Goal: Task Accomplishment & Management: Manage account settings

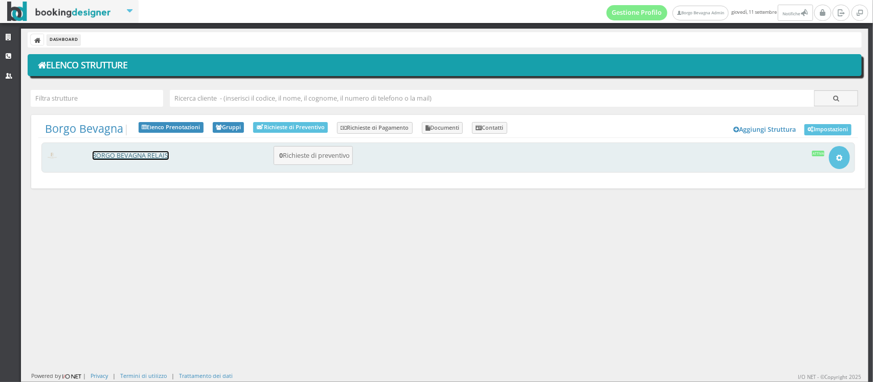
click at [122, 152] on link "BORGO BEVAGNA RELAIS" at bounding box center [131, 155] width 76 height 9
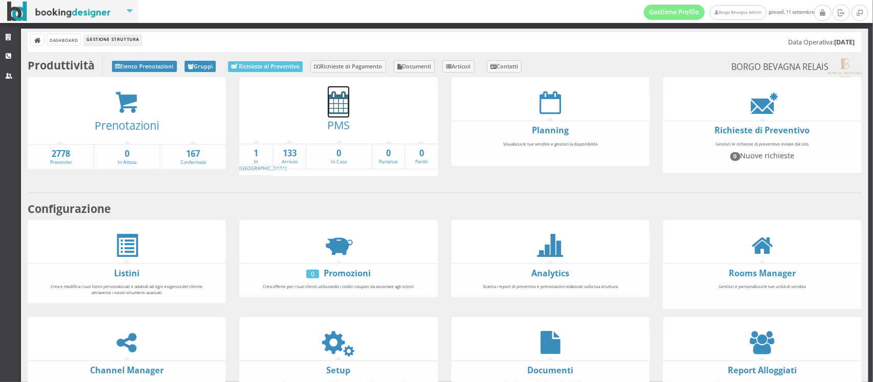
click at [328, 109] on icon at bounding box center [338, 102] width 21 height 23
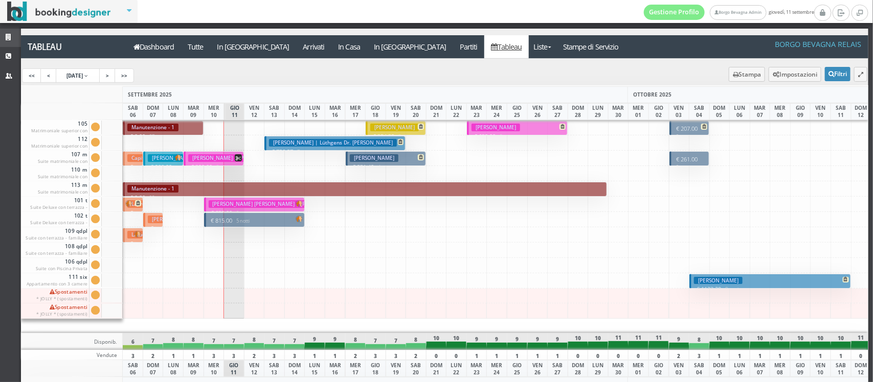
click at [3, 34] on link "Strutture" at bounding box center [10, 38] width 21 height 18
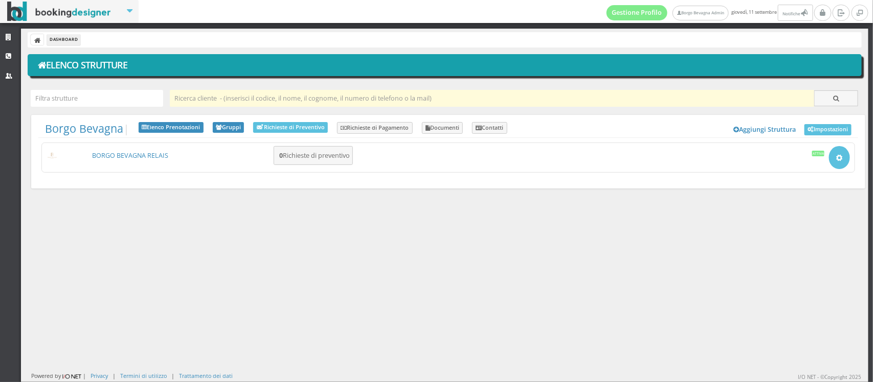
click at [221, 101] on input "text" at bounding box center [492, 98] width 644 height 17
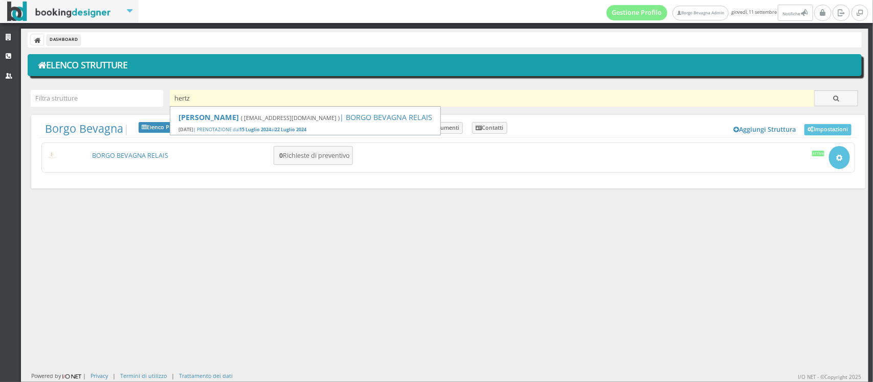
type input "hertz"
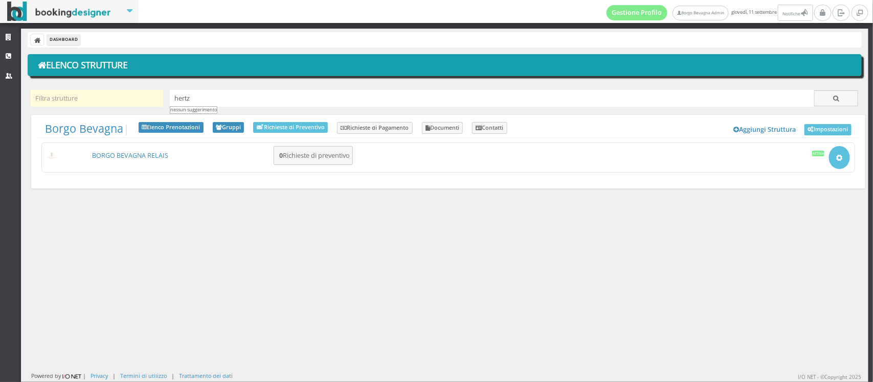
drag, startPoint x: 200, startPoint y: 94, endPoint x: 133, endPoint y: 94, distance: 66.5
click at [133, 94] on div "Dashboard Elenco Strutture hertz nessun suggerimento Borgo Bevagna | Aggiungi S…" at bounding box center [445, 206] width 848 height 354
type input "betz"
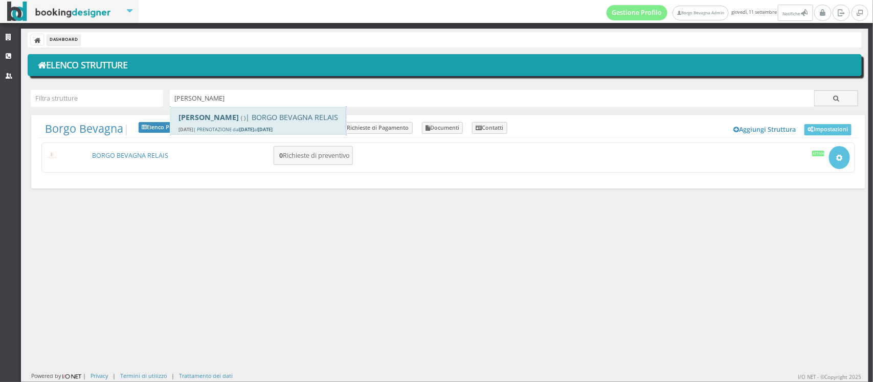
click at [205, 121] on b "Anne Catherine Betz" at bounding box center [208, 117] width 60 height 10
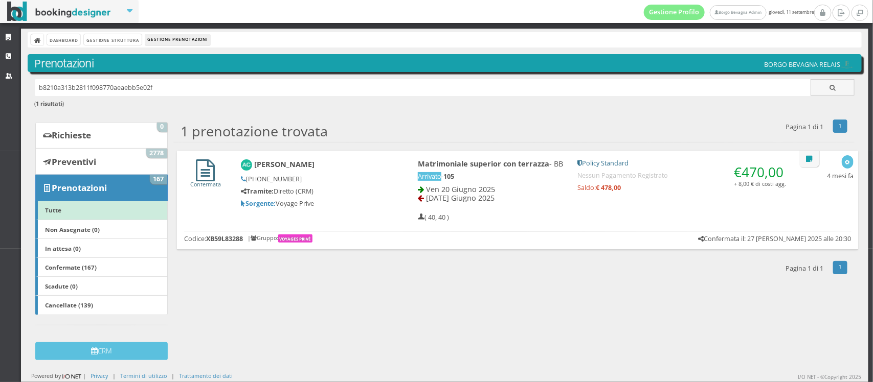
click at [200, 175] on icon at bounding box center [205, 171] width 19 height 22
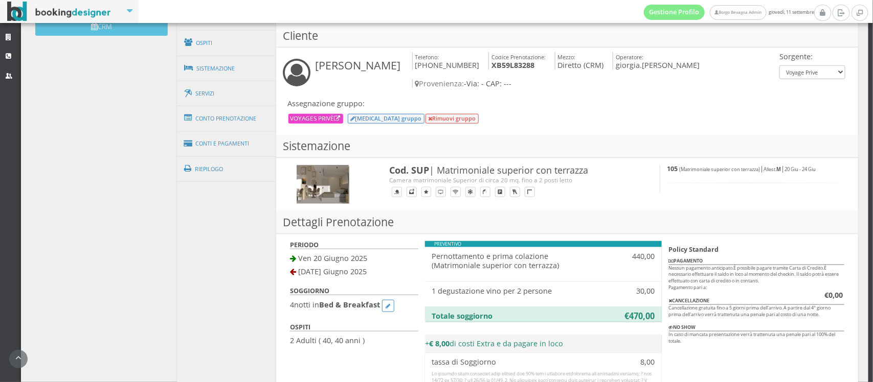
scroll to position [361, 0]
click at [200, 131] on link "Conto Prenotazione" at bounding box center [226, 118] width 99 height 27
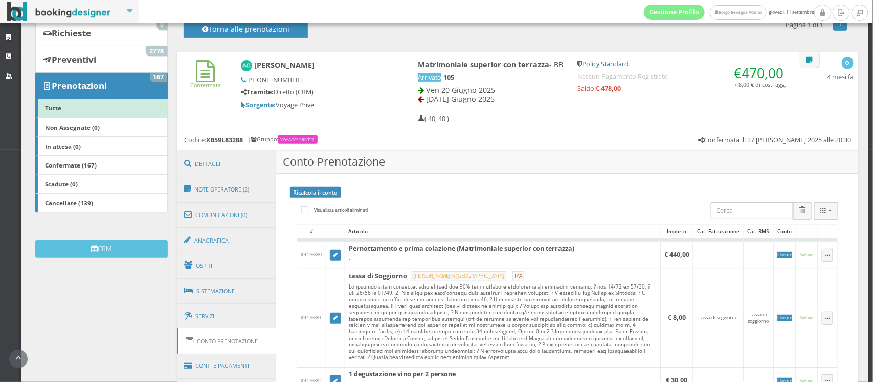
scroll to position [189, 0]
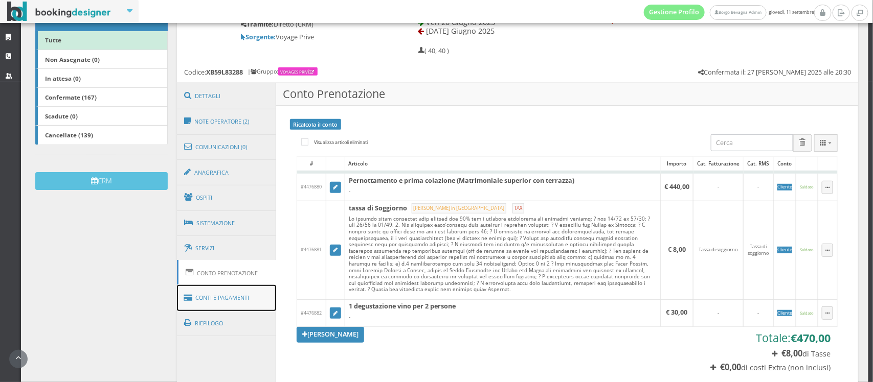
click at [208, 297] on link "Conti e Pagamenti" at bounding box center [226, 298] width 99 height 26
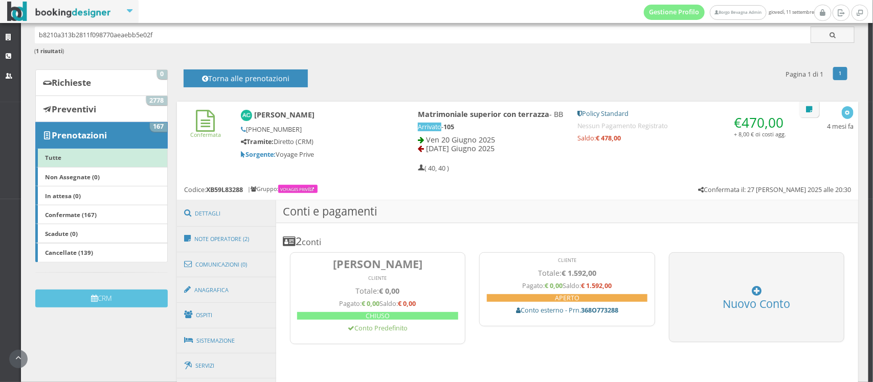
scroll to position [0, 0]
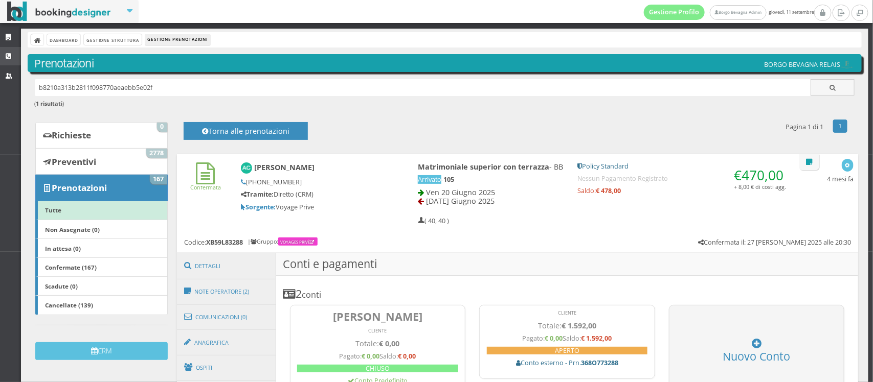
drag, startPoint x: 159, startPoint y: 91, endPoint x: 0, endPoint y: 63, distance: 160.9
click at [0, 63] on div "Strutture CRM Utenti Dashboard Gestione Struttura Gestione Prenotazioni Prenota…" at bounding box center [436, 206] width 873 height 354
type input "yvon"
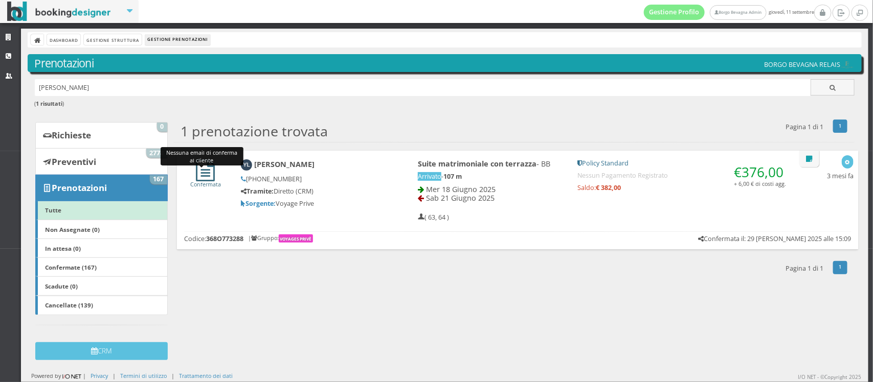
click at [196, 173] on icon at bounding box center [205, 171] width 19 height 22
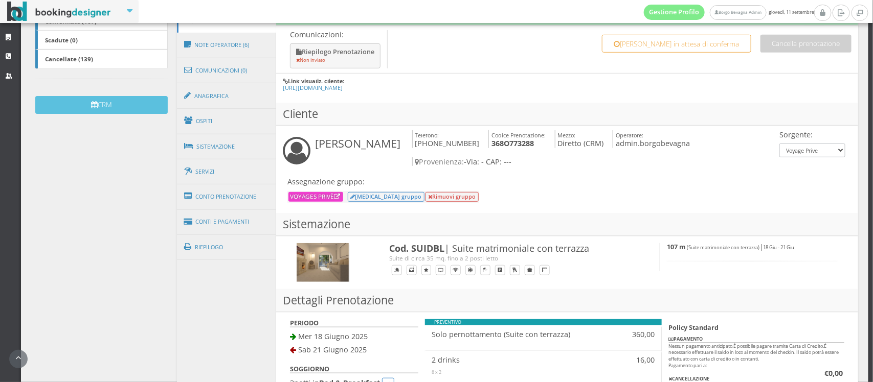
scroll to position [278, 0]
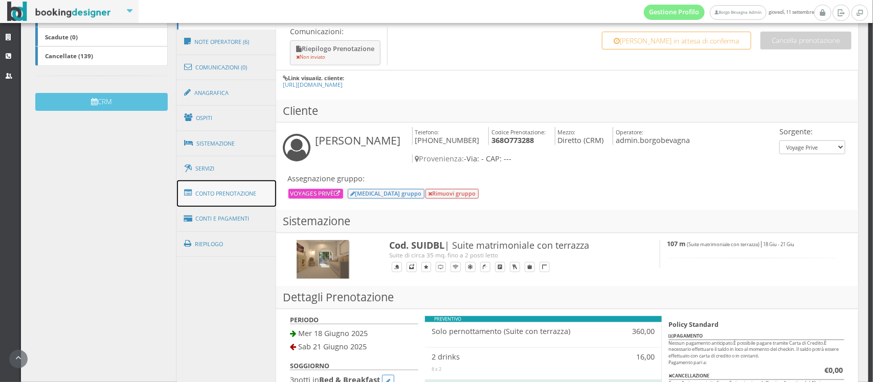
click at [219, 198] on link "Conto Prenotazione" at bounding box center [226, 193] width 99 height 27
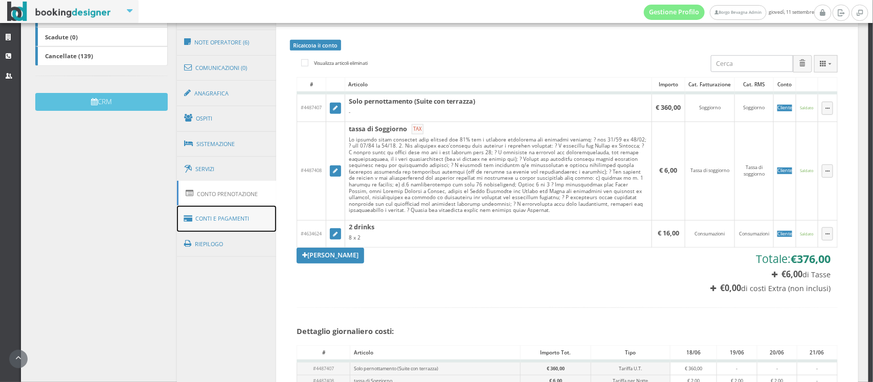
click at [229, 221] on link "Conti e Pagamenti" at bounding box center [226, 219] width 99 height 26
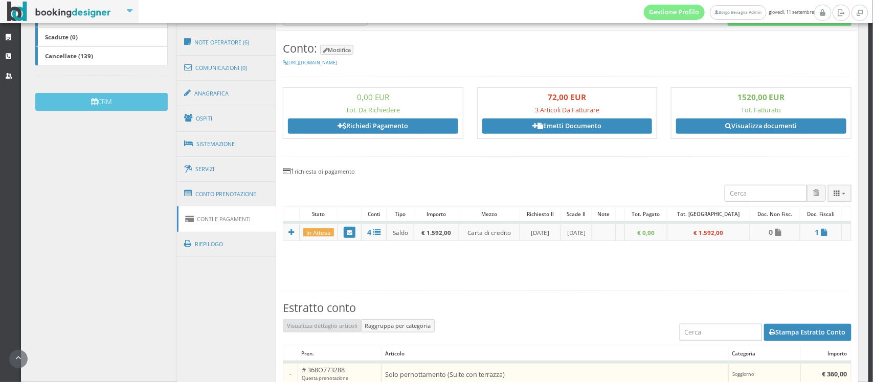
scroll to position [0, 0]
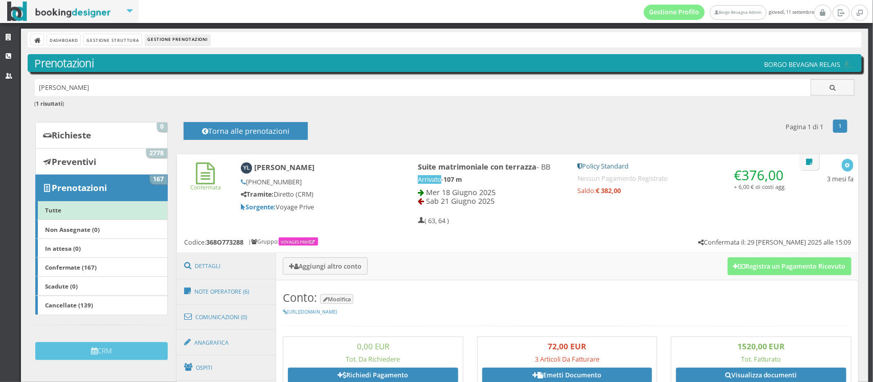
drag, startPoint x: 69, startPoint y: 95, endPoint x: 0, endPoint y: 98, distance: 69.1
click at [0, 98] on div "Strutture CRM Utenti Dashboard Gestione Struttura Gestione Prenotazioni Prenota…" at bounding box center [436, 206] width 873 height 354
type input "devielle"
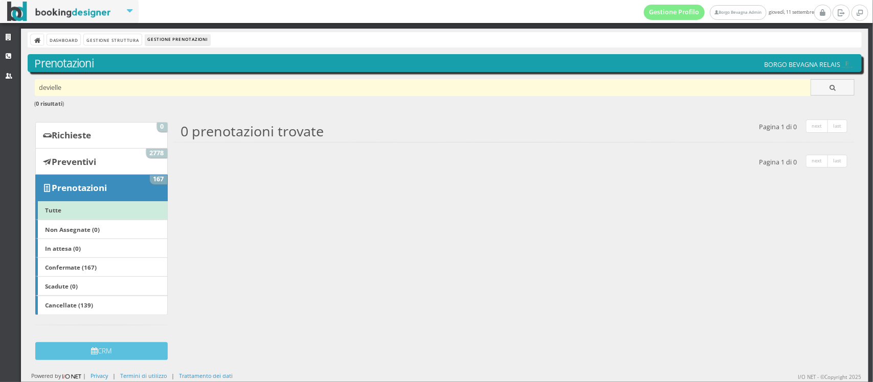
drag, startPoint x: 71, startPoint y: 85, endPoint x: 60, endPoint y: 85, distance: 10.7
click at [60, 85] on input "devielle" at bounding box center [423, 87] width 776 height 17
type input "d"
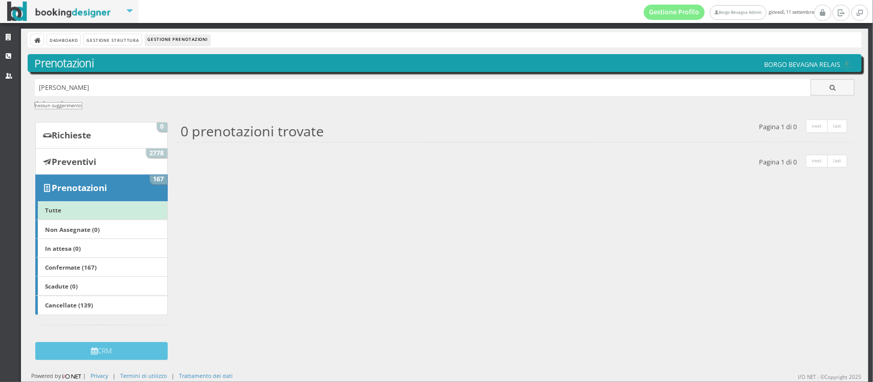
type input "[PERSON_NAME]"
drag, startPoint x: 73, startPoint y: 87, endPoint x: 0, endPoint y: 108, distance: 75.4
click at [0, 108] on div "Strutture CRM Utenti Dashboard Gestione Struttura Gestione Prenotazioni Prenota…" at bounding box center [436, 206] width 873 height 354
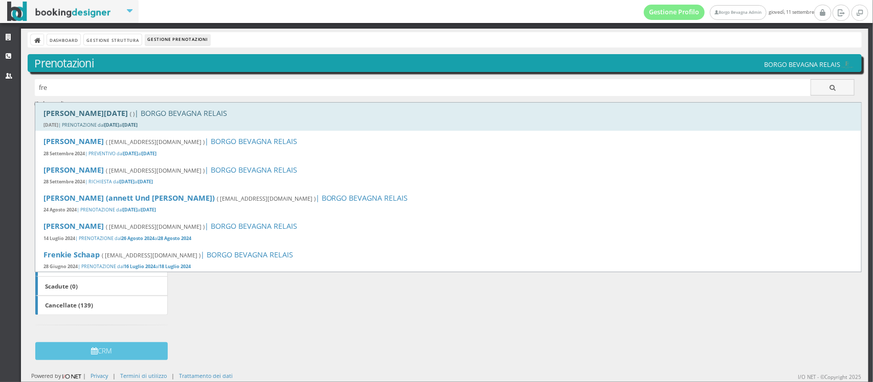
type input "fre"
click at [100, 124] on div "30 Maggio 2025 | PRENOTAZIONE dal 06 Giugno 2025 al 08 Giugno 2025" at bounding box center [447, 125] width 809 height 7
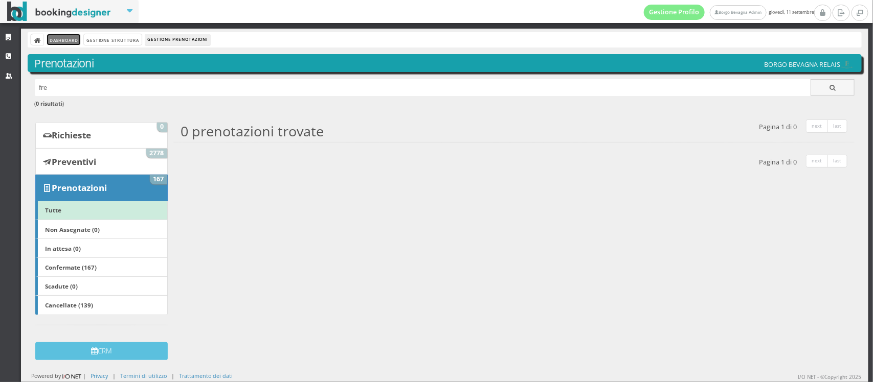
click at [55, 39] on link "Dashboard" at bounding box center [63, 39] width 33 height 11
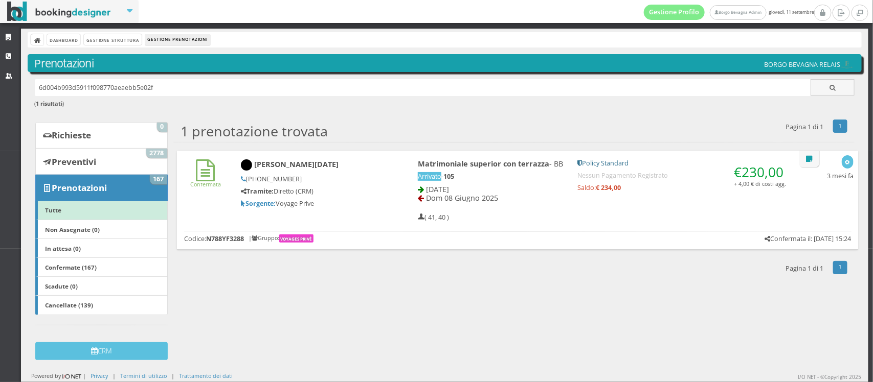
drag, startPoint x: 160, startPoint y: 93, endPoint x: 0, endPoint y: 103, distance: 159.8
click at [0, 103] on div "Strutture CRM Utenti Dashboard Gestione Struttura Gestione Prenotazioni Prenota…" at bounding box center [436, 206] width 873 height 354
type input "lamberton"
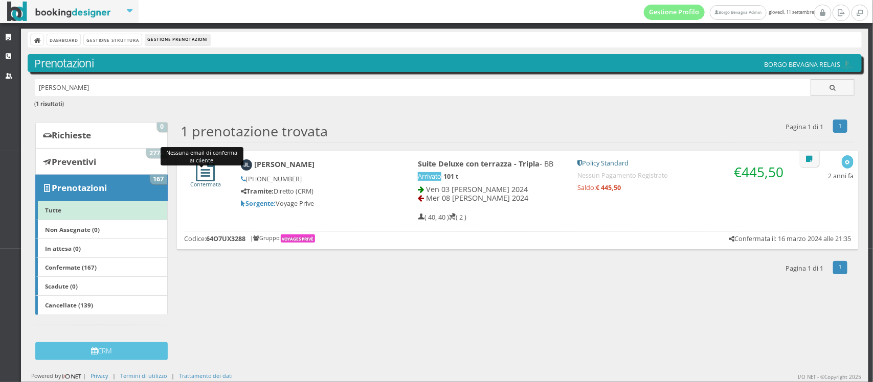
click at [205, 172] on icon at bounding box center [205, 171] width 19 height 22
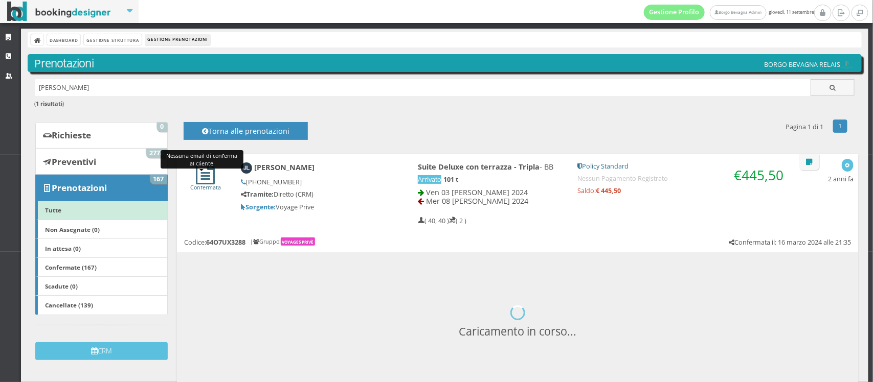
scroll to position [105, 0]
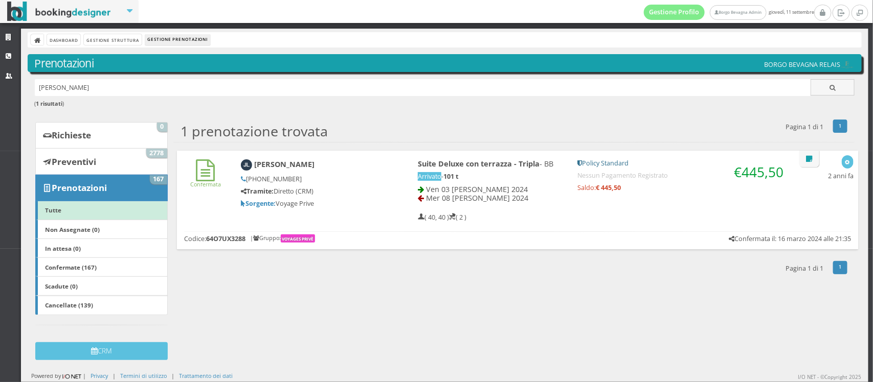
click at [215, 177] on h6 "Confermata" at bounding box center [205, 174] width 43 height 29
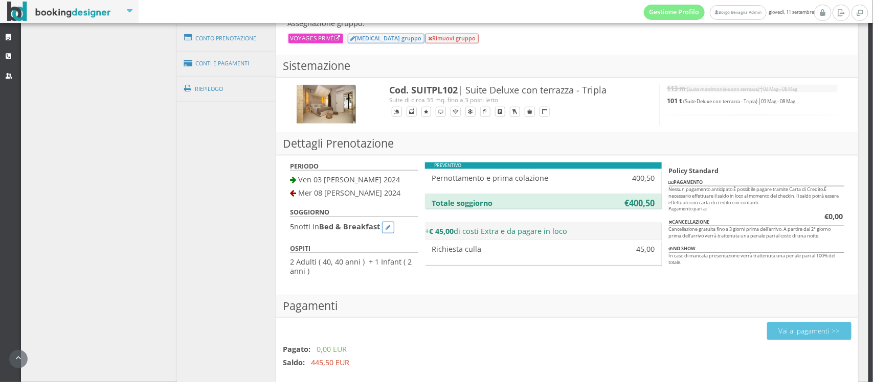
scroll to position [450, 0]
click at [223, 61] on link "Conti e Pagamenti" at bounding box center [226, 63] width 99 height 26
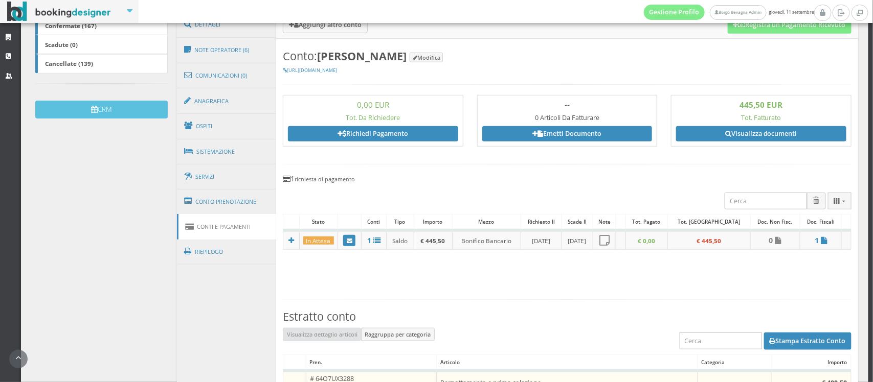
scroll to position [266, 0]
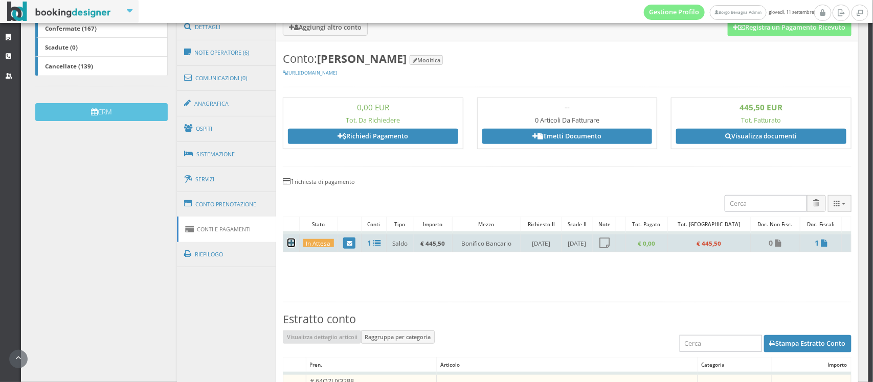
click at [288, 242] on icon at bounding box center [291, 243] width 6 height 7
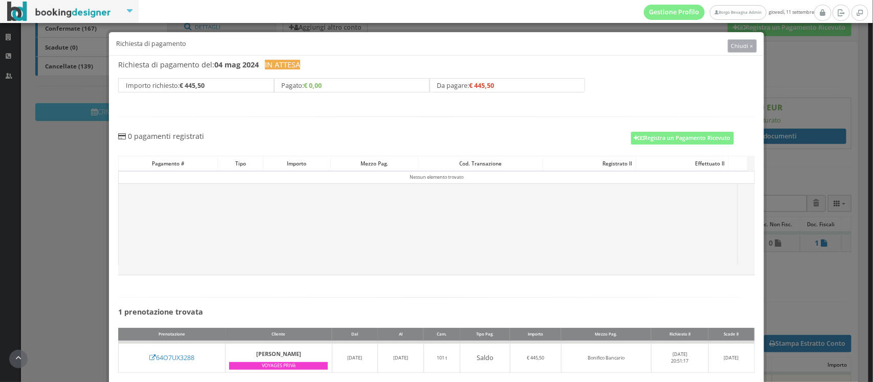
click at [738, 50] on button "Chiudi ×" at bounding box center [743, 45] width 30 height 13
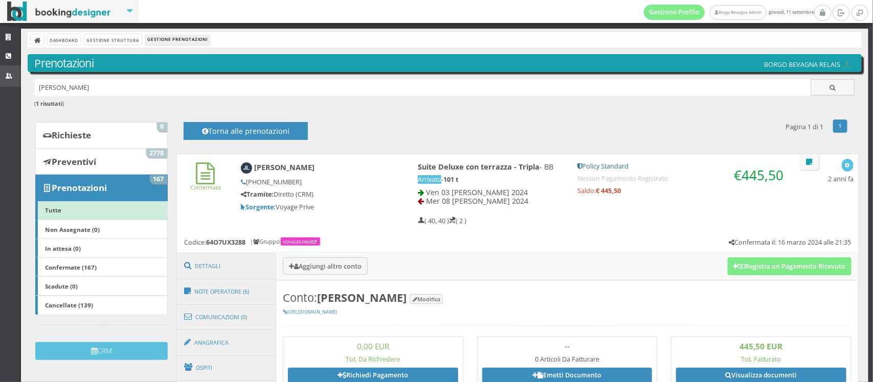
drag, startPoint x: 83, startPoint y: 89, endPoint x: 0, endPoint y: 77, distance: 84.2
click at [0, 77] on div "Strutture CRM Utenti Dashboard Gestione Struttura Gestione Prenotazioni Prenota…" at bounding box center [436, 206] width 873 height 354
type input "fournier"
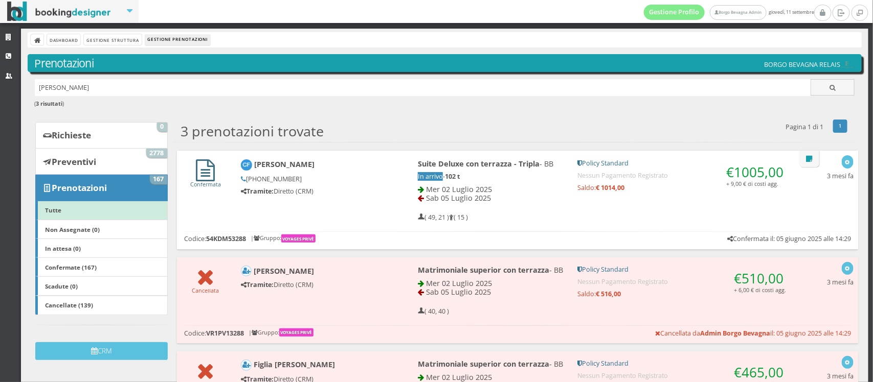
click at [202, 171] on icon at bounding box center [205, 171] width 19 height 22
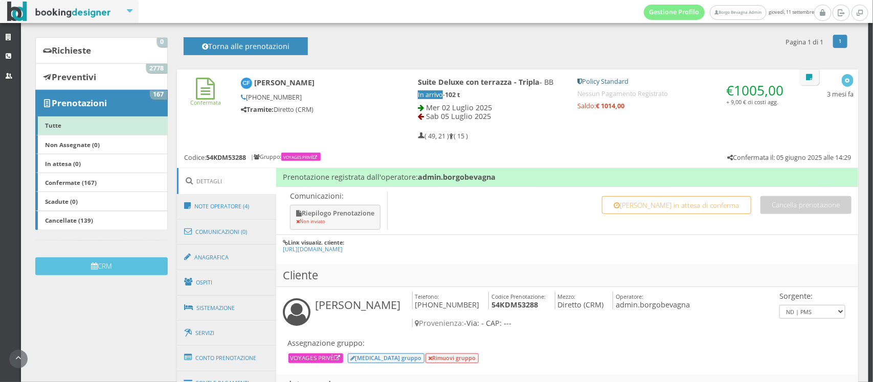
scroll to position [289, 0]
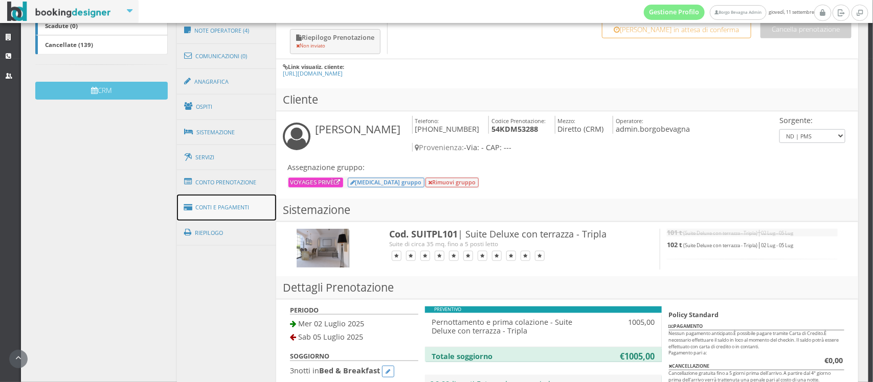
click at [219, 206] on link "Conti e Pagamenti" at bounding box center [226, 208] width 99 height 26
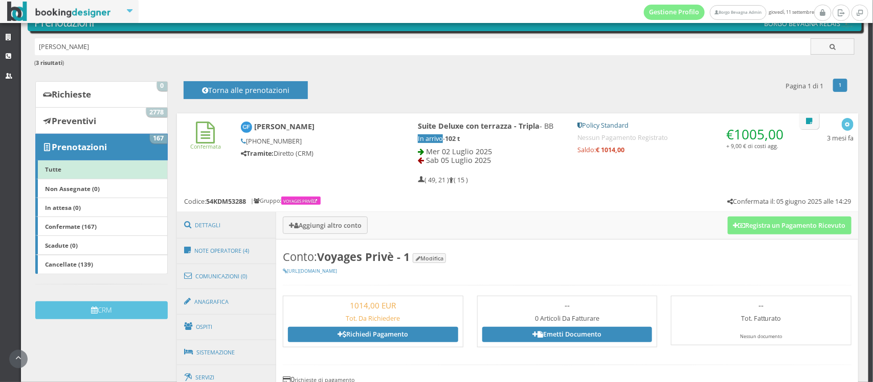
scroll to position [0, 0]
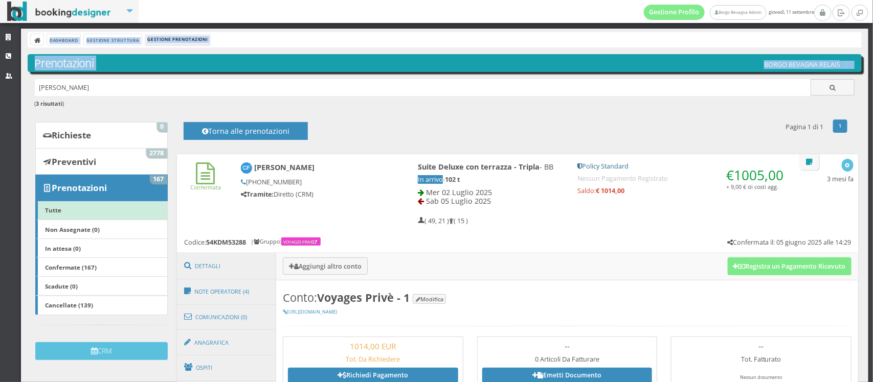
drag, startPoint x: 89, startPoint y: 78, endPoint x: 0, endPoint y: 116, distance: 97.1
click at [0, 116] on div "Strutture CRM Utenti Dashboard Gestione Struttura Gestione Prenotazioni Prenota…" at bounding box center [436, 206] width 873 height 354
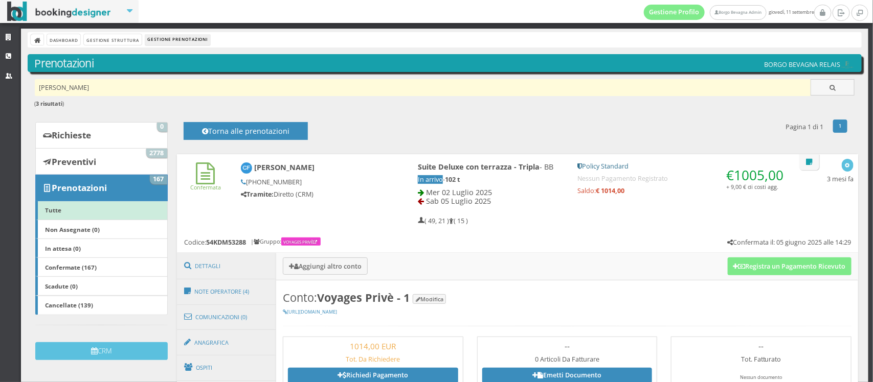
click at [79, 93] on input "fournier" at bounding box center [423, 87] width 776 height 17
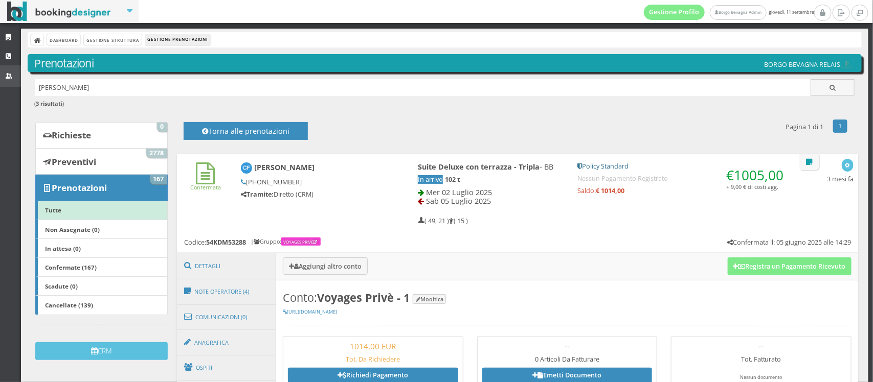
drag, startPoint x: 75, startPoint y: 91, endPoint x: 0, endPoint y: 82, distance: 75.2
click at [0, 82] on div "Strutture CRM Utenti Dashboard Gestione Struttura Gestione Prenotazioni Prenota…" at bounding box center [436, 206] width 873 height 354
type input "andrey"
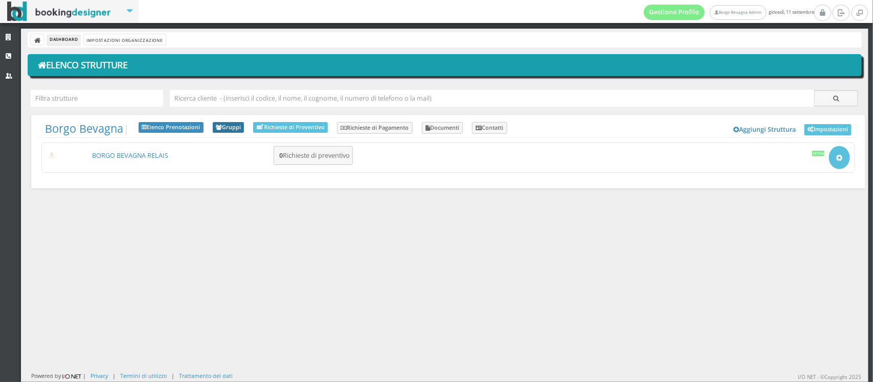
click at [230, 127] on link "Gruppi" at bounding box center [229, 127] width 32 height 11
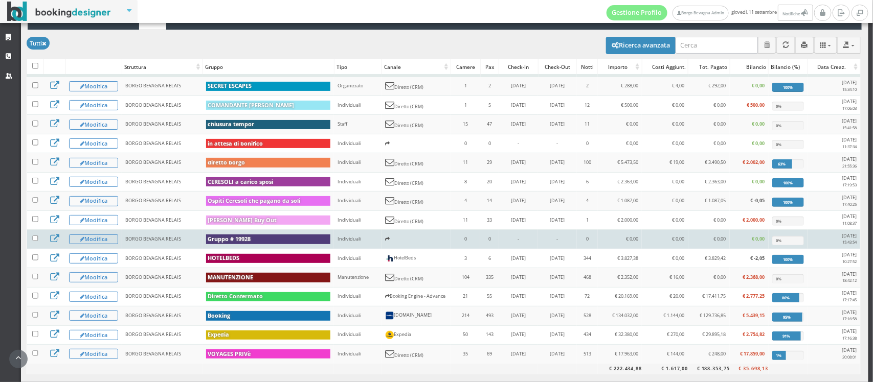
scroll to position [110, 0]
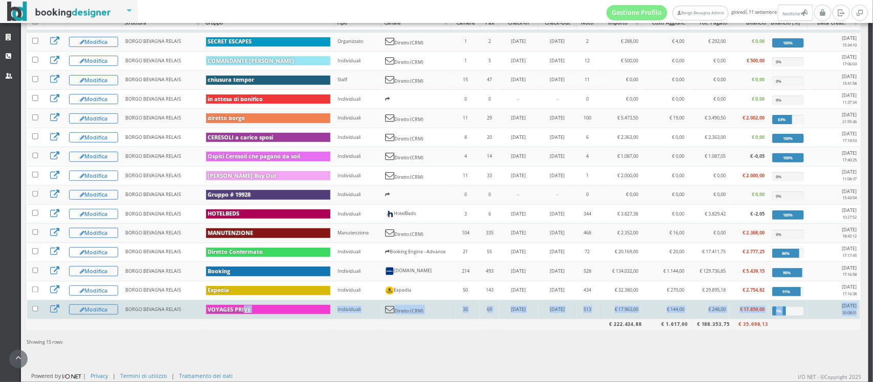
drag, startPoint x: 250, startPoint y: 321, endPoint x: 241, endPoint y: 312, distance: 11.6
click at [241, 312] on table "Struttura Gruppo Tipo [PERSON_NAME] Camere Pax Check-in Check-out Notti Importo…" at bounding box center [444, 172] width 834 height 316
click at [241, 312] on b "VOYAGES PRIVè" at bounding box center [229, 310] width 43 height 8
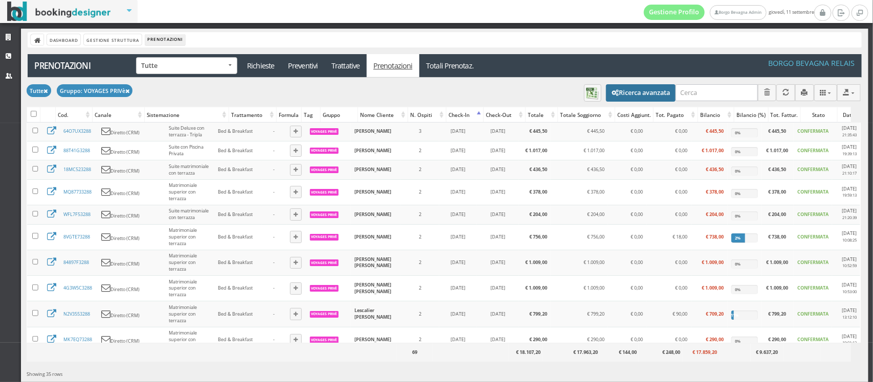
click at [640, 92] on button "Ricerca avanzata" at bounding box center [641, 92] width 70 height 17
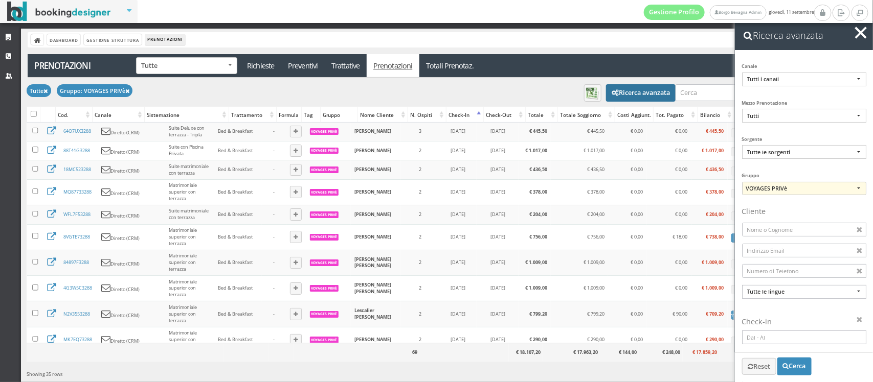
scroll to position [62, 0]
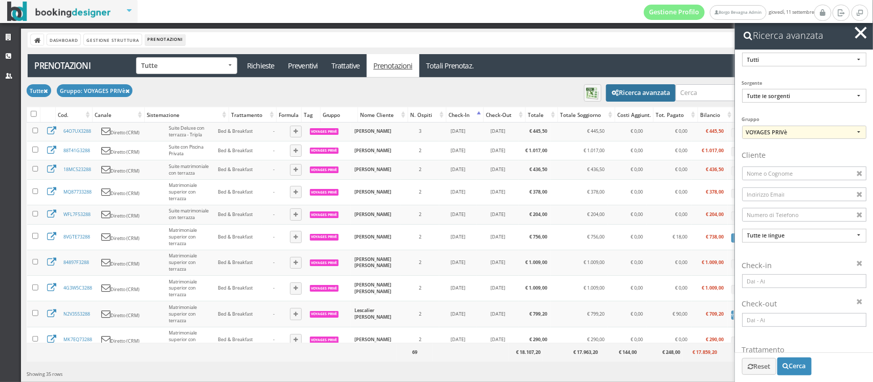
click at [761, 279] on input at bounding box center [804, 282] width 124 height 14
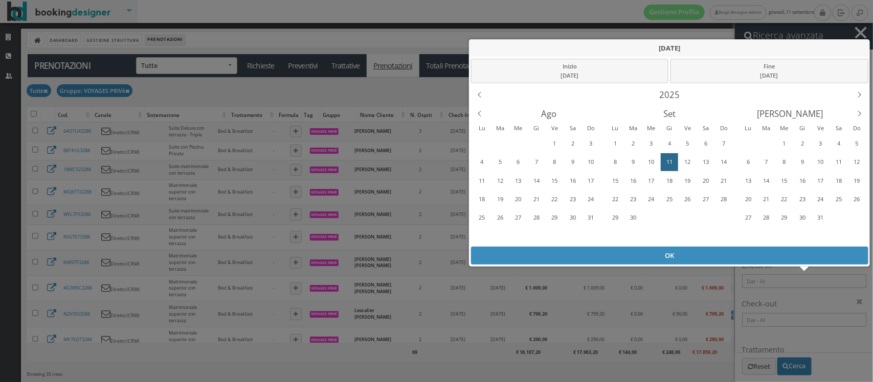
click at [479, 113] on div "Previous Month" at bounding box center [479, 113] width 19 height 19
click at [515, 139] on div "2" at bounding box center [518, 143] width 16 height 16
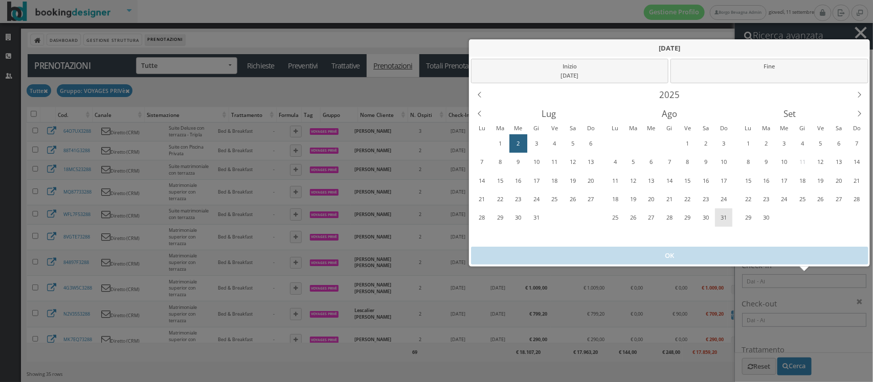
click at [722, 218] on div "31" at bounding box center [724, 218] width 16 height 16
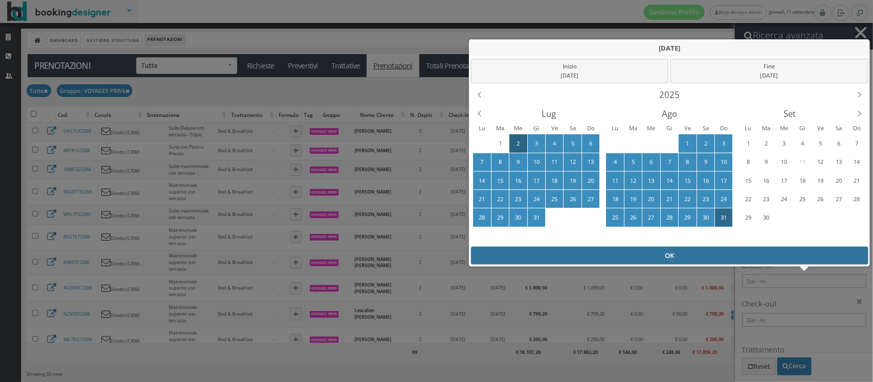
click at [675, 257] on div "OK" at bounding box center [669, 256] width 397 height 18
type input "02/07/2025 - 31/08/2025"
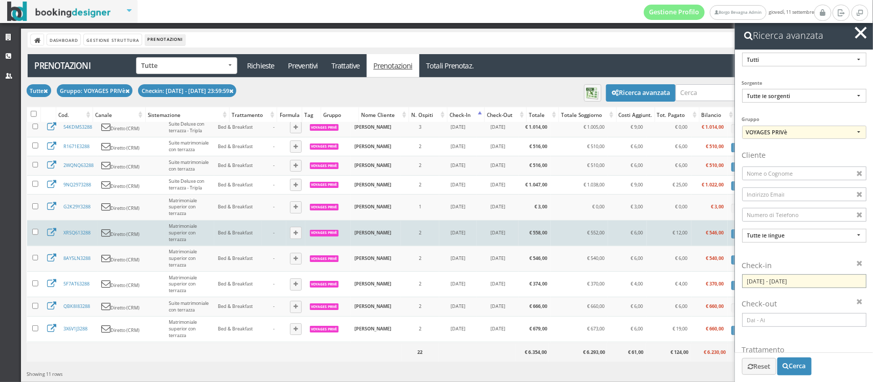
scroll to position [0, 0]
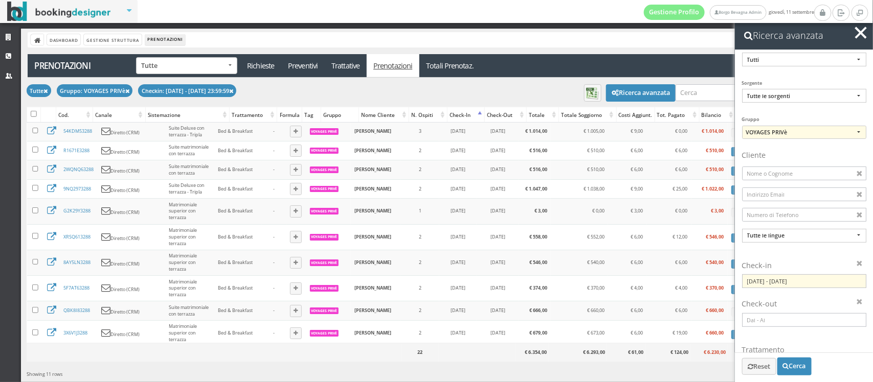
click at [461, 119] on div "Check-in" at bounding box center [465, 115] width 37 height 14
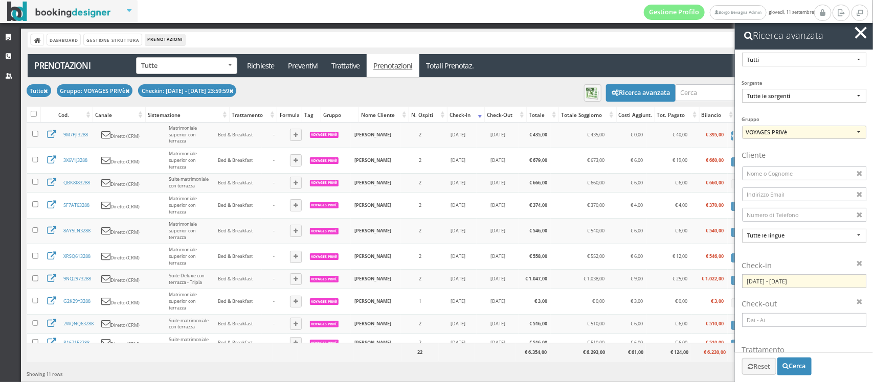
click at [455, 113] on div "Check-in" at bounding box center [465, 115] width 37 height 14
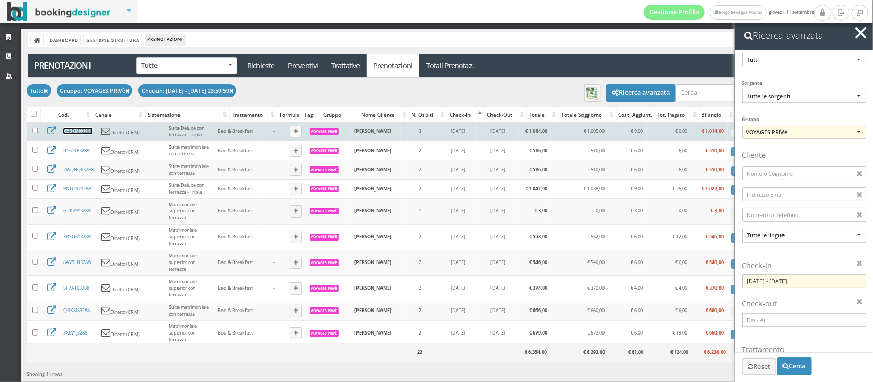
click at [69, 134] on link "54KDM53288" at bounding box center [77, 131] width 29 height 7
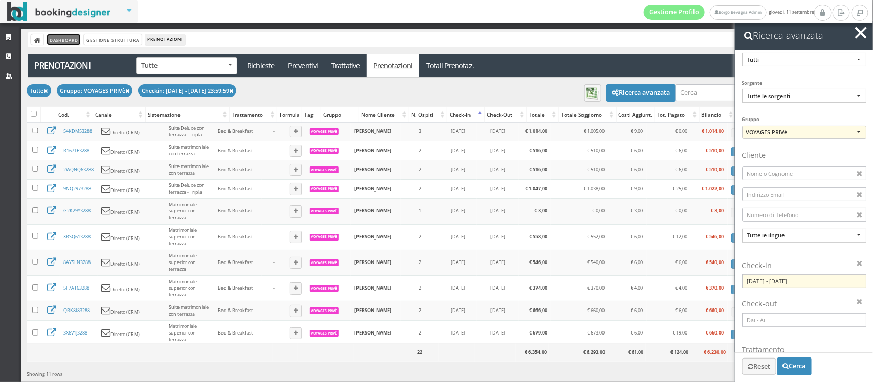
click at [69, 40] on link "Dashboard" at bounding box center [63, 39] width 33 height 11
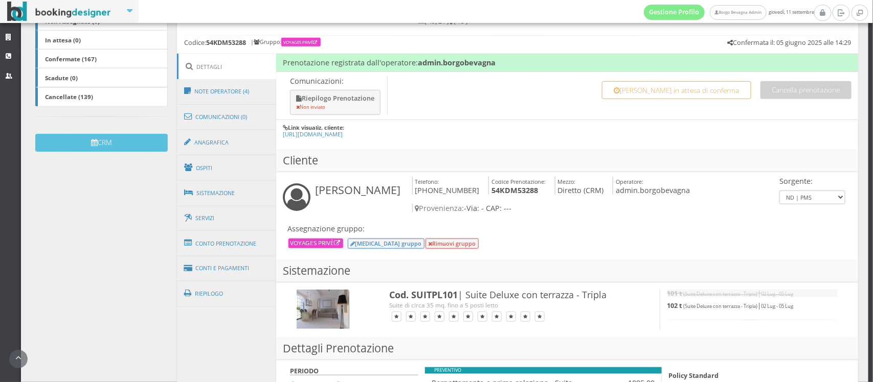
scroll to position [233, 0]
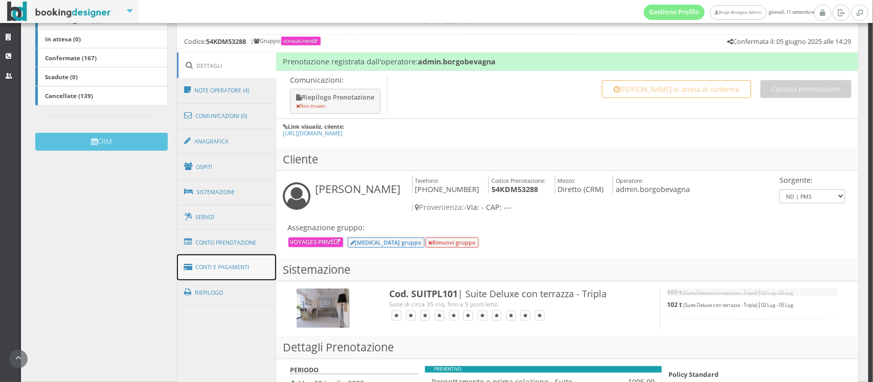
click at [215, 270] on link "Conti e Pagamenti" at bounding box center [226, 268] width 99 height 26
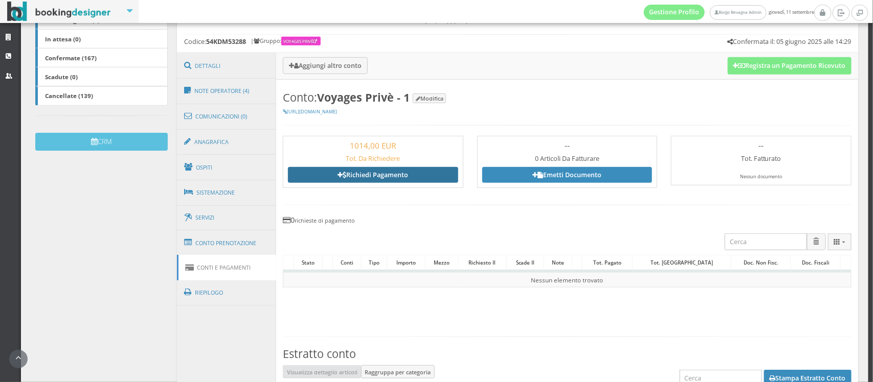
click at [367, 173] on link "Richiedi Pagamento" at bounding box center [373, 174] width 170 height 15
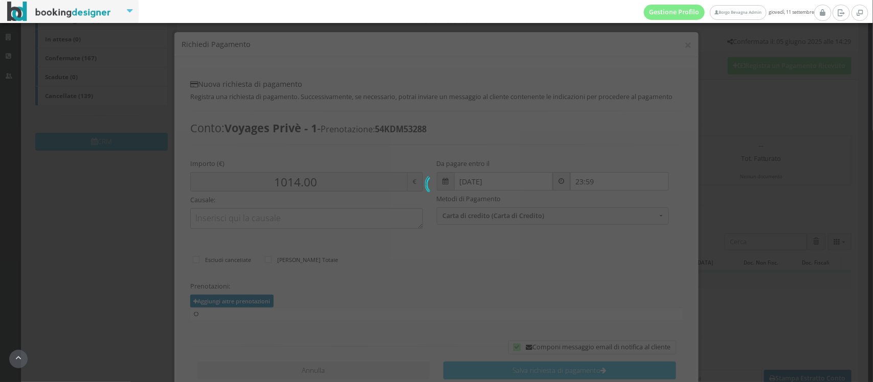
type input "0.00"
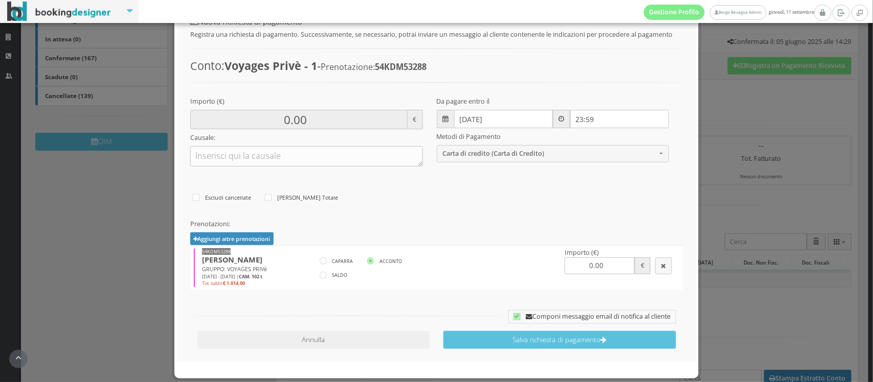
scroll to position [72, 0]
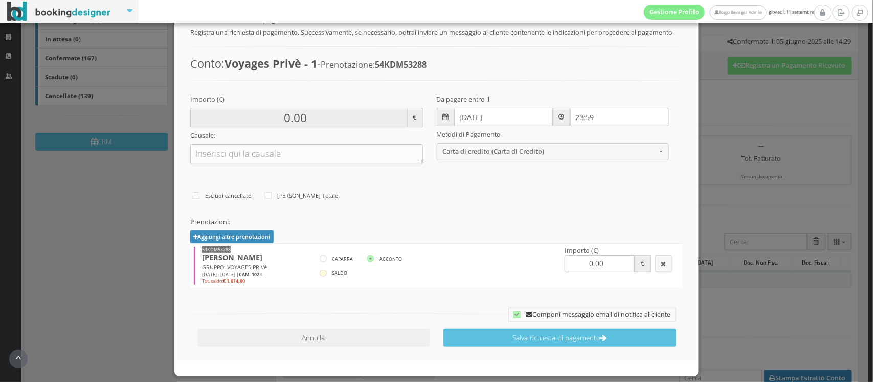
click at [321, 275] on icon at bounding box center [323, 273] width 7 height 7
radio input"] "true"
type input "1014.00"
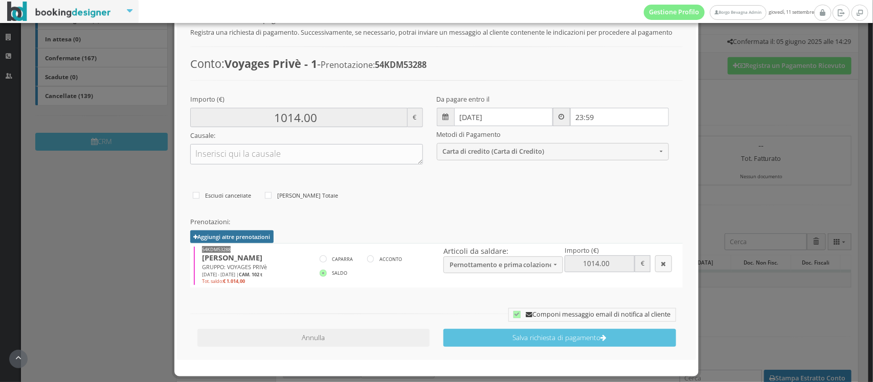
click at [240, 234] on button "Aggiungi altre prenotazioni" at bounding box center [231, 237] width 83 height 13
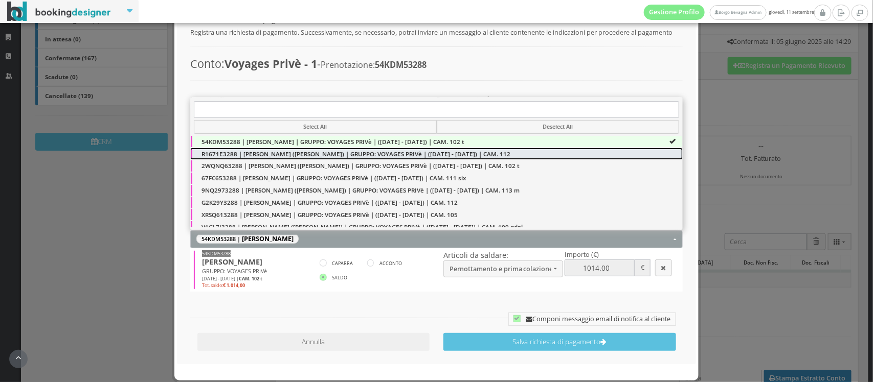
click at [428, 154] on span "R1671E3288 | Audrey Rousselet (AUDREY MARIE SIMONE ROUSSELT) | GRUPPO: VOYAGES …" at bounding box center [355, 153] width 309 height 9
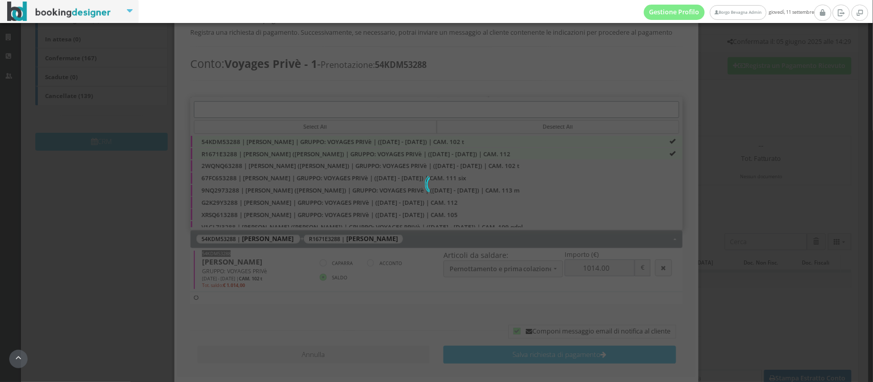
type input "1020.00"
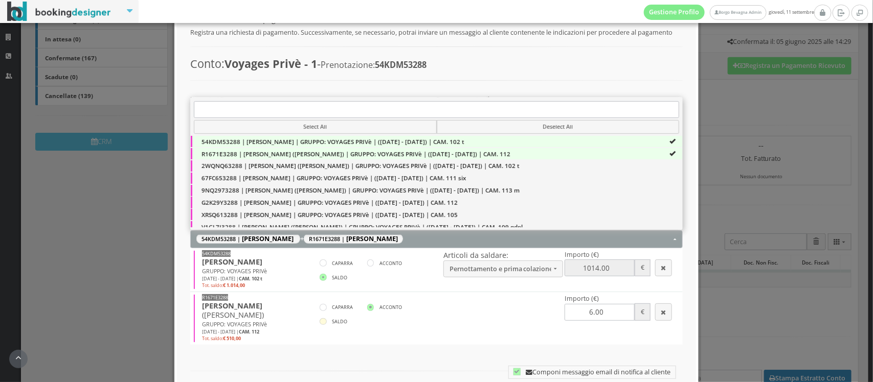
click at [320, 324] on icon at bounding box center [323, 322] width 7 height 7
radio input"] "true"
type input "1524.00"
type input "510.00"
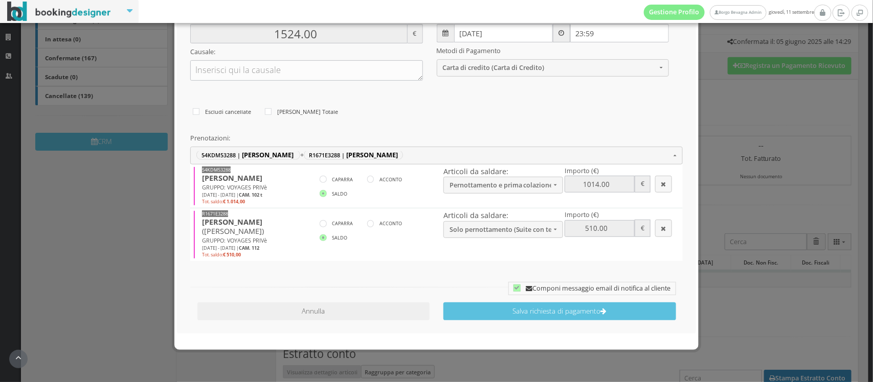
scroll to position [165, 0]
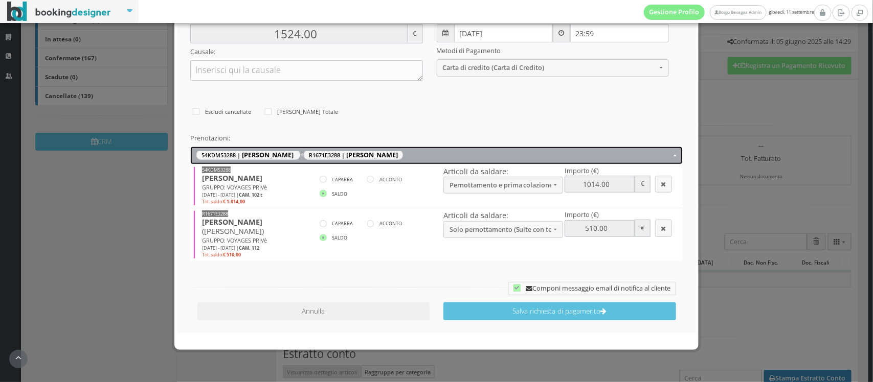
click at [299, 157] on span "54KDM53288 | Cecile Fournier + R1671E3288 | Audrey Rousselet" at bounding box center [433, 155] width 474 height 8
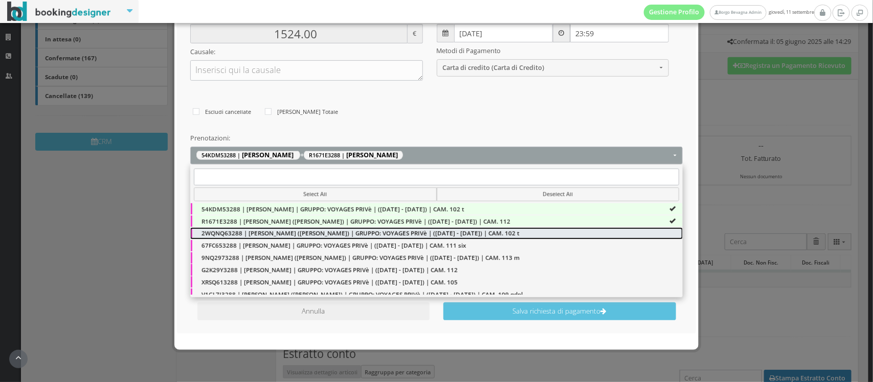
click at [516, 233] on span "2WQNQ63288 | Pascal Delmarcelle (AURE RITA CROCE) | GRUPPO: VOYAGES PRIVè | (08…" at bounding box center [360, 233] width 318 height 9
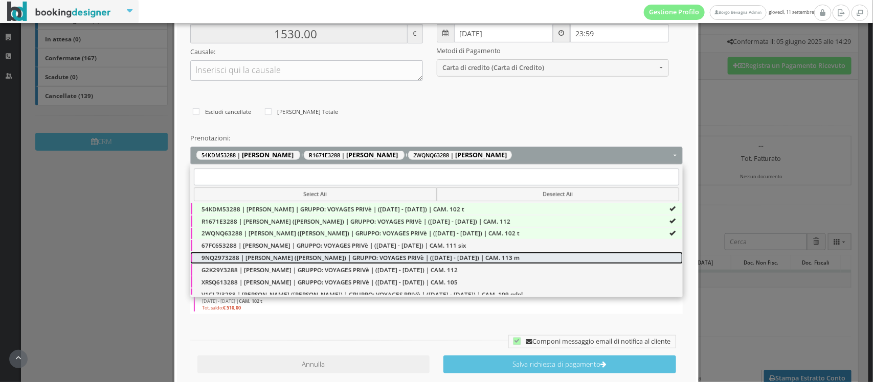
click at [457, 258] on span "9NQ2973288 | Anne Richardot (WILLIAM ROGER RICHARDOT) | GRUPPO: VOYAGES PRIVè |…" at bounding box center [360, 258] width 318 height 9
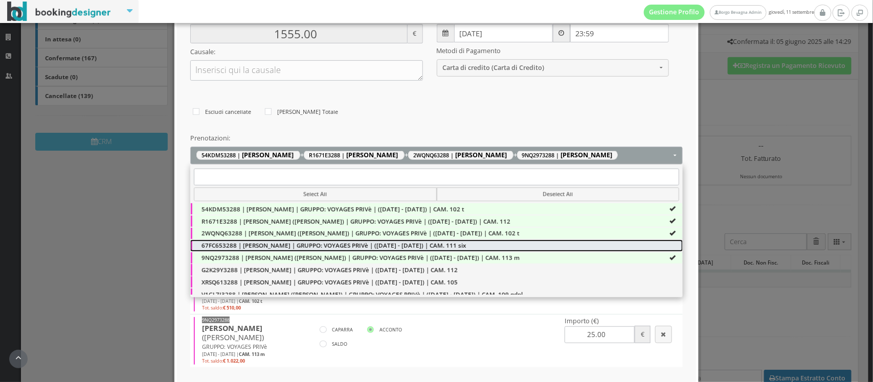
click at [423, 250] on span "67FC653288 | Stephane Guilleray | GRUPPO: VOYAGES PRIVè | (26/06/2025 - 28/06/2…" at bounding box center [333, 245] width 264 height 9
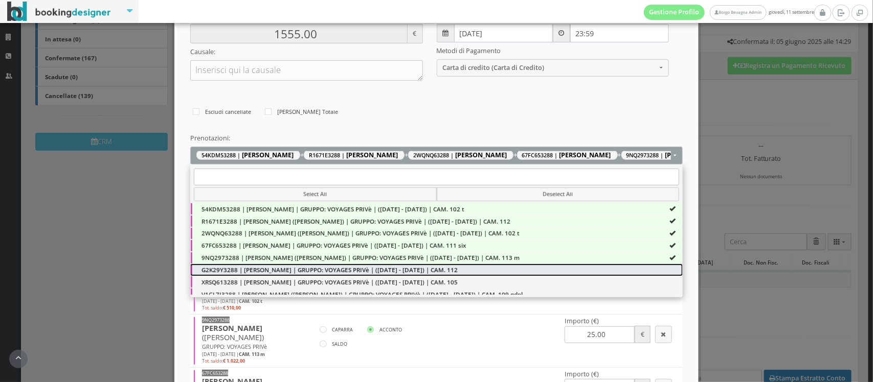
click at [436, 275] on span "G2K29Y3288 | Jossua Richardot | GRUPPO: VOYAGES PRIVè | (10/07/2025 - 13/07/202…" at bounding box center [329, 270] width 256 height 9
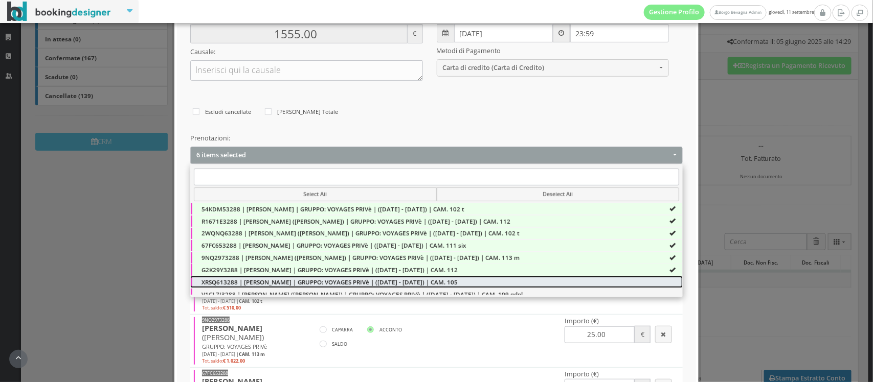
click at [407, 281] on span "XRSQ613288 | Stephane Andrey | GRUPPO: VOYAGES PRIVè | (12/07/2025 - 15/07/2025…" at bounding box center [329, 282] width 256 height 9
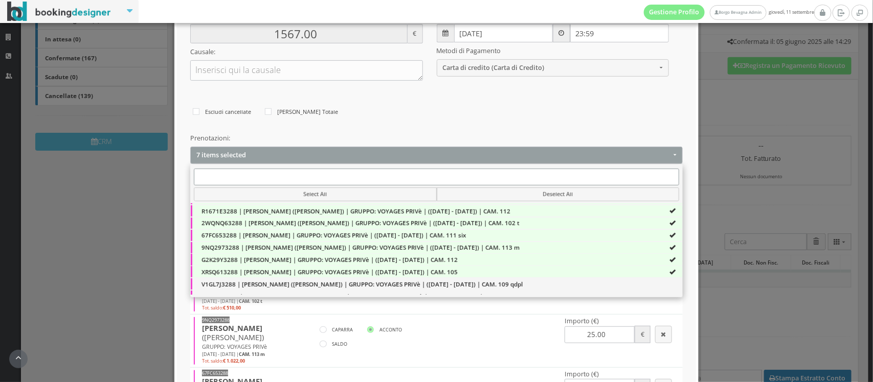
scroll to position [20, 0]
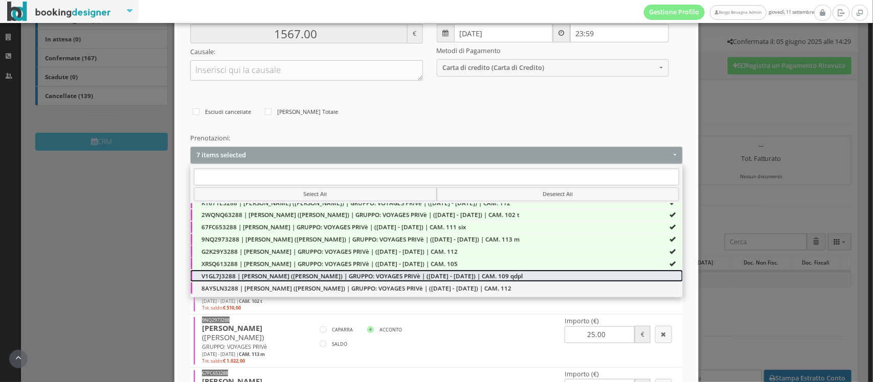
click at [377, 279] on span "V1GL7J3288 | Thierry Gillet (Thierry gillet) | GRUPPO: VOYAGES PRIVè | (22/06/2…" at bounding box center [361, 276] width 321 height 9
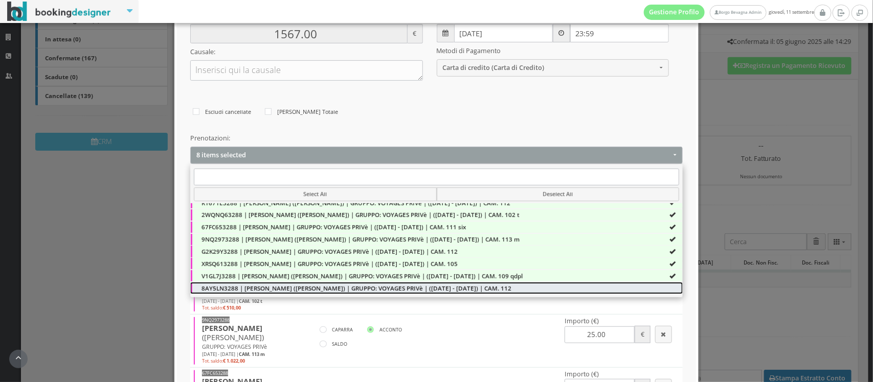
click at [372, 287] on span "8AY5LN3288 | Kaoussar Gamba (MANSOOR KAOUSSAR) | GRUPPO: VOYAGES PRIVè | (14/07…" at bounding box center [356, 288] width 310 height 9
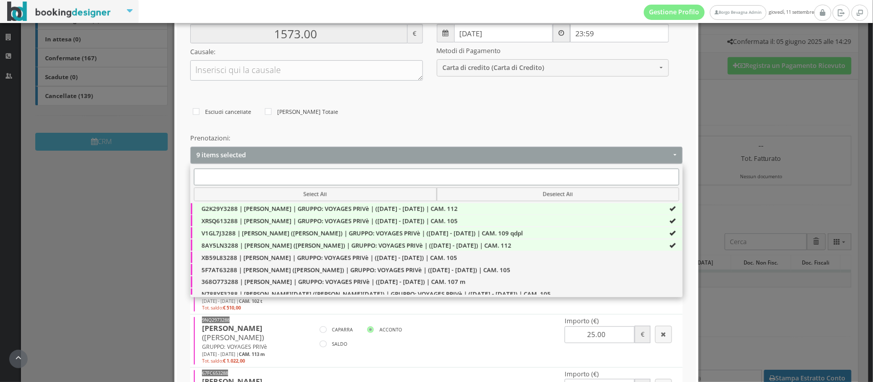
scroll to position [72, 0]
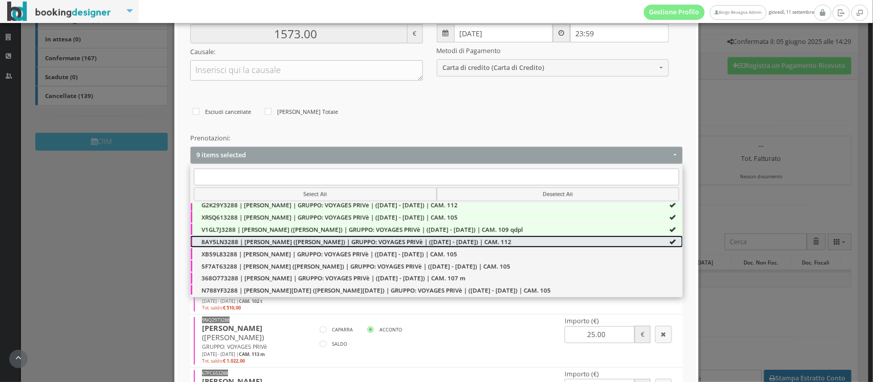
click at [375, 241] on span "8AY5LN3288 | Kaoussar Gamba (MANSOOR KAOUSSAR) | GRUPPO: VOYAGES PRIVè | (14/07…" at bounding box center [356, 242] width 310 height 9
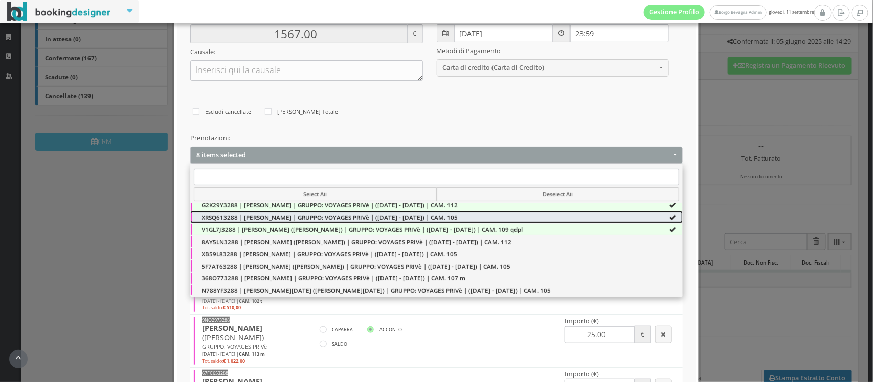
click at [369, 223] on link "XRSQ613288 | Stephane Andrey | GRUPPO: VOYAGES PRIVè | (12/07/2025 - 15/07/2025…" at bounding box center [436, 217] width 492 height 11
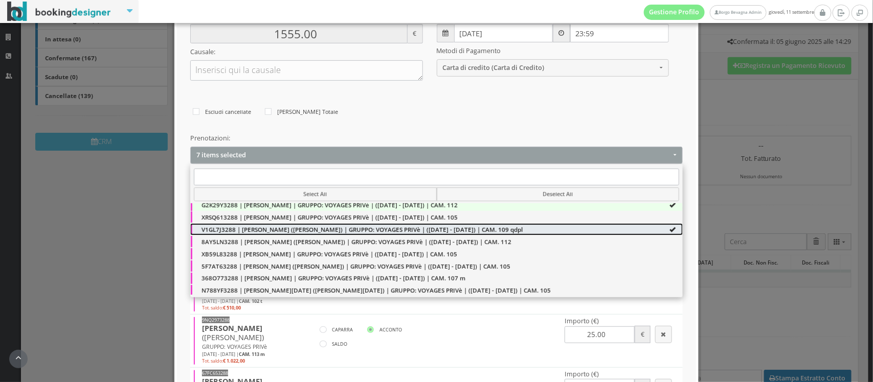
click at [359, 229] on span "V1GL7J3288 | Thierry Gillet (Thierry gillet) | GRUPPO: VOYAGES PRIVè | (22/06/2…" at bounding box center [361, 229] width 321 height 9
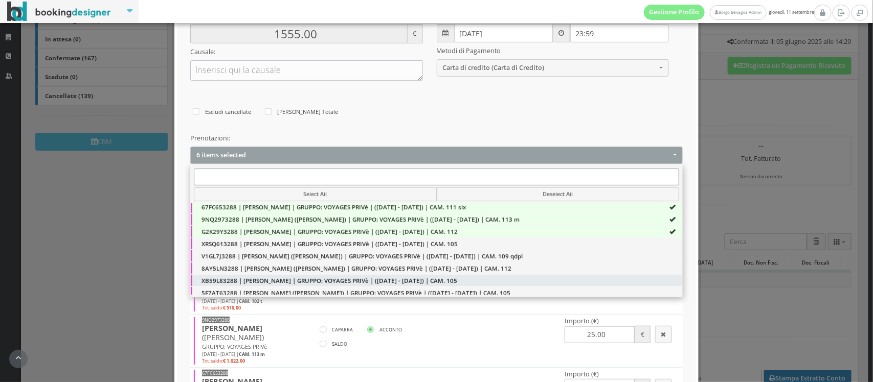
scroll to position [42, 0]
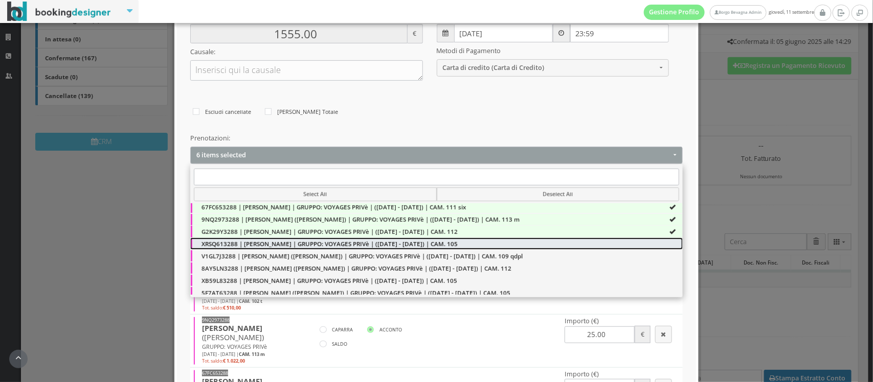
click at [302, 246] on span "XRSQ613288 | Stephane Andrey | GRUPPO: VOYAGES PRIVè | (12/07/2025 - 15/07/2025…" at bounding box center [329, 244] width 256 height 9
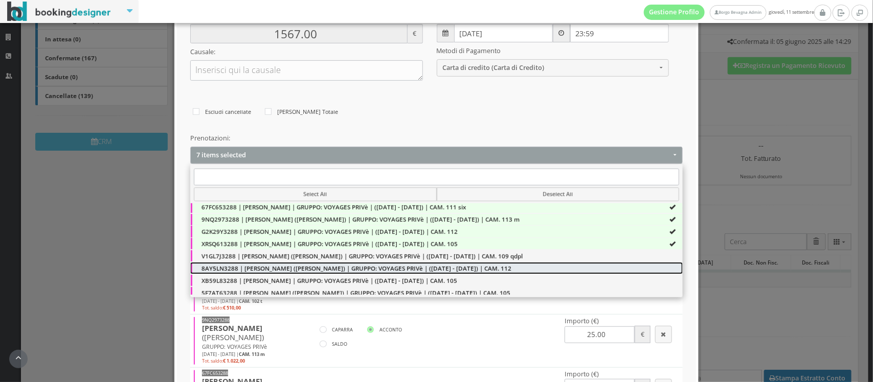
click at [294, 272] on span "8AY5LN3288 | Kaoussar Gamba (MANSOOR KAOUSSAR) | GRUPPO: VOYAGES PRIVè | (14/07…" at bounding box center [356, 268] width 310 height 9
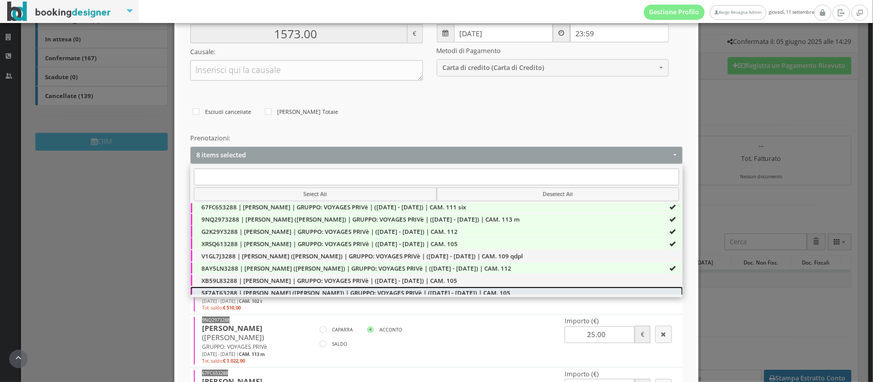
click at [272, 294] on span "5F7AT63288 | Camille Fischer (CAMILLE LEA FISCHER) | GRUPPO: VOYAGES PRIVè | (1…" at bounding box center [355, 293] width 309 height 9
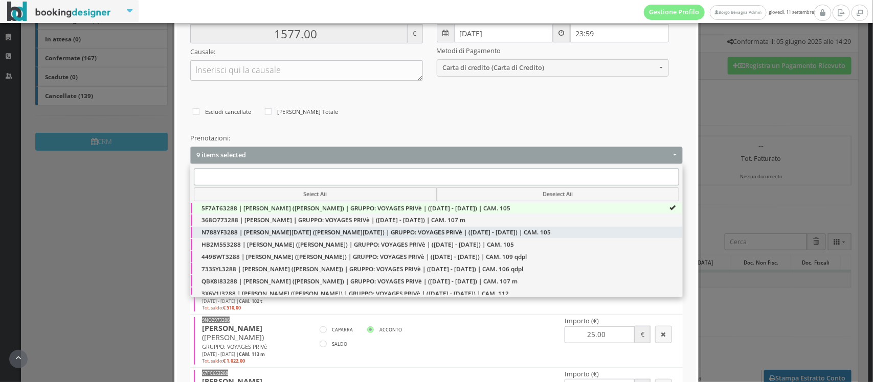
scroll to position [138, 0]
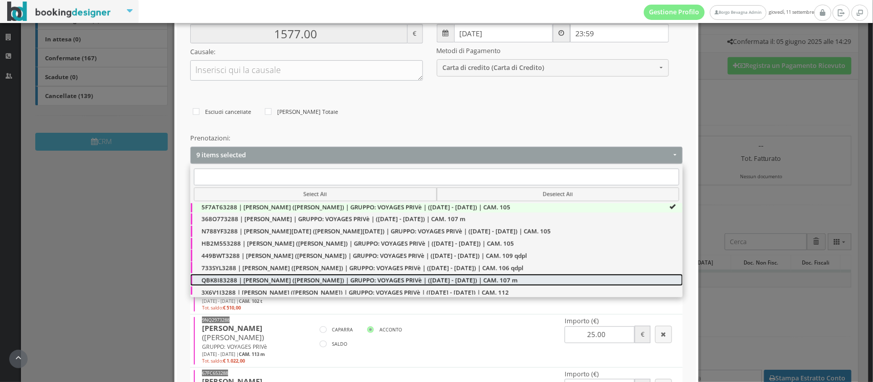
click at [295, 279] on span "QBK8I83288 | Alix David (ALIX david) | GRUPPO: VOYAGES PRIVè | (16/08/2025 - 19…" at bounding box center [359, 280] width 316 height 9
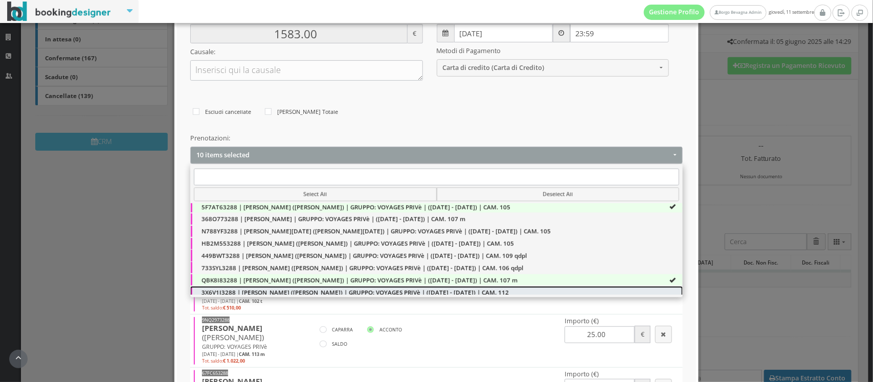
click at [279, 293] on span "3X6V1J3288 | Guillaume Prebay (GUILLAUME PREBAY) | GRUPPO: VOYAGES PRIVè | (19/…" at bounding box center [354, 292] width 307 height 9
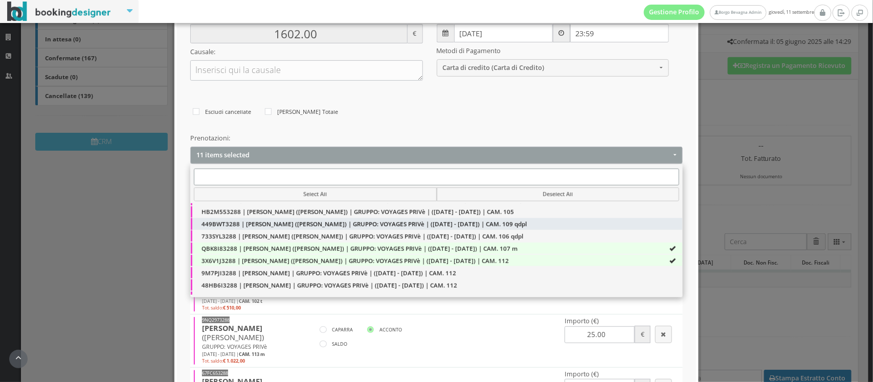
scroll to position [176, 0]
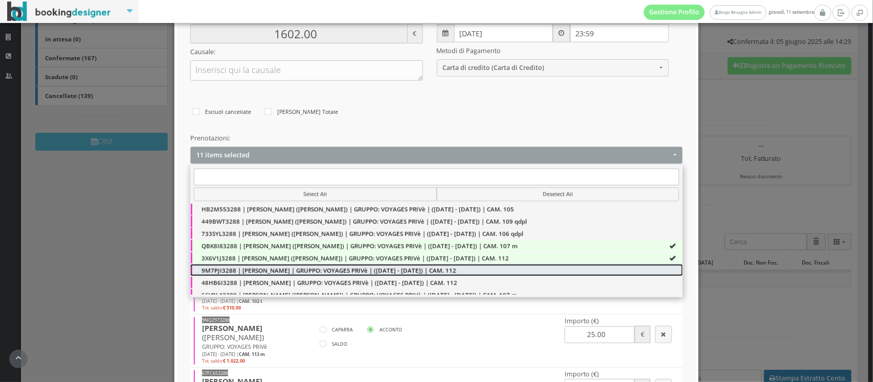
click at [275, 269] on span "9M7PJI3288 | Francoise Borel | GRUPPO: VOYAGES PRIVè | (24/08/2025 - 26/08/2025…" at bounding box center [328, 270] width 255 height 9
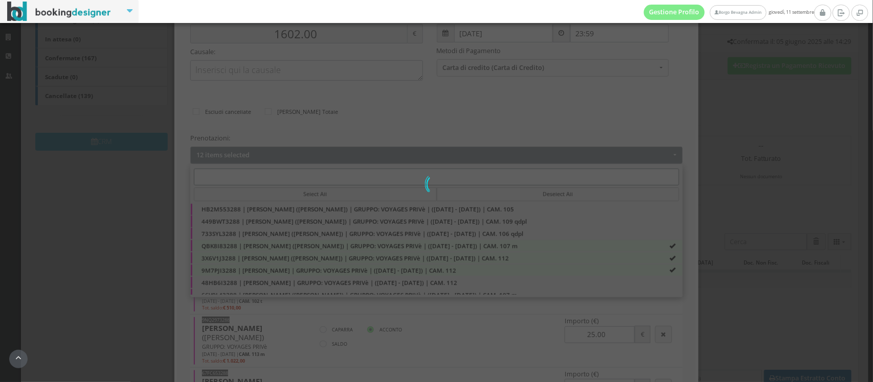
type input "1642.00"
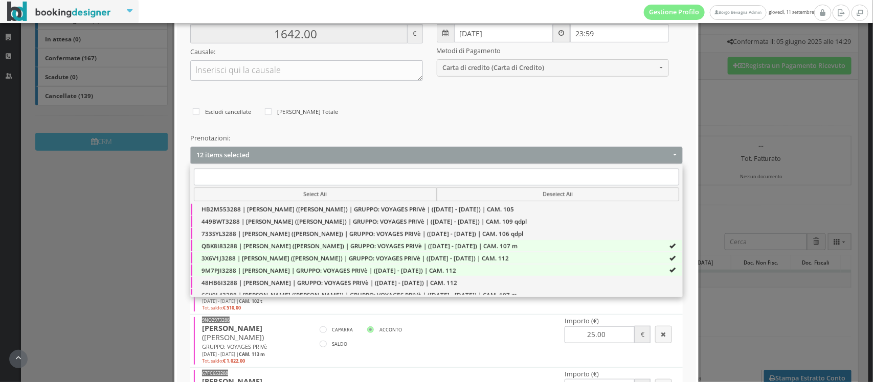
click at [570, 96] on div at bounding box center [430, 91] width 492 height 20
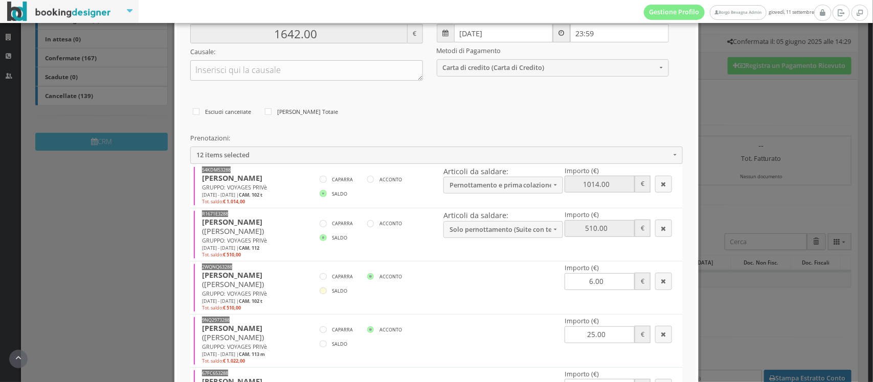
click at [322, 292] on icon at bounding box center [323, 291] width 7 height 7
radio input"] "true"
type input "2146.00"
type input "510.00"
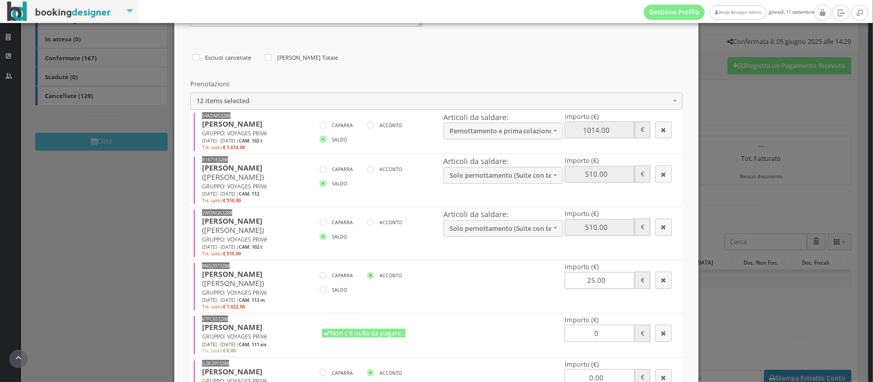
scroll to position [227, 0]
click at [320, 290] on icon at bounding box center [323, 288] width 7 height 7
radio input"] "true"
type input "3143.00"
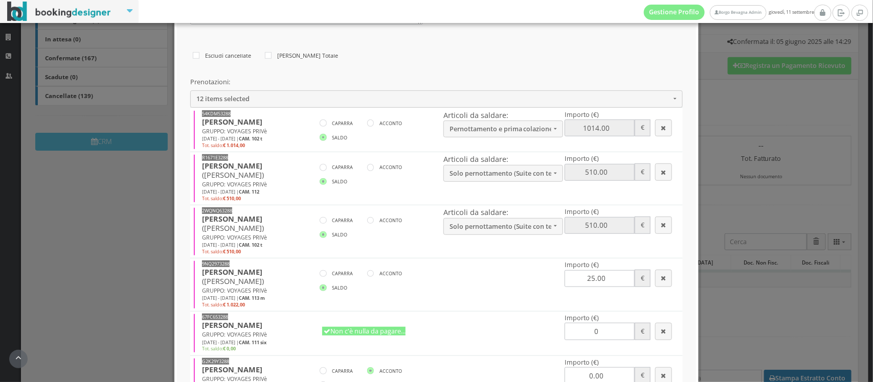
type input "1022.00"
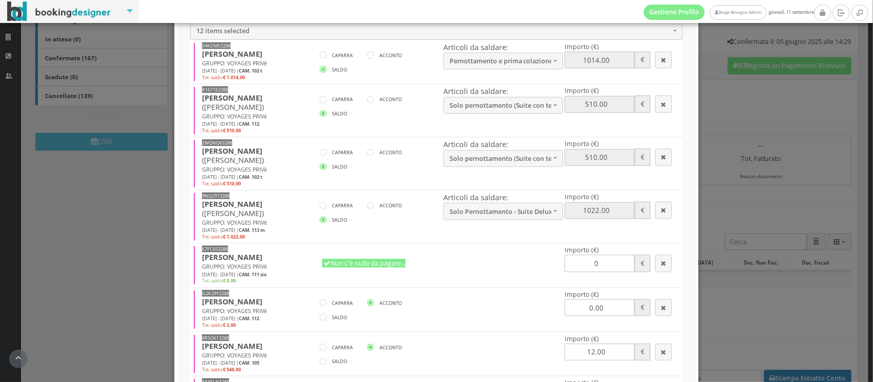
scroll to position [304, 0]
click at [661, 264] on icon "button" at bounding box center [663, 262] width 5 height 7
click at [320, 269] on label "SALDO" at bounding box center [334, 272] width 28 height 12
radio input"] "true"
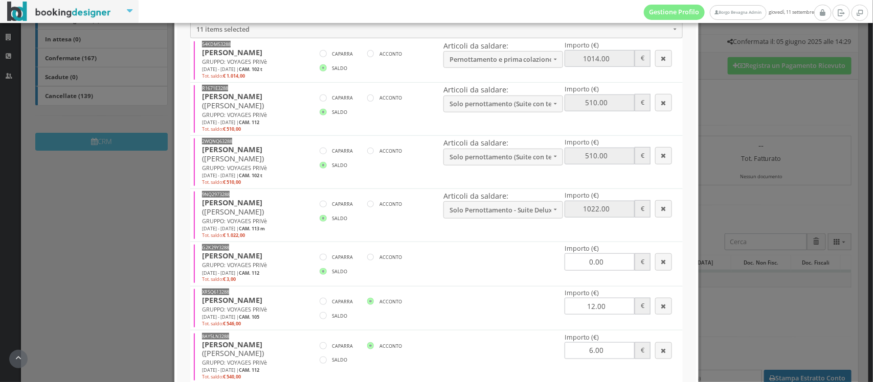
type input "3146.00"
type input "3.00"
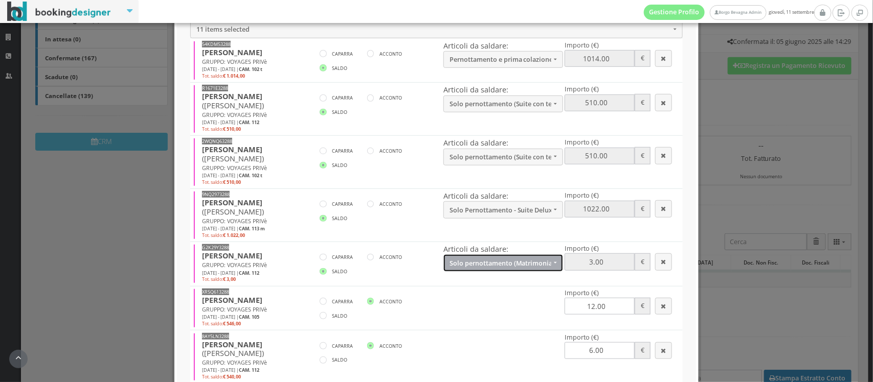
click at [487, 264] on span "Solo pernottamento (Matrimoniale superior con terrazza) | € 0.00, tassa di Sogg…" at bounding box center [500, 264] width 102 height 8
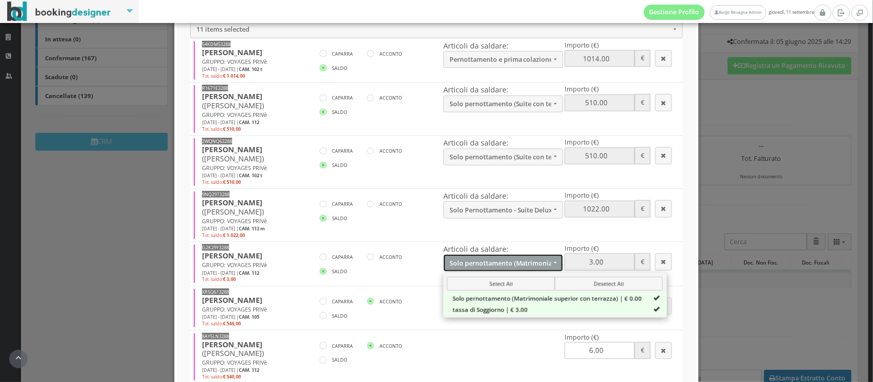
click at [487, 264] on span "Solo pernottamento (Matrimoniale superior con terrazza) | € 0.00, tassa di Sogg…" at bounding box center [500, 264] width 102 height 8
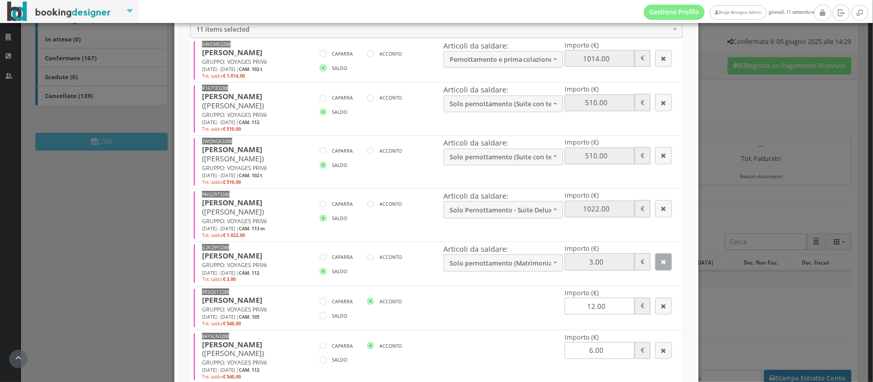
click at [661, 263] on icon "button" at bounding box center [663, 262] width 5 height 7
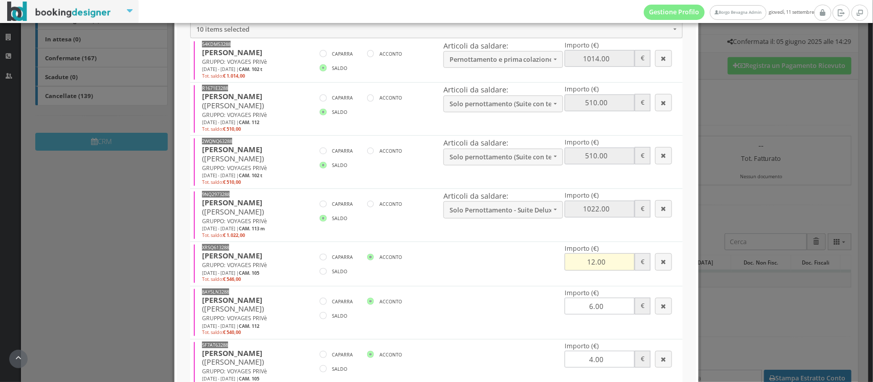
type input "3143.00"
click at [320, 270] on icon at bounding box center [323, 271] width 7 height 7
radio input"] "true"
type input "3677.00"
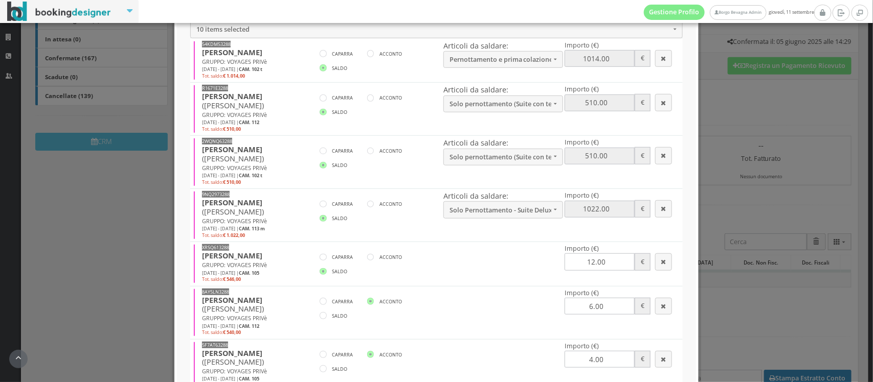
type input "546.00"
click at [323, 321] on label "SALDO" at bounding box center [334, 316] width 28 height 12
radio input"] "true"
type input "4211.00"
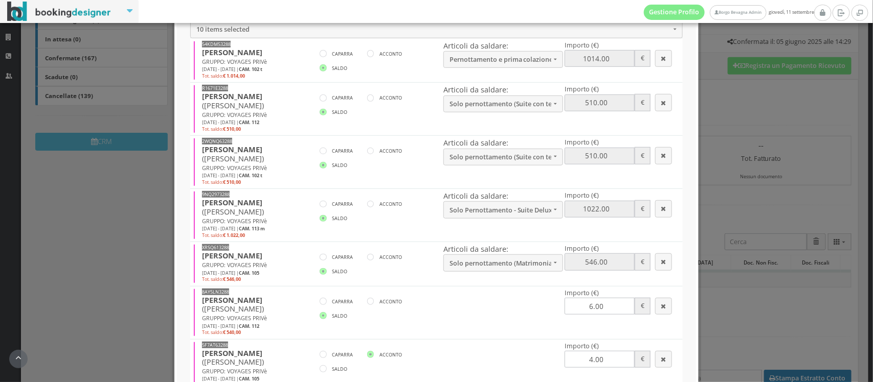
type input "540.00"
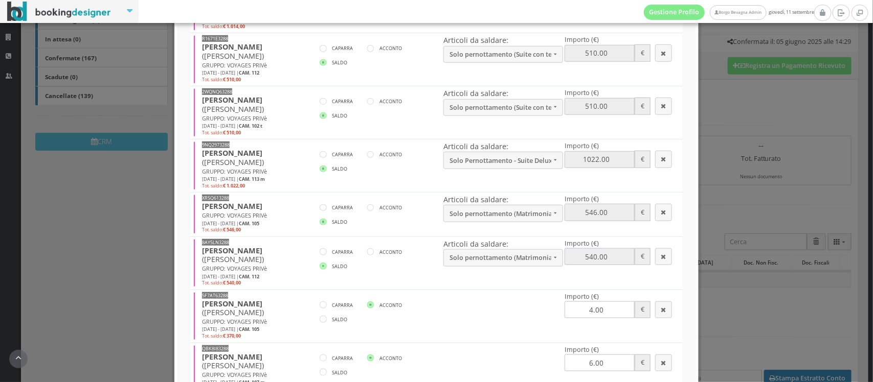
scroll to position [368, 0]
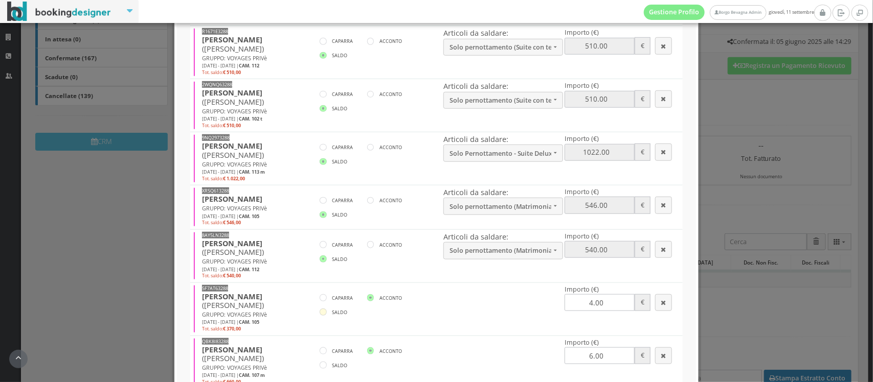
click at [321, 312] on icon at bounding box center [323, 312] width 7 height 7
radio input"] "true"
type input "4577.00"
type input "370.00"
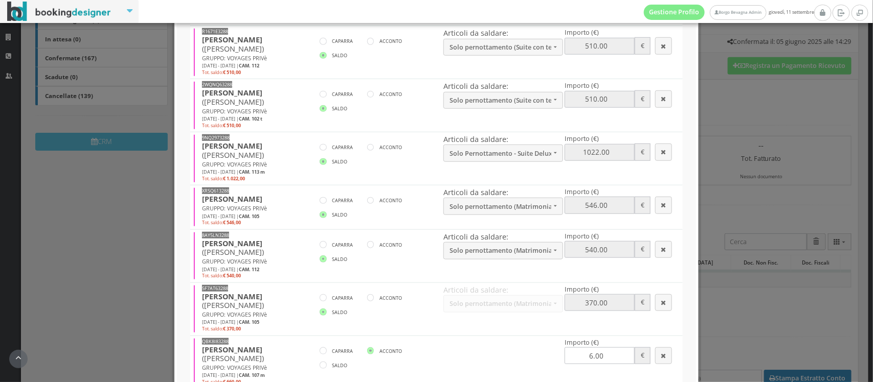
scroll to position [436, 0]
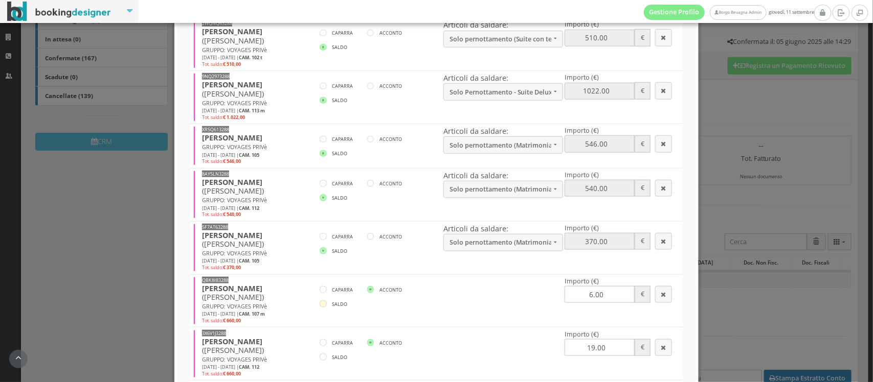
click at [320, 307] on icon at bounding box center [323, 304] width 7 height 7
radio input"] "true"
type input "5231.00"
type input "660.00"
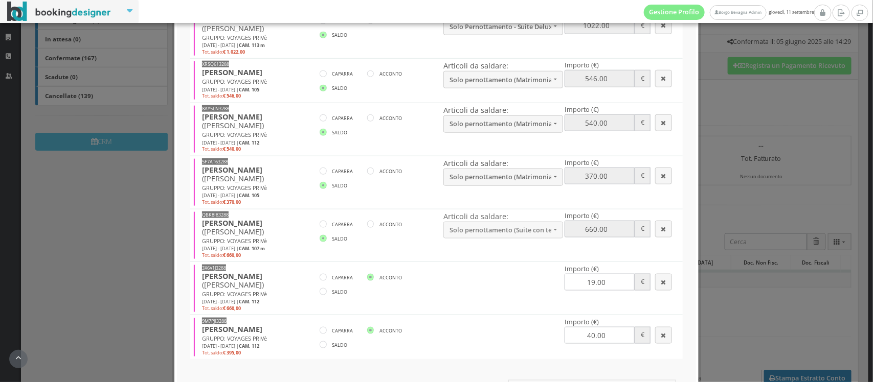
scroll to position [508, 0]
click at [320, 288] on icon at bounding box center [323, 291] width 7 height 7
radio input"] "true"
type input "5872.00"
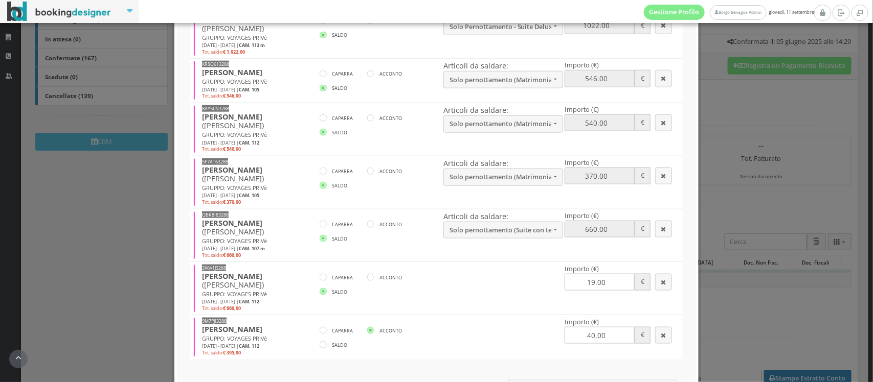
type input "660.00"
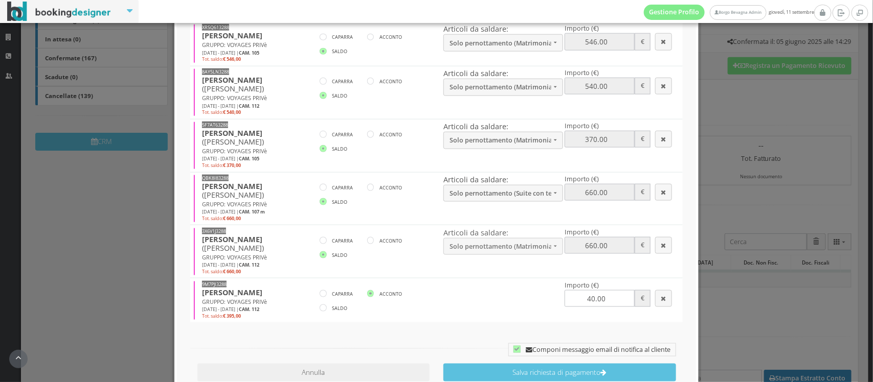
scroll to position [550, 0]
click at [320, 304] on icon at bounding box center [323, 307] width 7 height 7
radio input"] "true"
type input "6227.00"
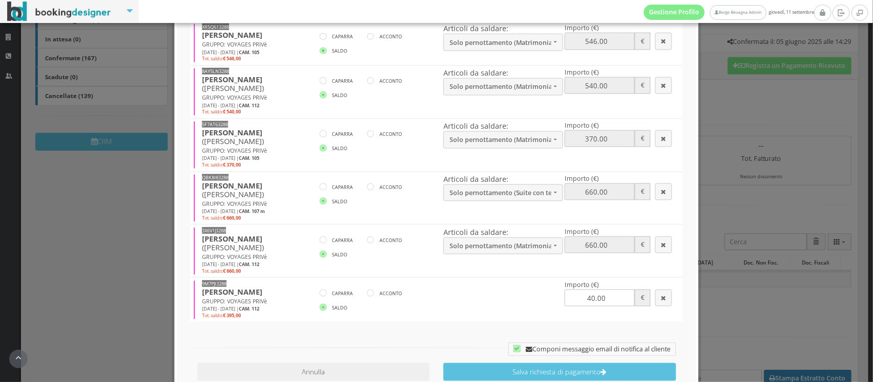
type input "395.00"
click at [513, 346] on icon at bounding box center [516, 349] width 7 height 7
checkbox input "false"
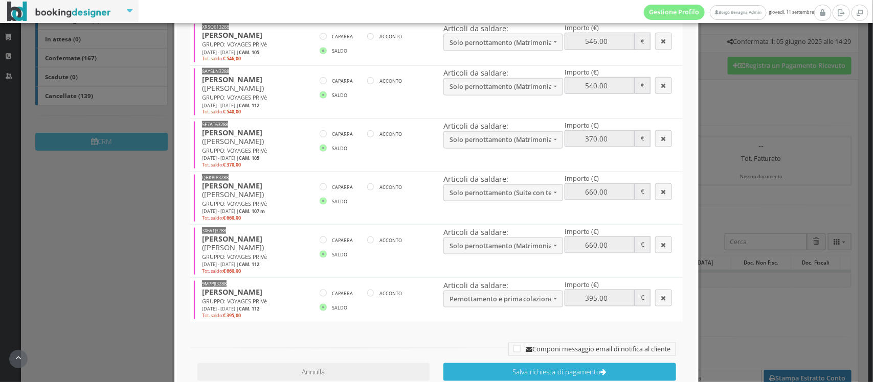
click at [507, 364] on button "Salva richiesta di pagamento" at bounding box center [559, 373] width 233 height 18
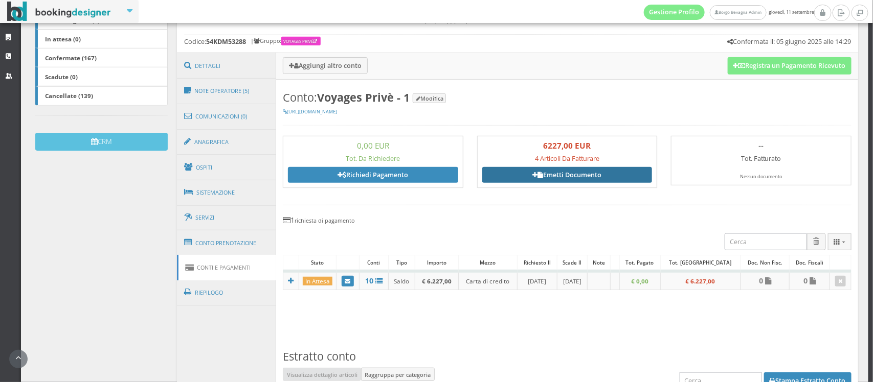
click at [554, 172] on link "Emetti Documento" at bounding box center [567, 174] width 170 height 15
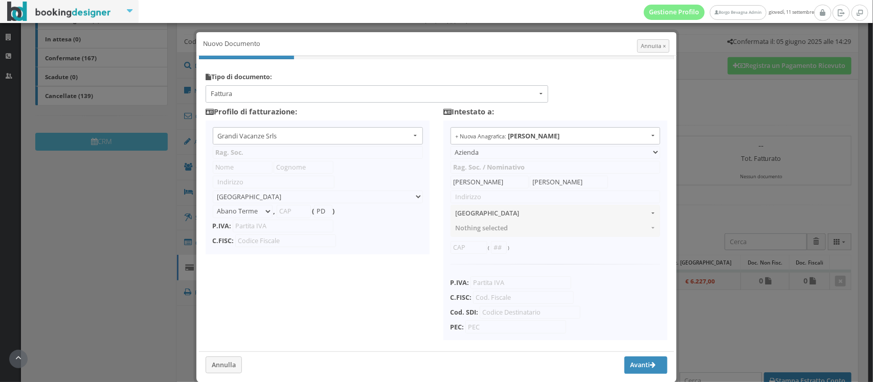
type input "Grandi Vacanze Srls"
type input "[PERSON_NAME]"
type input "Carbone"
type input "Via [PERSON_NAME]"
select select "Erchie"
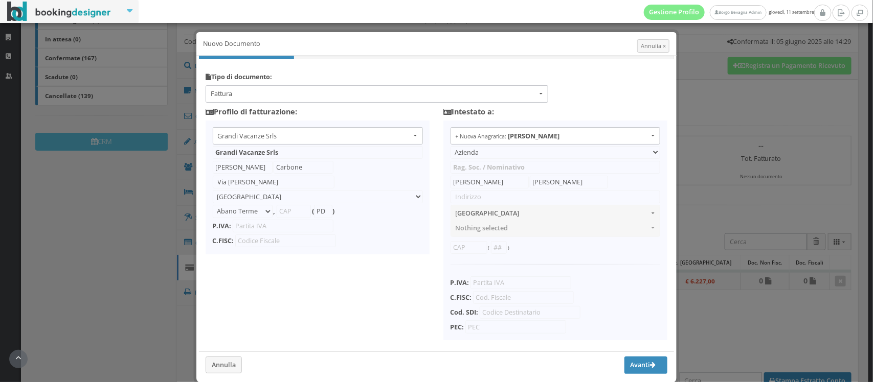
type input "72020"
type input "BR"
type input "02690960741"
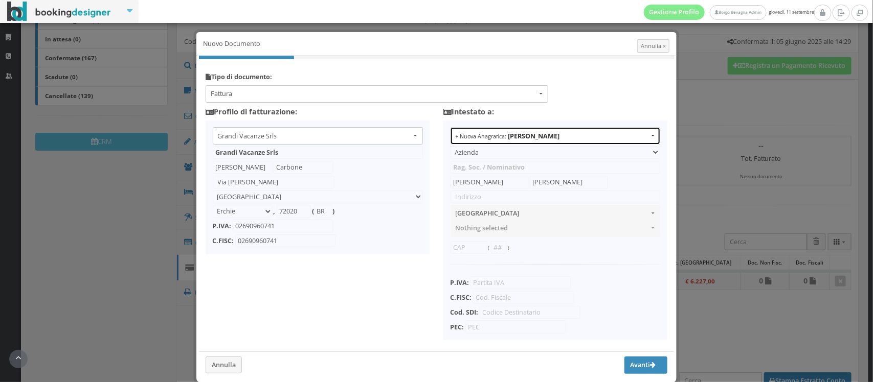
click at [532, 133] on b "Cecile Fournier" at bounding box center [534, 136] width 52 height 9
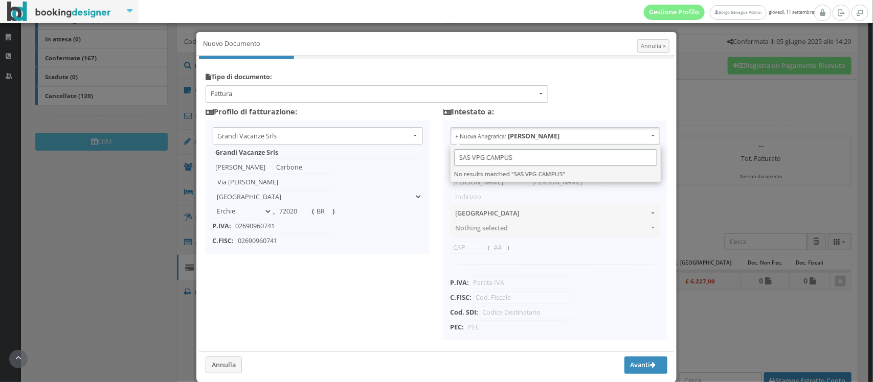
type input "SAS VPG CAMPUS"
click at [390, 254] on ul "Grandi Vacanze Srls Grandi Vacanze Srls Grandi Vacanze Srls Grandi Vacanze Srls…" at bounding box center [318, 188] width 224 height 134
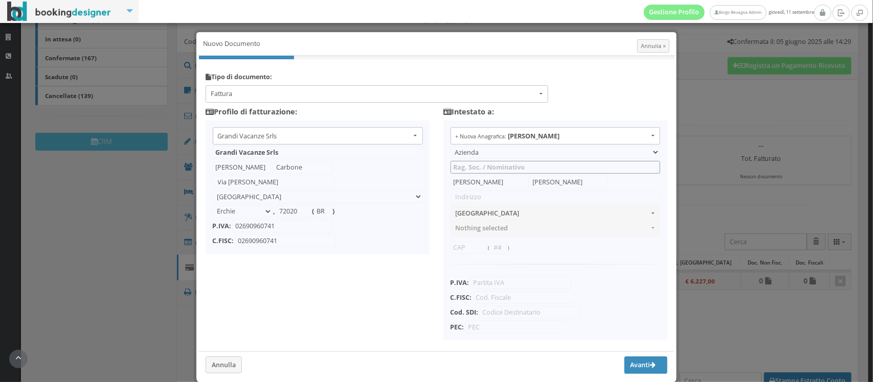
click at [474, 165] on input "text" at bounding box center [555, 167] width 210 height 13
click at [471, 177] on input "Cecile" at bounding box center [489, 182] width 78 height 13
type input "C"
type input "330 rue pascal duverger"
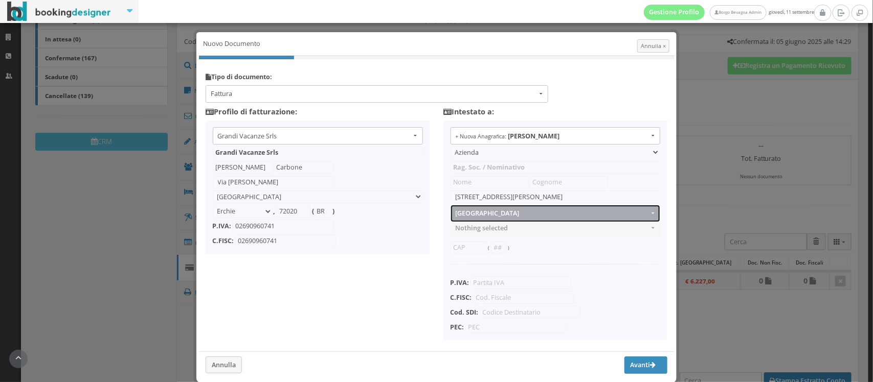
click at [514, 209] on button "[GEOGRAPHIC_DATA]" at bounding box center [555, 213] width 210 height 17
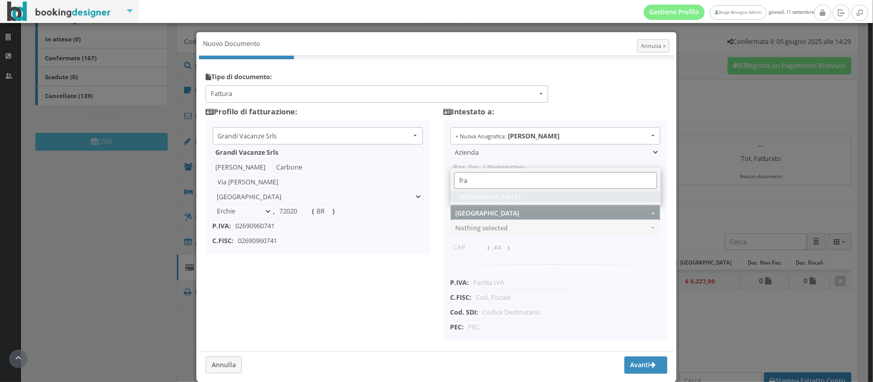
type input "fra"
click at [481, 191] on link "[GEOGRAPHIC_DATA]" at bounding box center [555, 196] width 210 height 11
select select "FR"
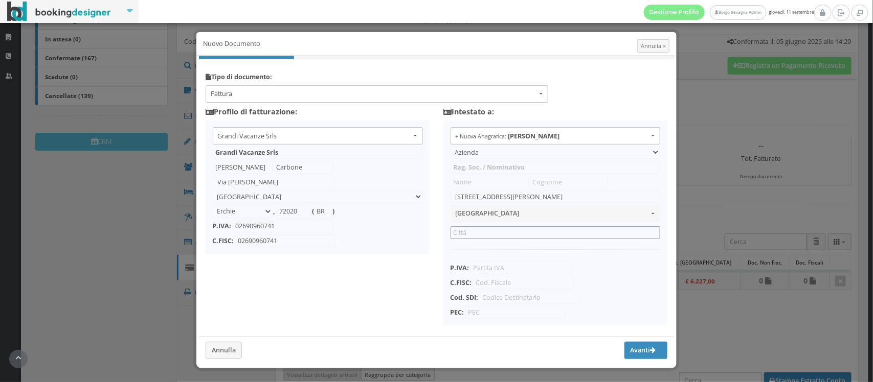
click at [469, 233] on input "text" at bounding box center [555, 233] width 210 height 13
type input "Aix en provience"
click at [487, 269] on input "text" at bounding box center [520, 268] width 101 height 13
click at [490, 265] on input "text" at bounding box center [520, 268] width 101 height 13
type input "53479345043"
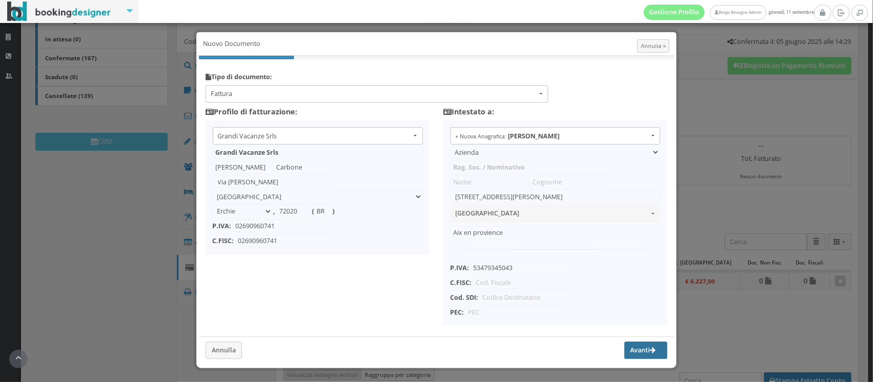
click at [634, 356] on button "Avanti" at bounding box center [645, 350] width 43 height 17
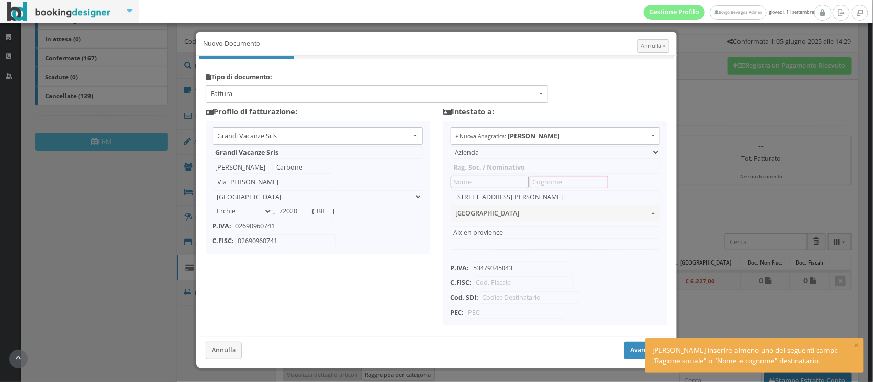
click at [468, 183] on input "text" at bounding box center [489, 182] width 78 height 13
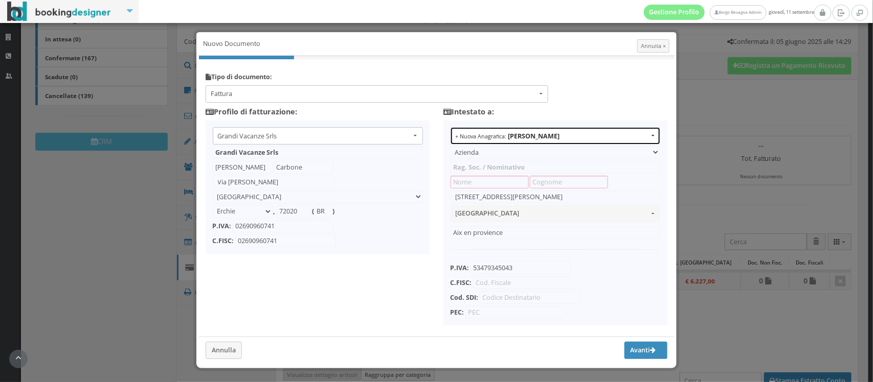
click at [492, 137] on small "+ Nuova Anagrafica:" at bounding box center [481, 136] width 51 height 7
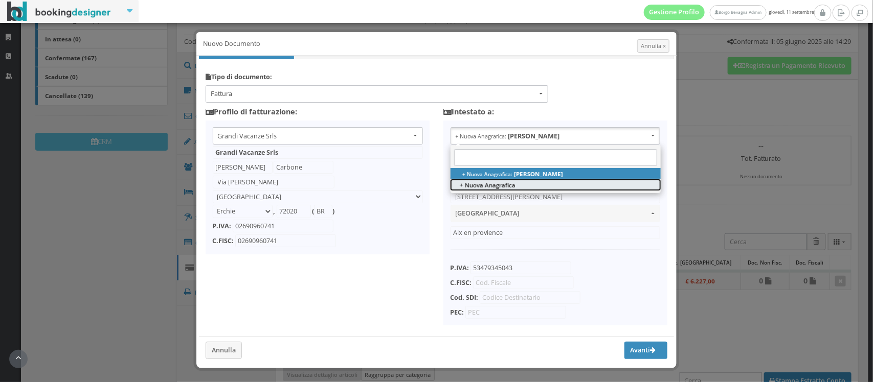
click at [485, 186] on span "+ Nuova Anagrafica" at bounding box center [488, 185] width 56 height 9
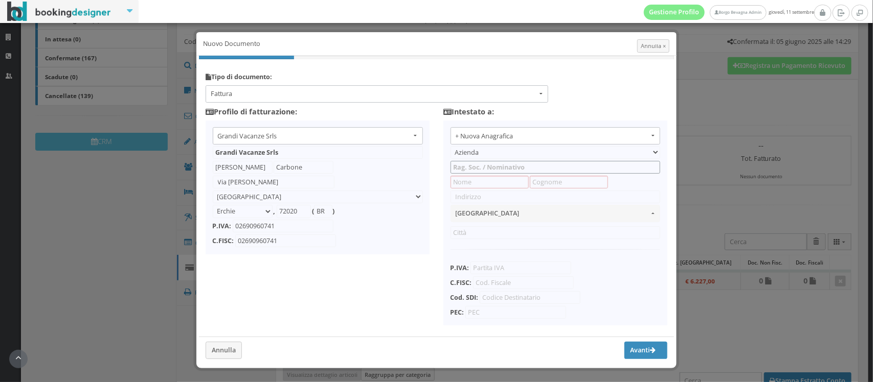
click at [463, 167] on input "text" at bounding box center [555, 167] width 210 height 13
type input "SAS VPG Campus"
click at [482, 182] on input "text" at bounding box center [489, 182] width 78 height 13
click at [464, 182] on input "text" at bounding box center [489, 182] width 78 height 13
click at [458, 200] on input "text" at bounding box center [555, 197] width 210 height 13
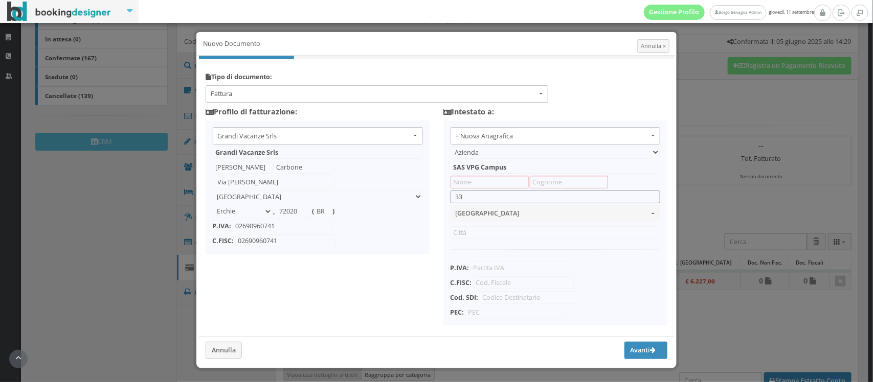
type input "330 rue pascal duverger"
click at [471, 233] on input "text" at bounding box center [555, 233] width 210 height 13
type input "aix en provence"
click at [482, 270] on input "text" at bounding box center [520, 268] width 101 height 13
type input "53479345043"
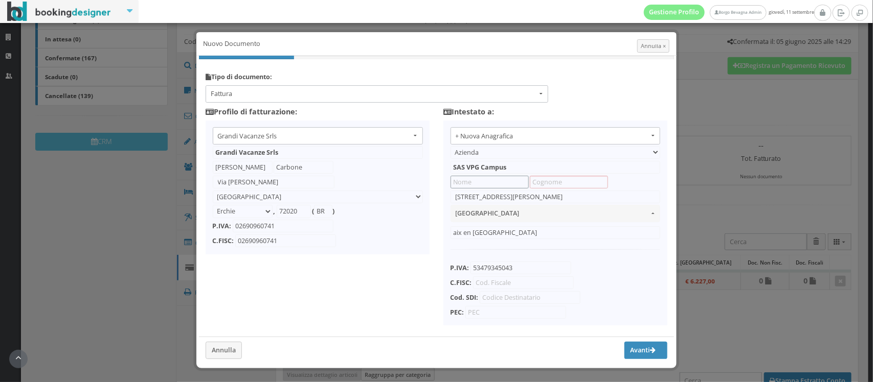
click at [472, 186] on input "text" at bounding box center [489, 182] width 78 height 13
type input "SAS VPG"
type input "CAMPUS"
click at [638, 352] on button "Avanti" at bounding box center [645, 350] width 43 height 17
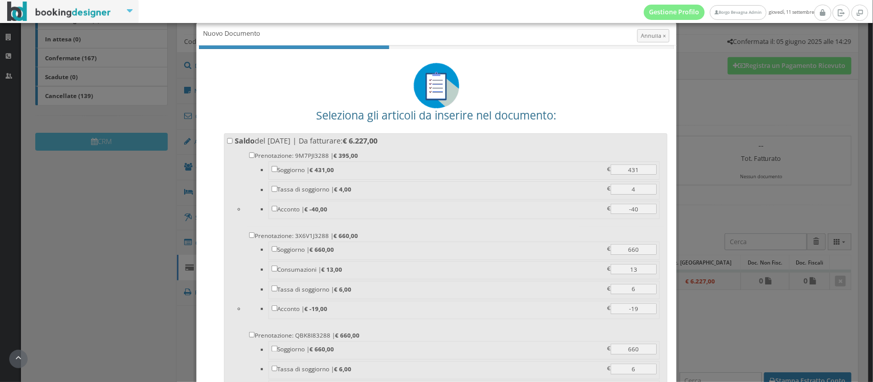
scroll to position [14, 0]
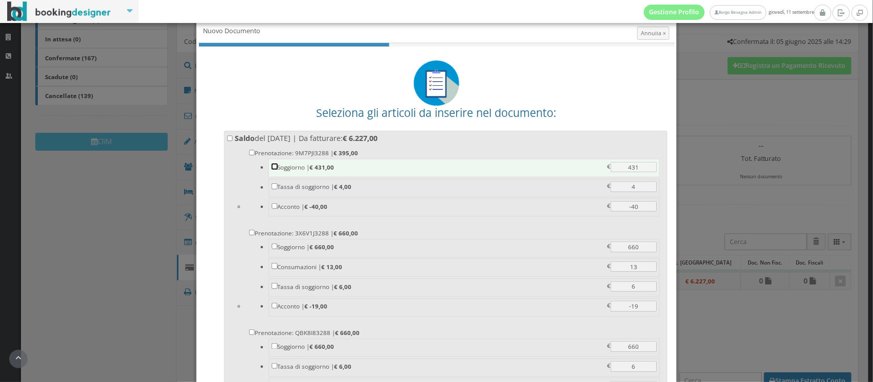
click at [273, 167] on input "Soggiorno | € 431,00 431 431 €" at bounding box center [275, 167] width 6 height 6
checkbox input "true"
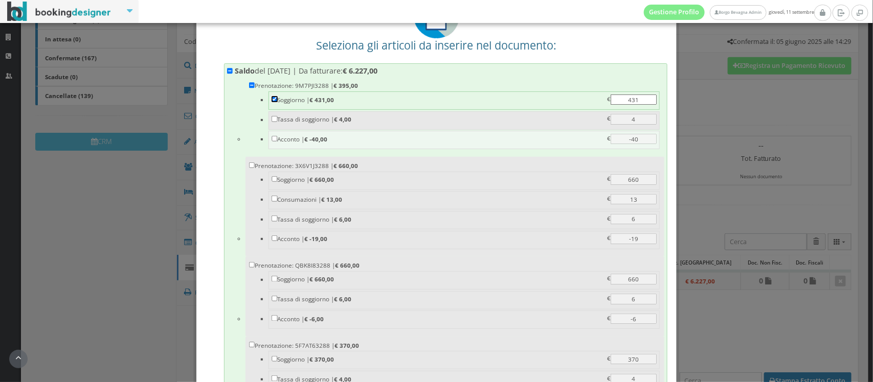
scroll to position [91, 0]
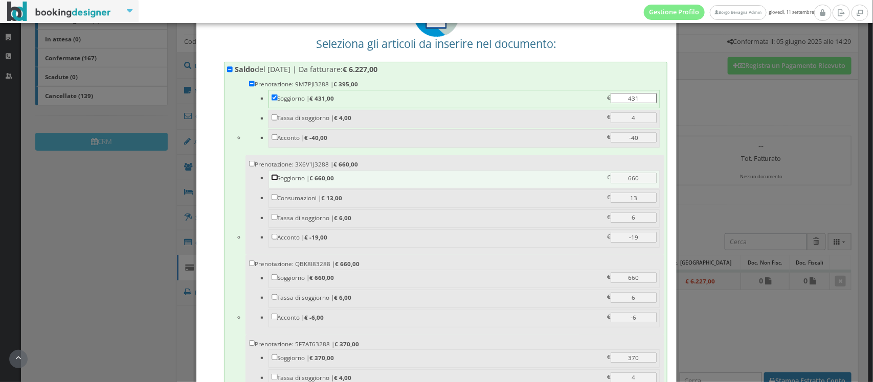
click at [272, 179] on input "Soggiorno | € 660,00 660 660 €" at bounding box center [275, 178] width 6 height 6
checkbox input "true"
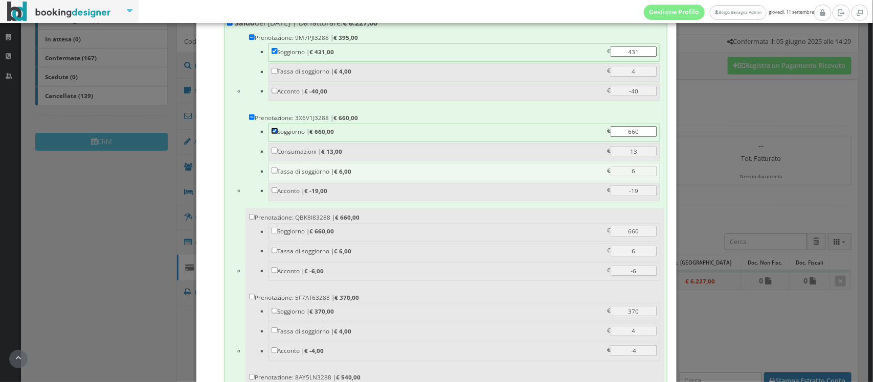
scroll to position [147, 0]
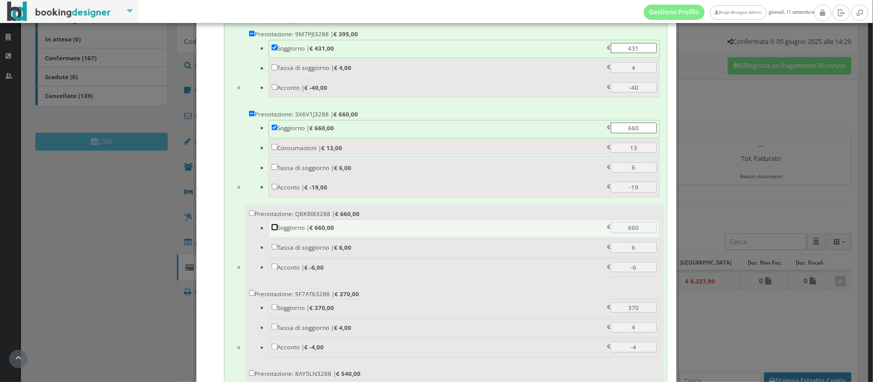
click at [272, 230] on input "Soggiorno | € 660,00 660 660 €" at bounding box center [275, 227] width 6 height 6
checkbox input "true"
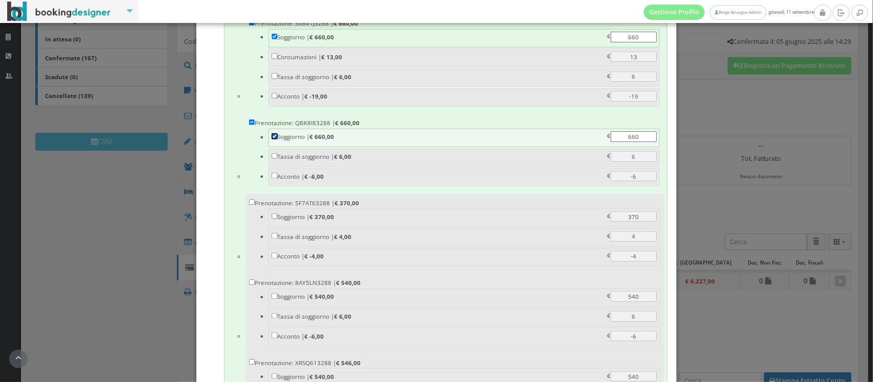
scroll to position [247, 0]
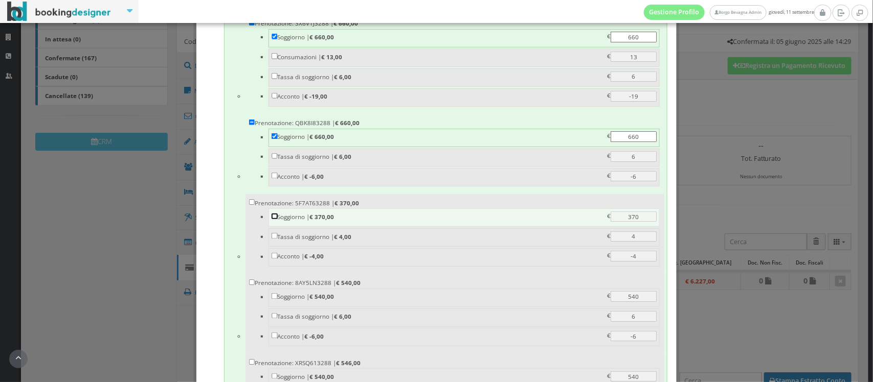
click at [272, 220] on input "Soggiorno | € 370,00 370 370 €" at bounding box center [275, 217] width 6 height 6
checkbox input "true"
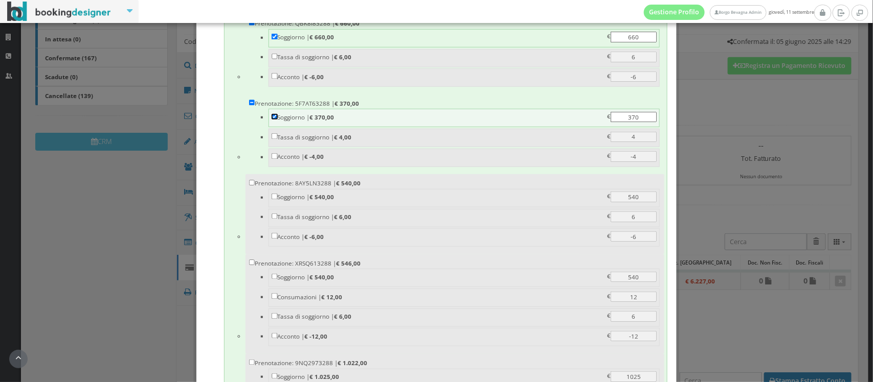
scroll to position [359, 0]
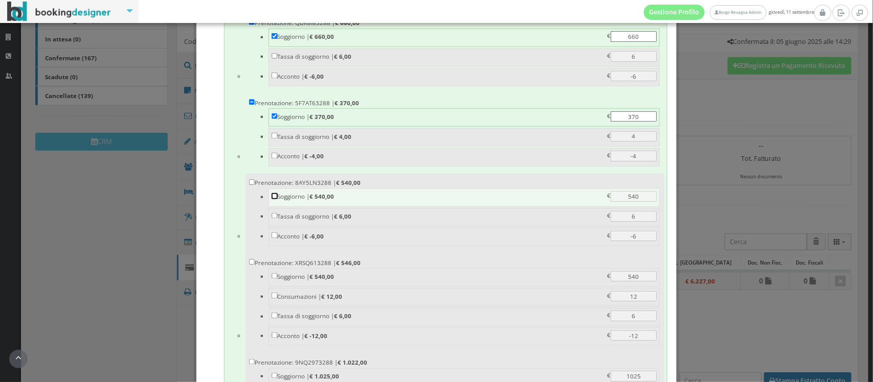
click at [273, 199] on input "Soggiorno | € 540,00 540 540 €" at bounding box center [275, 196] width 6 height 6
checkbox input "true"
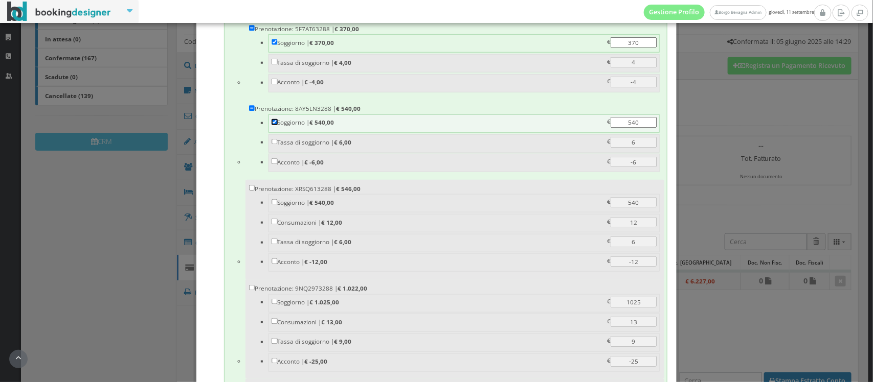
scroll to position [443, 0]
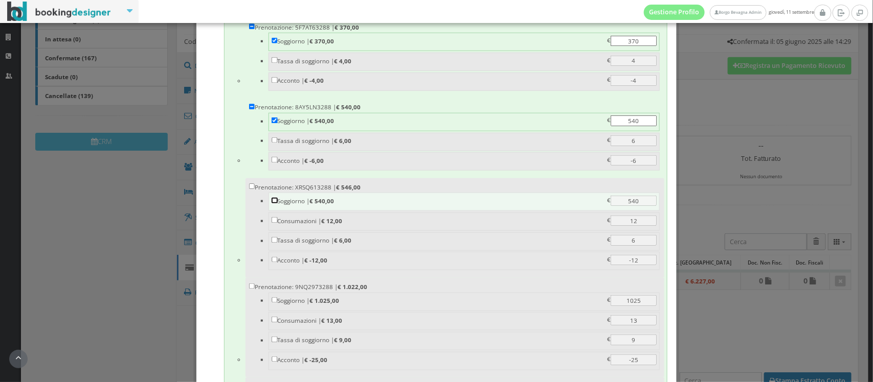
click at [272, 204] on input "Soggiorno | € 540,00 540 540 €" at bounding box center [275, 201] width 6 height 6
checkbox input "true"
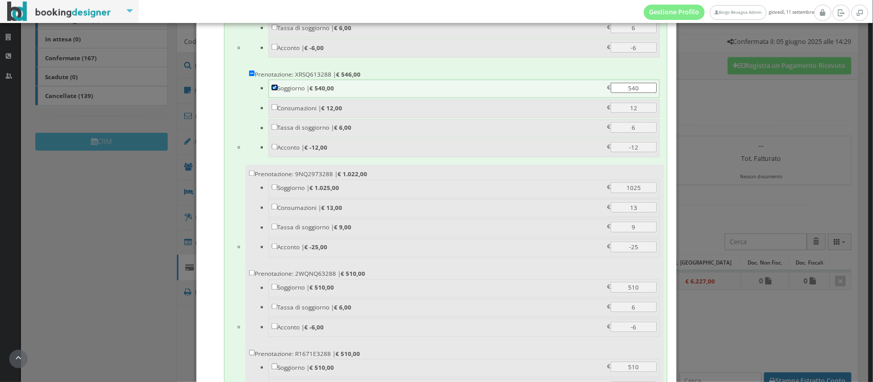
scroll to position [569, 0]
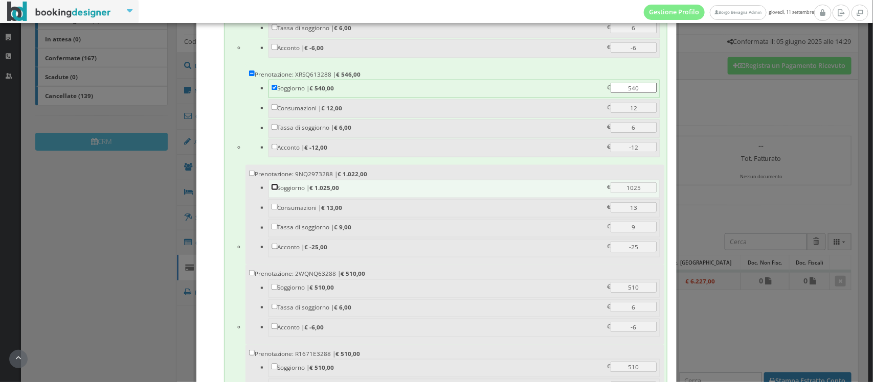
click at [272, 191] on input "Soggiorno | € 1.025,00 1025 1025 €" at bounding box center [275, 188] width 6 height 6
checkbox input "true"
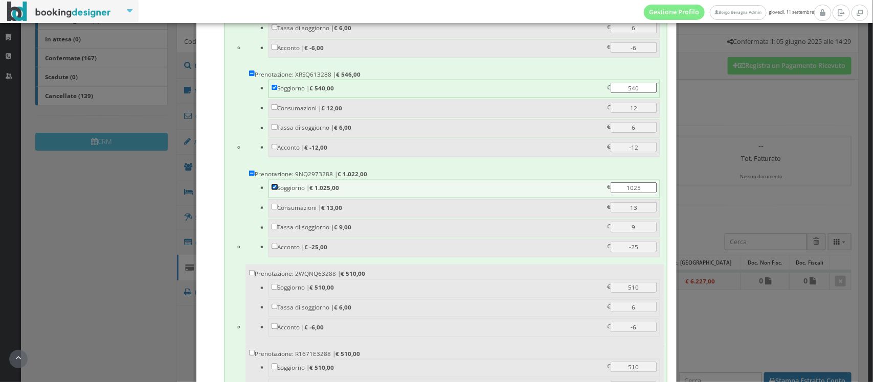
scroll to position [691, 0]
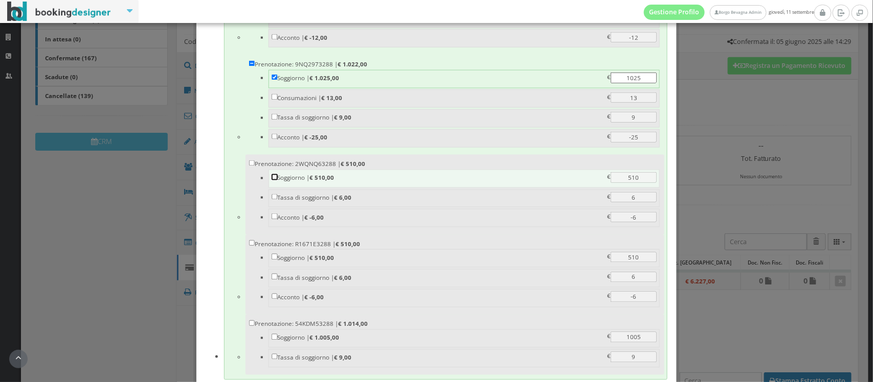
click at [272, 180] on input "Soggiorno | € 510,00 510 510 €" at bounding box center [275, 177] width 6 height 6
checkbox input "true"
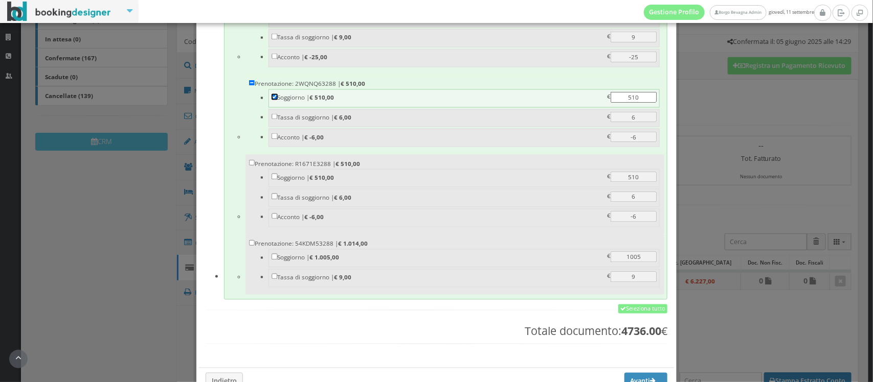
scroll to position [780, 0]
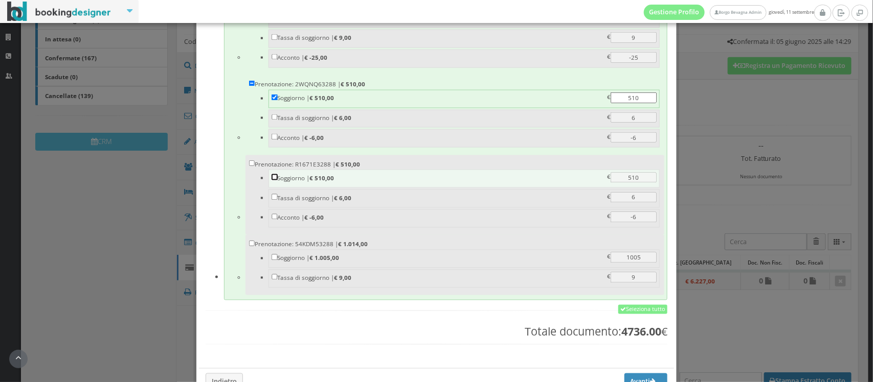
click at [272, 180] on input "Soggiorno | € 510,00 510 510 €" at bounding box center [275, 177] width 6 height 6
checkbox input "true"
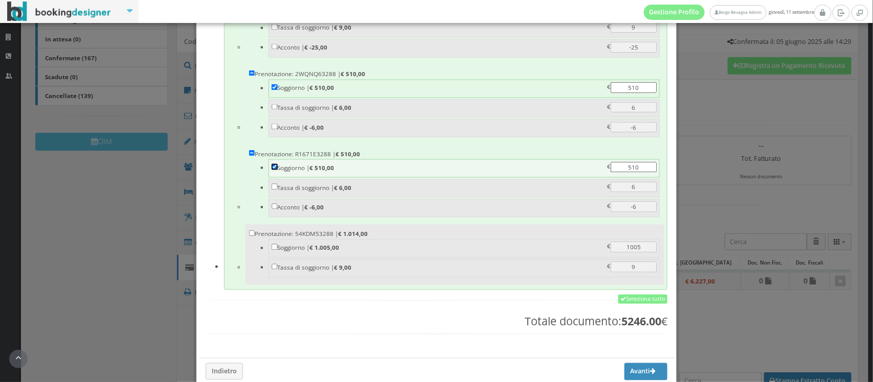
scroll to position [793, 0]
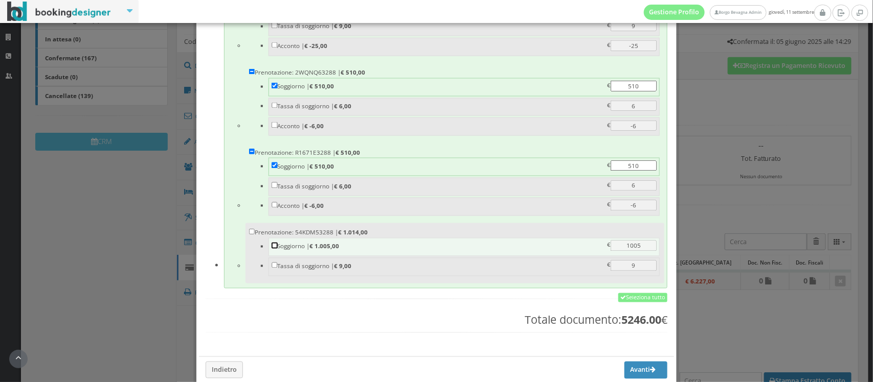
click at [272, 249] on input "Soggiorno | € 1.005,00 1005 1005 €" at bounding box center [275, 246] width 6 height 6
checkbox input "true"
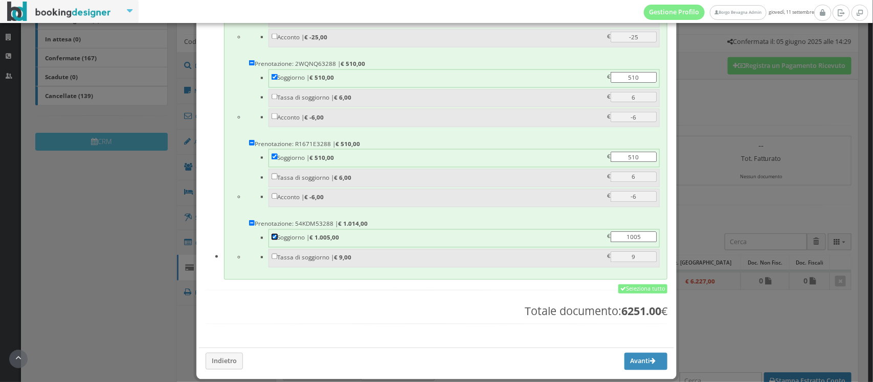
scroll to position [824, 0]
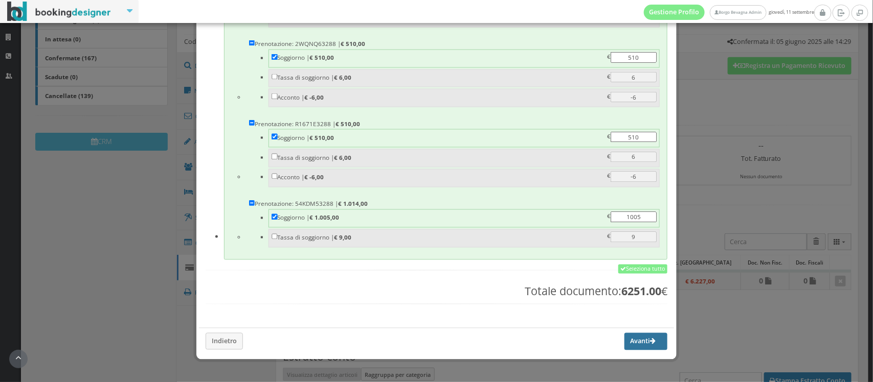
click at [627, 351] on button "Avanti" at bounding box center [645, 341] width 43 height 17
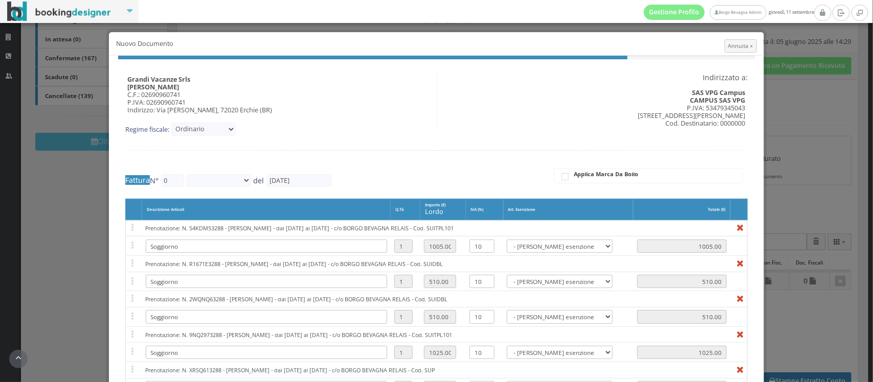
type input "56"
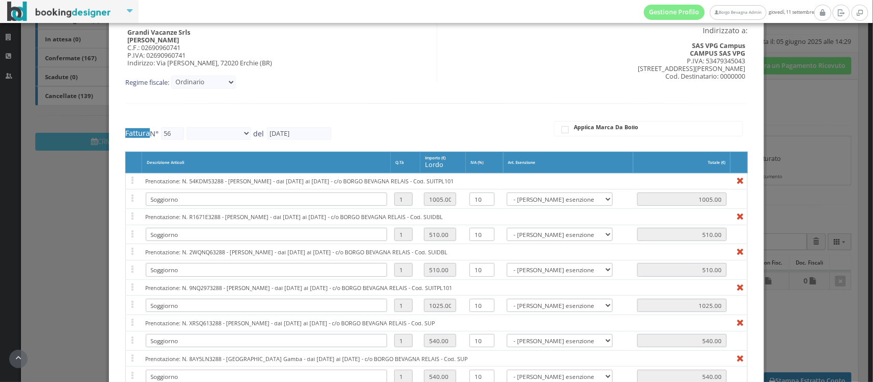
scroll to position [52, 0]
click at [566, 195] on select "- Nessuna esenzione N1 - Tassa di Soggiorno - Escluso - Art.15 DPR 633/72 N5 - …" at bounding box center [560, 199] width 106 height 13
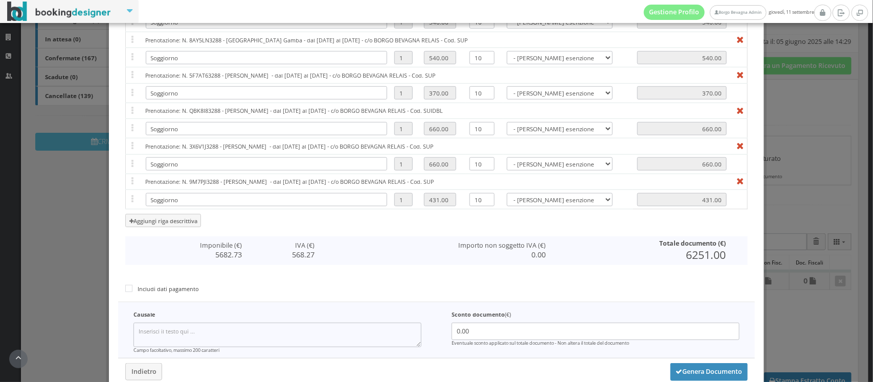
scroll to position [462, 0]
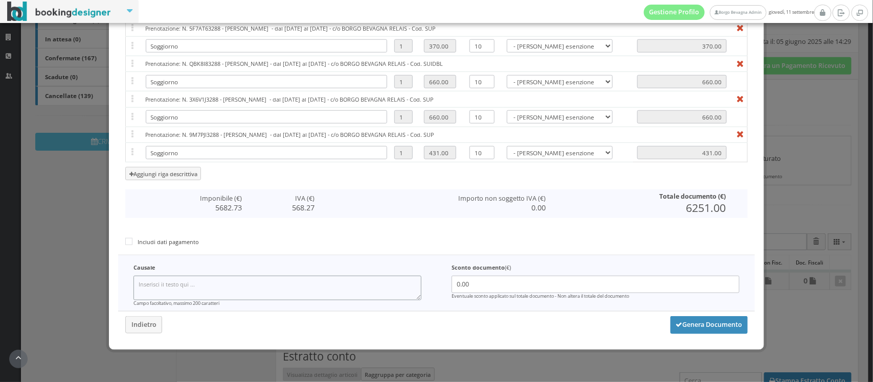
click at [205, 288] on textarea at bounding box center [277, 288] width 288 height 24
click at [180, 284] on textarea "Saldo data 2/7/*25 - 31/08/25" at bounding box center [277, 288] width 288 height 24
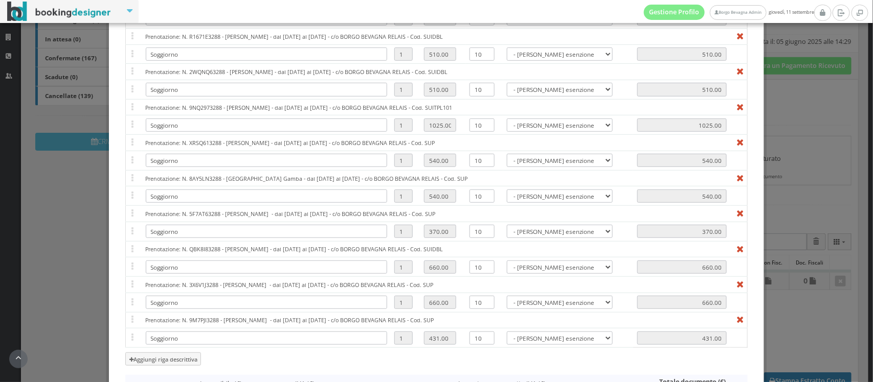
scroll to position [117, 0]
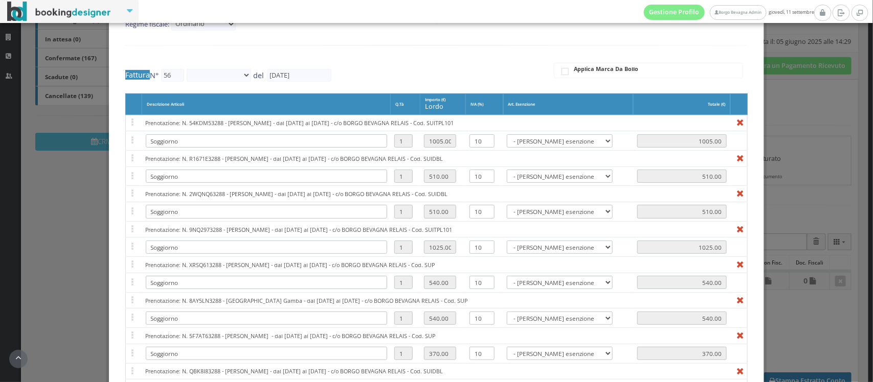
type textarea "Saldo data 2/7/25 - 31/08/25"
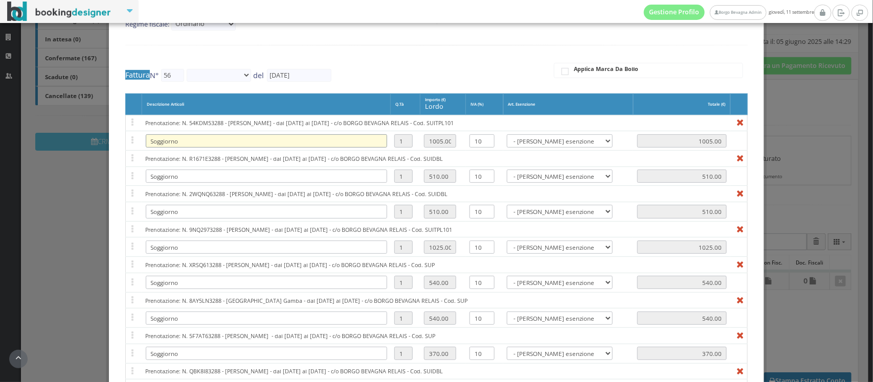
click at [233, 143] on input "Soggiorno" at bounding box center [266, 140] width 241 height 13
type input "Soggiorno -"
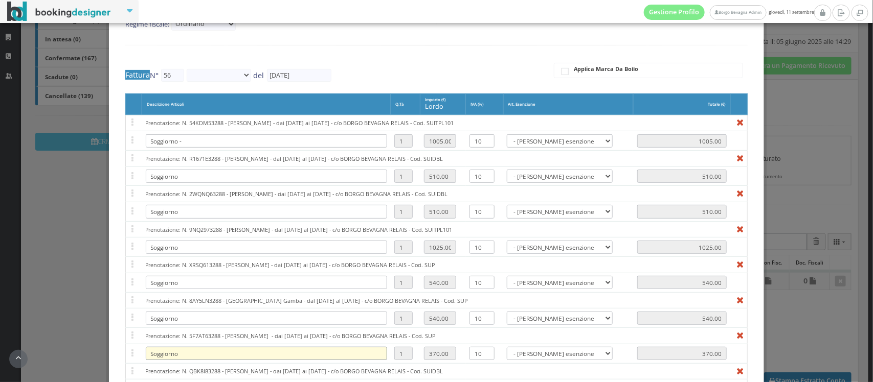
click at [197, 354] on input "Soggiorno" at bounding box center [266, 353] width 241 height 13
paste input "100125737VPCH"
type input "Soggiorno - 100125737VPCH"
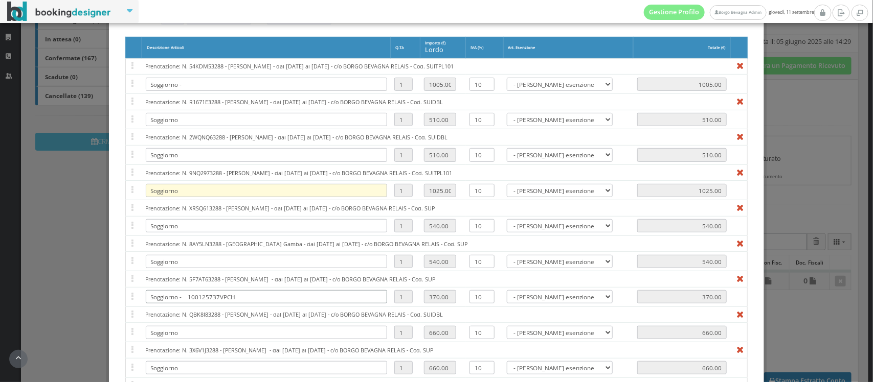
scroll to position [218, 0]
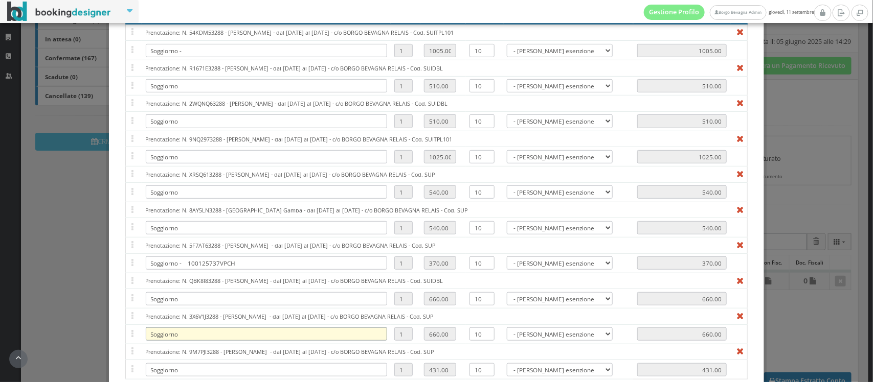
click at [233, 341] on input "Soggiorno" at bounding box center [266, 334] width 241 height 13
paste input "104602458VPFR."
type input "Soggiorno - 104602458VPFR."
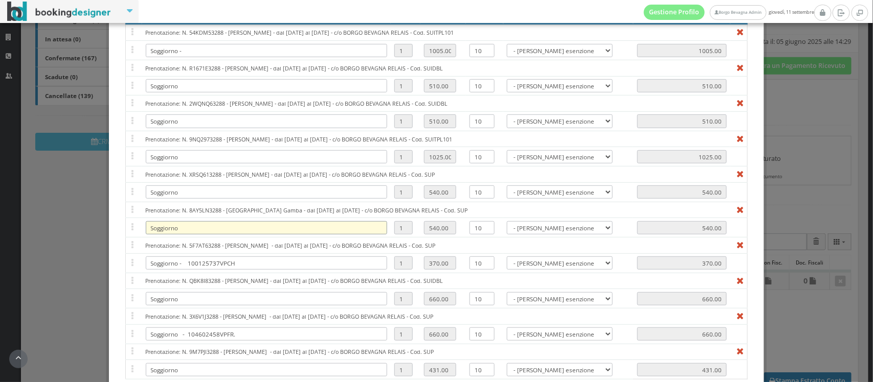
click at [197, 230] on input "Soggiorno" at bounding box center [266, 227] width 241 height 13
paste input "104602518VPFR"
type input "Soggiorno - 104602518VPFR"
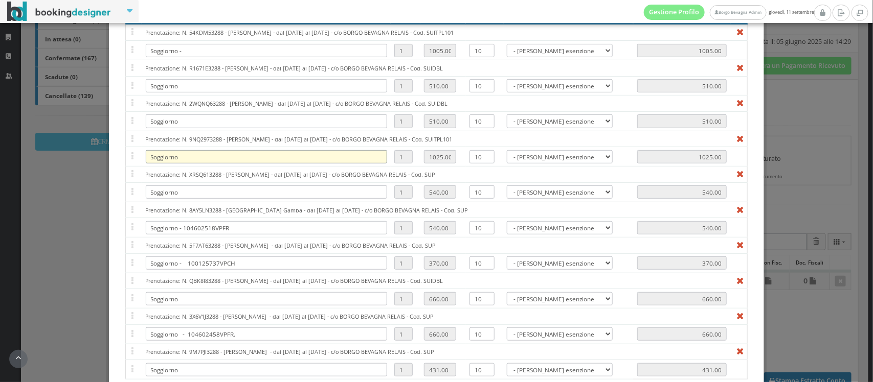
click at [226, 156] on input "Soggiorno" at bounding box center [266, 156] width 241 height 13
paste input "104597937VPFR"
type input "Soggiorno - 104597937VPFR"
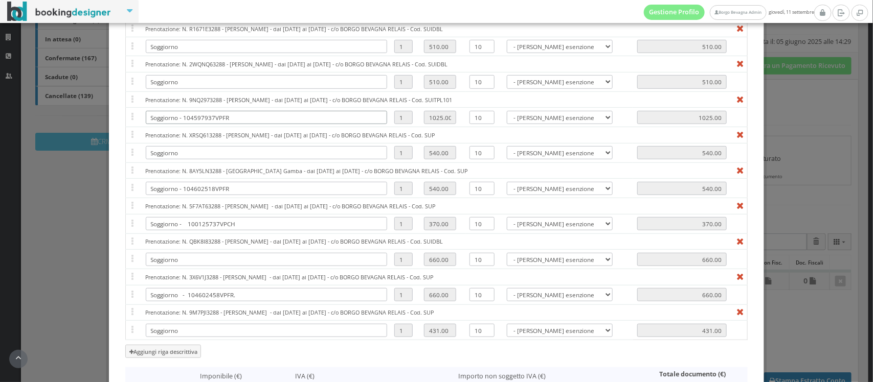
scroll to position [262, 0]
click at [191, 336] on input "Soggiorno" at bounding box center [266, 330] width 241 height 13
paste input "104604477VPFR"
type input "Soggiorno - 104604477VPFR"
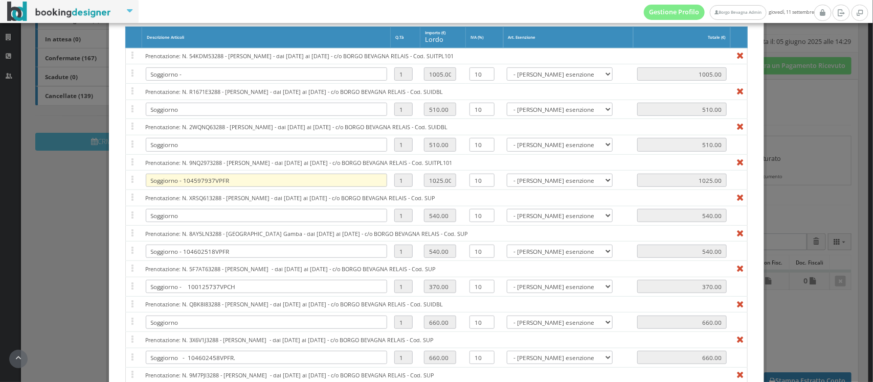
scroll to position [190, 0]
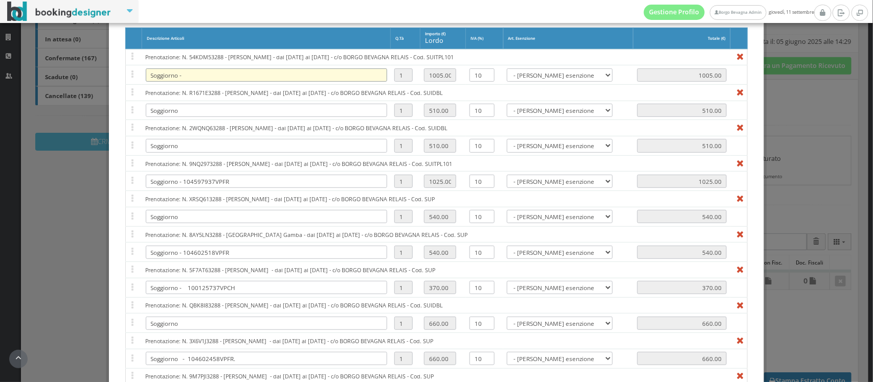
click at [194, 77] on input "Soggiorno -" at bounding box center [266, 75] width 241 height 13
paste input "104602460VPFR"
type input "Soggiorno - 104602460VPFR"
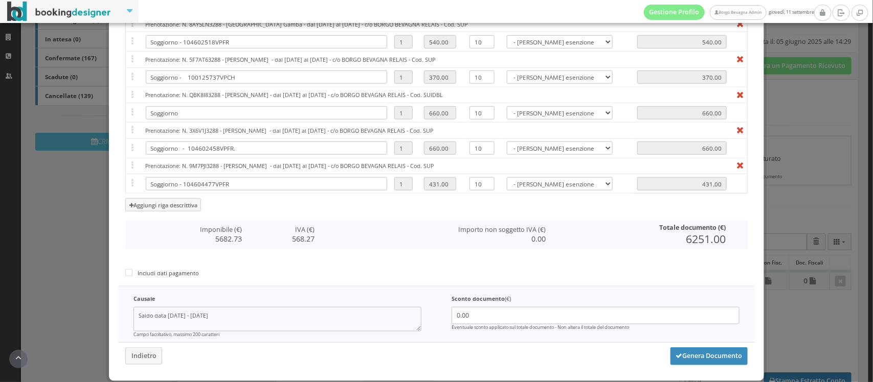
scroll to position [425, 0]
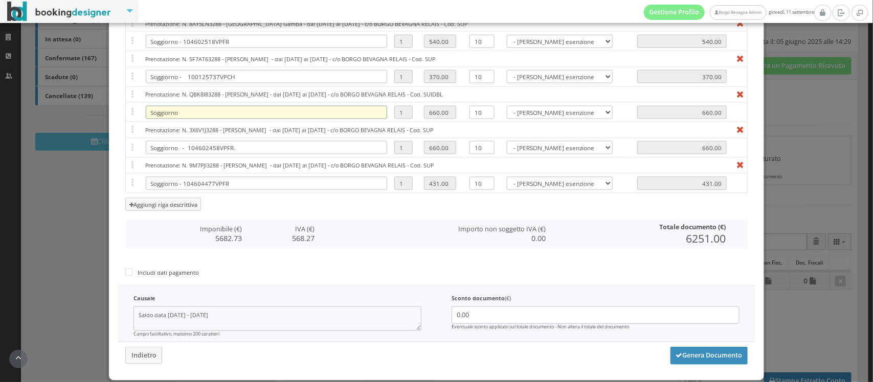
click at [208, 111] on input "Soggiorno" at bounding box center [266, 112] width 241 height 13
paste input "104599544VPFR"
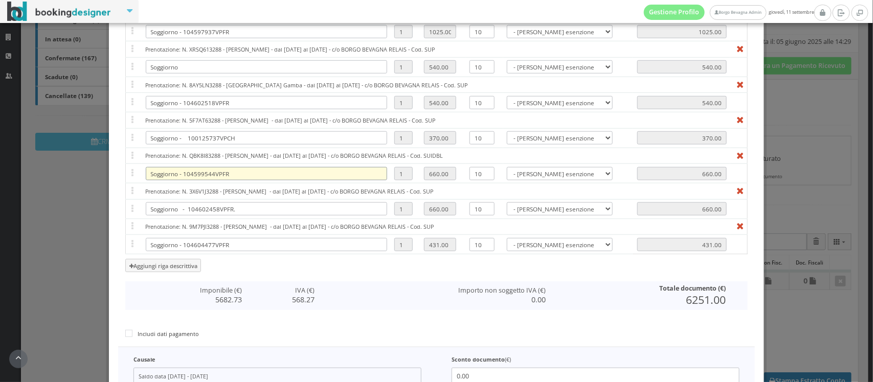
scroll to position [356, 0]
type input "Soggiorno - 104599544VPFR"
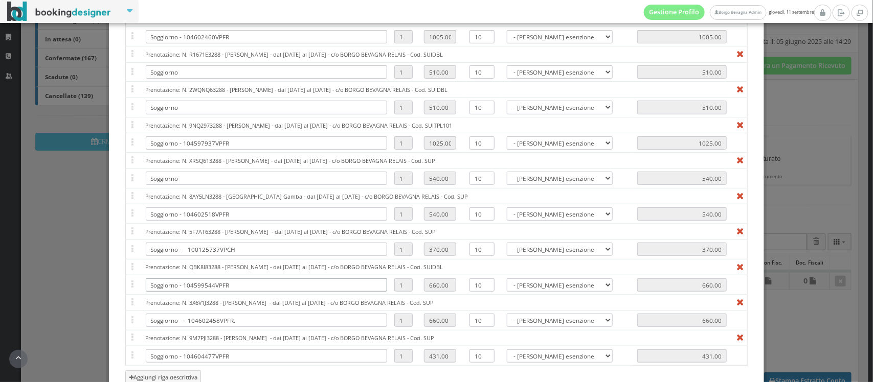
scroll to position [233, 0]
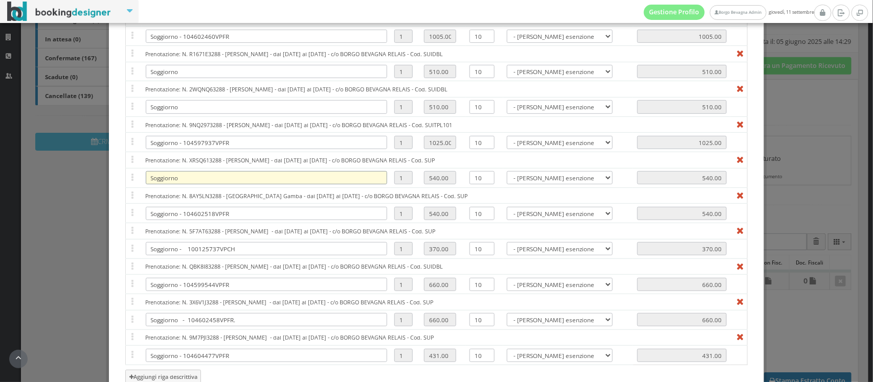
click at [234, 177] on input "Soggiorno" at bounding box center [266, 177] width 241 height 13
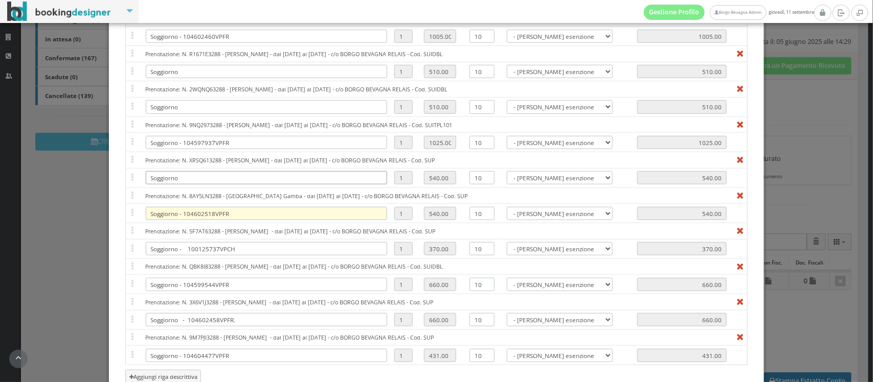
paste input "100125509VPCH"
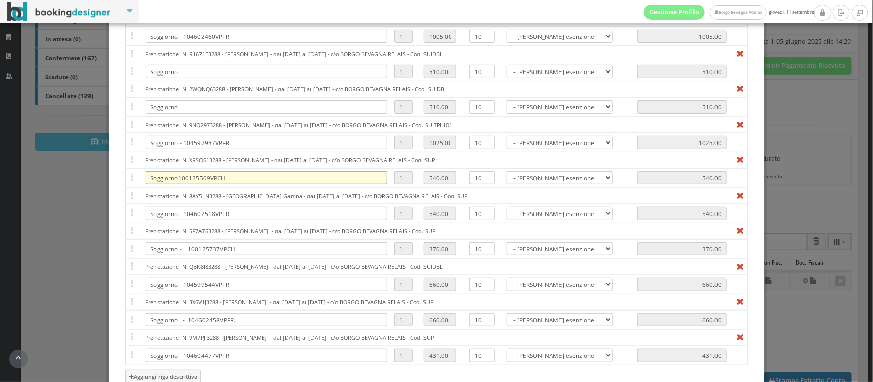
click at [177, 179] on input "Soggiorno100125509VPCH" at bounding box center [266, 177] width 241 height 13
type input "Soggiorno - 100125509VPCH"
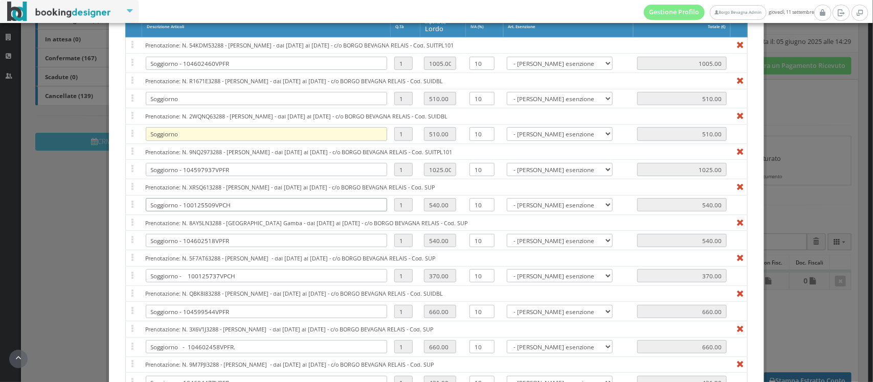
scroll to position [203, 0]
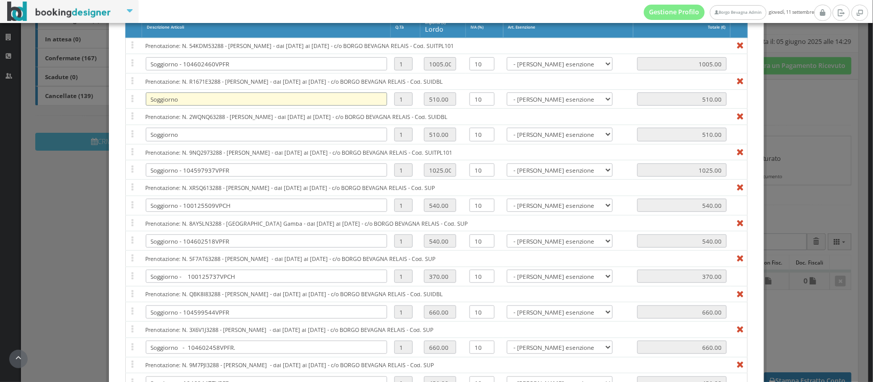
click at [209, 103] on input "Soggiorno" at bounding box center [266, 99] width 241 height 13
paste input "104600704VPFR"
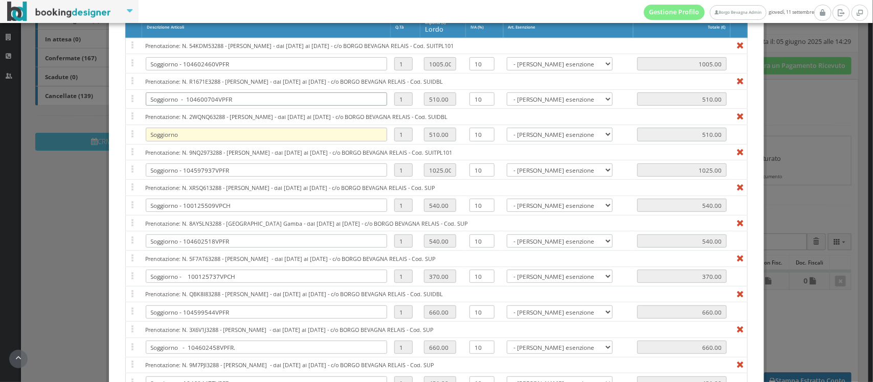
type input "Soggiorno - 104600704VPFR"
click at [194, 135] on input "Soggiorno" at bounding box center [266, 134] width 241 height 13
paste input "104600235VPFR."
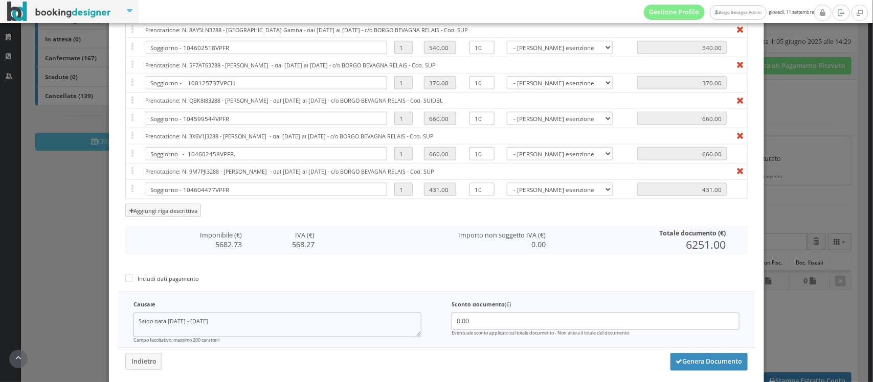
scroll to position [419, 0]
type input "Soggiorno - 104600235VPFR."
click at [693, 367] on button "Genera Documento" at bounding box center [709, 361] width 78 height 17
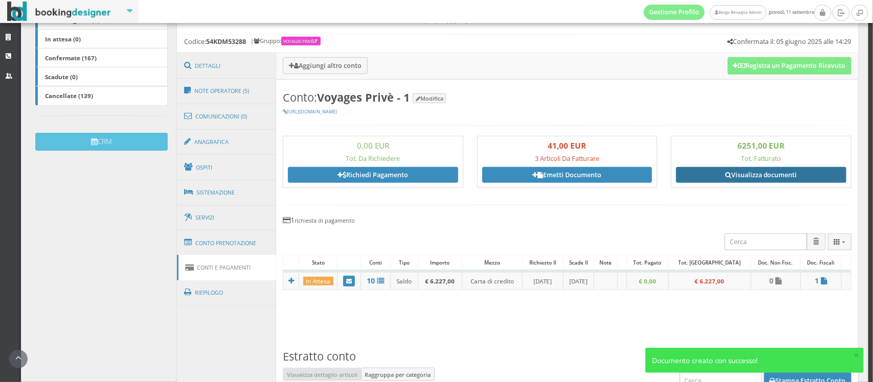
click at [743, 179] on link "Visualizza documenti" at bounding box center [761, 174] width 170 height 15
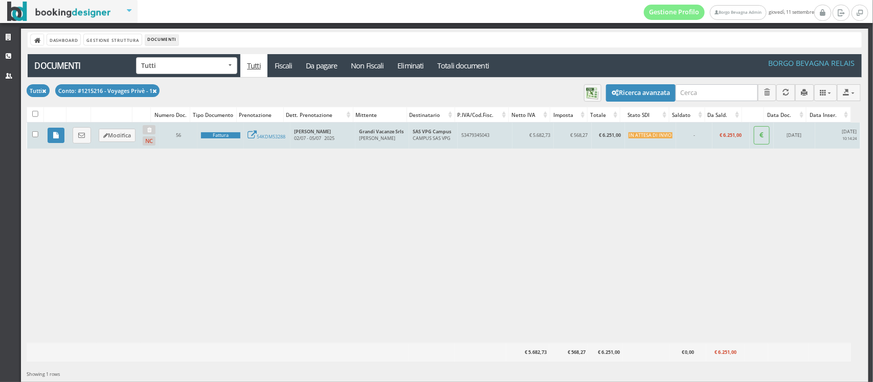
click at [638, 141] on td "IN ATTESA DI INVIO" at bounding box center [651, 135] width 52 height 27
click at [60, 134] on link at bounding box center [56, 135] width 17 height 15
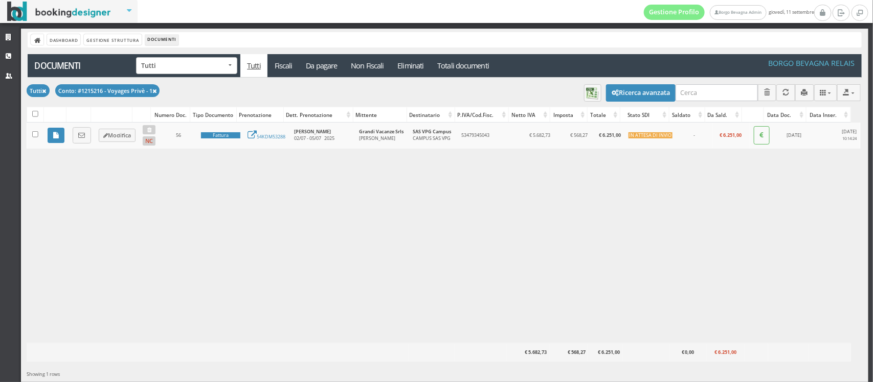
click at [356, 227] on div "Caricamento in corso Numero Doc. Tipo Documento Prenotazione Dett. Prenotazione…" at bounding box center [444, 233] width 834 height 220
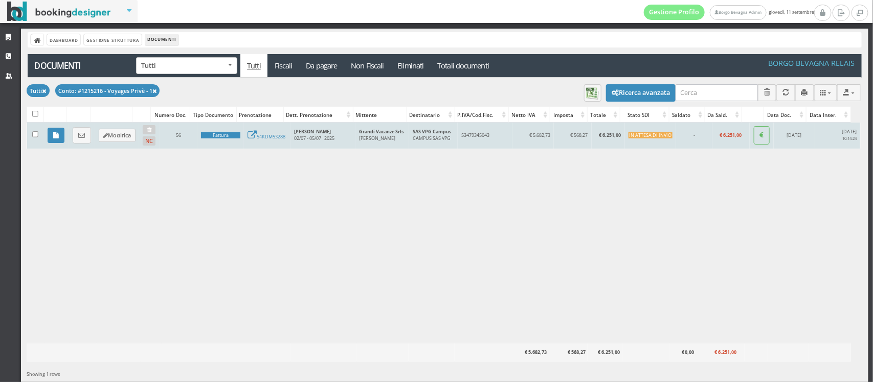
click at [642, 135] on div "IN ATTESA DI INVIO" at bounding box center [650, 135] width 44 height 7
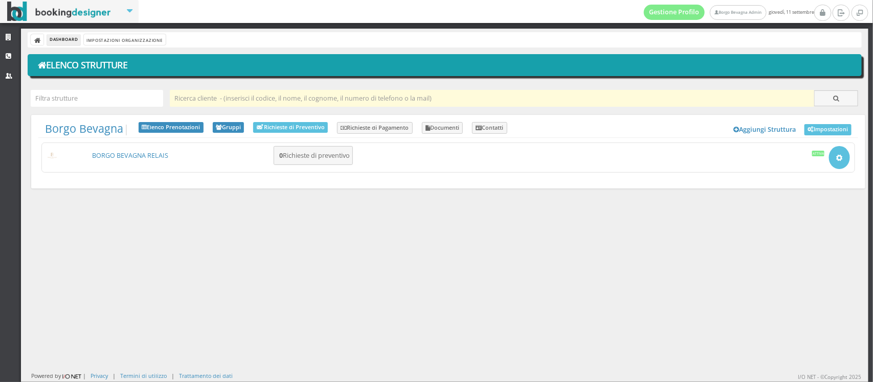
click at [205, 95] on input "text" at bounding box center [492, 98] width 644 height 17
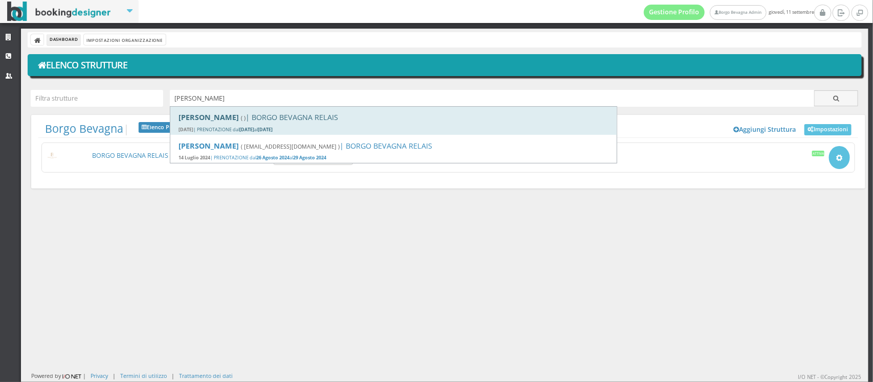
type input "jean"
click at [254, 131] on b "22 Ottobre 2024" at bounding box center [246, 129] width 15 height 7
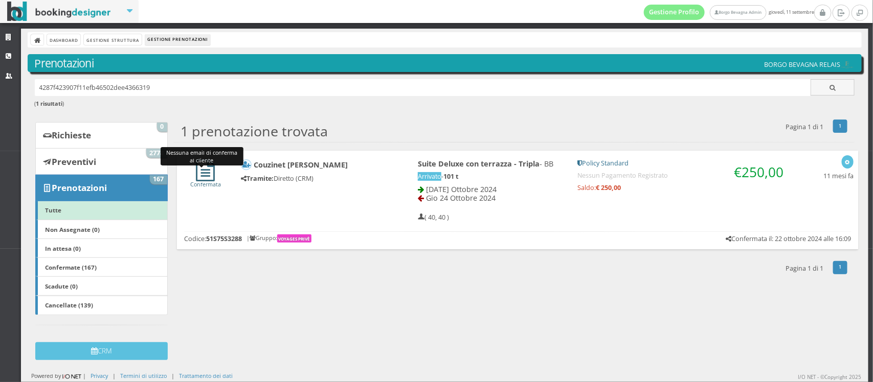
click at [196, 172] on icon at bounding box center [205, 171] width 19 height 22
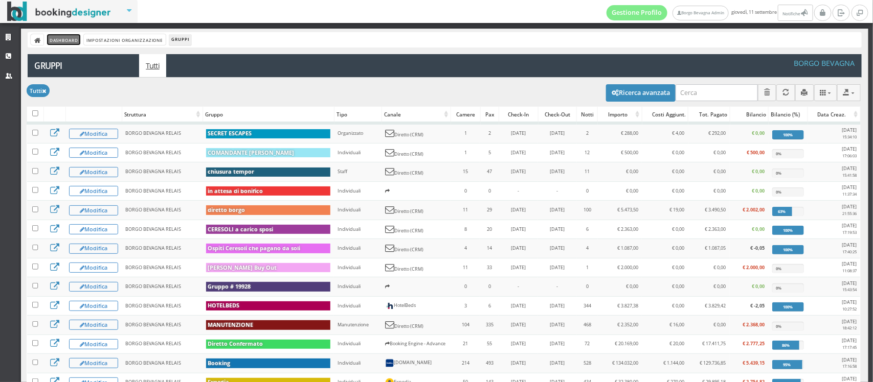
click at [76, 40] on link "Dashboard" at bounding box center [63, 39] width 33 height 11
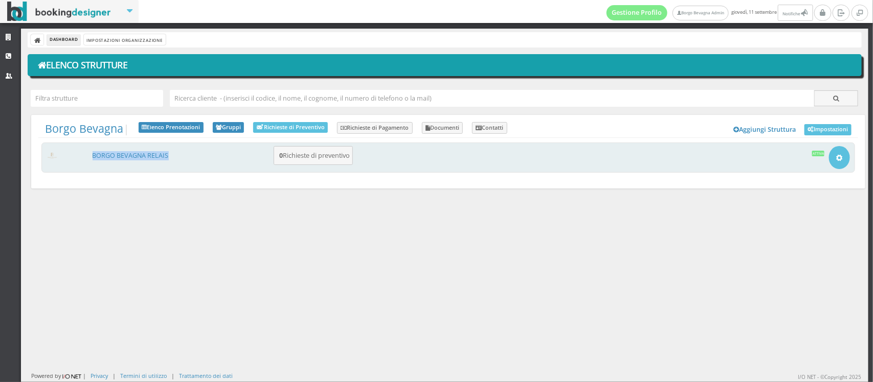
drag, startPoint x: 106, startPoint y: 151, endPoint x: 106, endPoint y: 163, distance: 11.8
click at [106, 163] on div "BORGO BEVAGNA RELAIS 0 Richieste di preventivo Apri Setup e Impostazioni Attiva" at bounding box center [447, 158] width 813 height 30
drag, startPoint x: 106, startPoint y: 163, endPoint x: 99, endPoint y: 152, distance: 12.9
click at [99, 152] on div "BORGO BEVAGNA RELAIS 0 Richieste di preventivo Apri Setup e Impostazioni Attiva" at bounding box center [447, 158] width 813 height 30
click at [99, 152] on link "BORGO BEVAGNA RELAIS" at bounding box center [131, 155] width 76 height 9
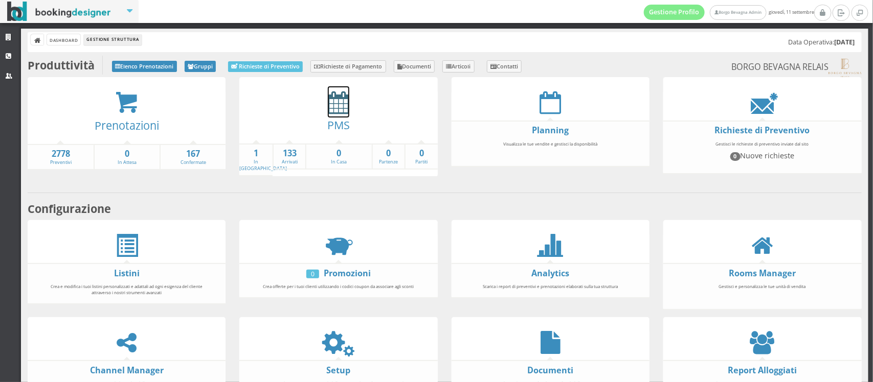
click at [328, 103] on icon at bounding box center [338, 102] width 21 height 23
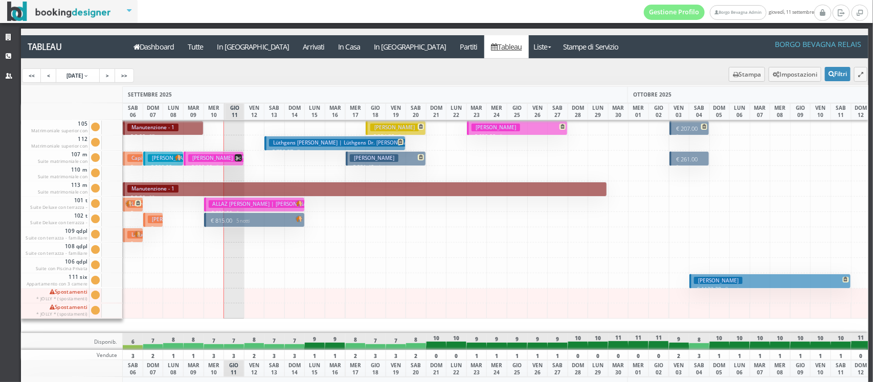
click at [154, 160] on h3 "[PERSON_NAME] | Escapes Secret" at bounding box center [194, 158] width 92 height 8
click at [47, 77] on link "<" at bounding box center [48, 76] width 16 height 14
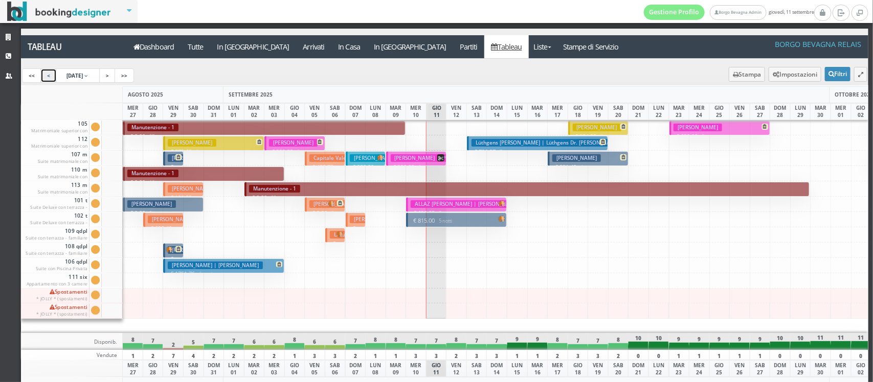
click at [211, 144] on h3 "Rebergen Angela" at bounding box center [192, 143] width 49 height 8
click at [206, 137] on button "Rebergen Angela € 573.68 5 notti 2 Adulti" at bounding box center [213, 143] width 101 height 15
click at [175, 206] on button "Ottavio Amici € 0.00 5 notti 2 Adulti" at bounding box center [163, 204] width 81 height 15
click at [200, 265] on h3 "Christiane Lux | Lux Thomas" at bounding box center [215, 266] width 95 height 8
click at [49, 73] on link "<" at bounding box center [48, 76] width 16 height 14
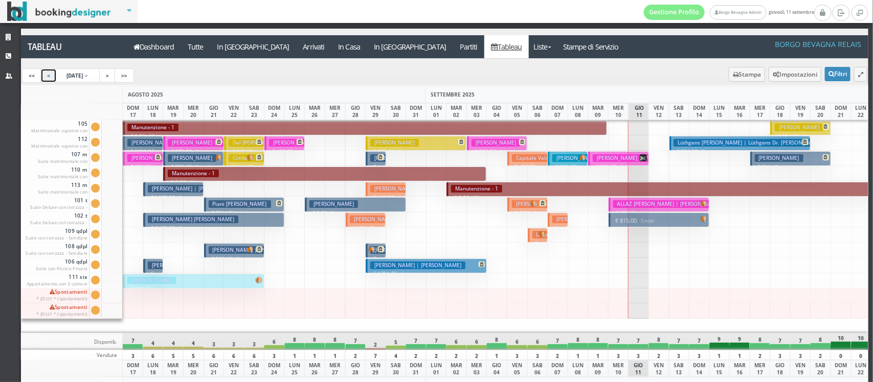
click at [372, 156] on h3 "LIFSCHITZ DIEGO IVAN | Roman Alejandra Daniela" at bounding box center [417, 158] width 95 height 8
click at [227, 246] on button "PESCE DAVIDE | Dellino Francesca Nicole € 938.19 3 notti 2 Adulti + 2 Bambini (…" at bounding box center [234, 250] width 60 height 15
click at [225, 218] on button "Giuliano Lolaico Savino € 2460.05 7 notti 2 Adulti + 1 Ragazzo (13 anni)" at bounding box center [213, 220] width 141 height 15
click at [225, 202] on h3 "Piani Massimiliano" at bounding box center [240, 204] width 62 height 8
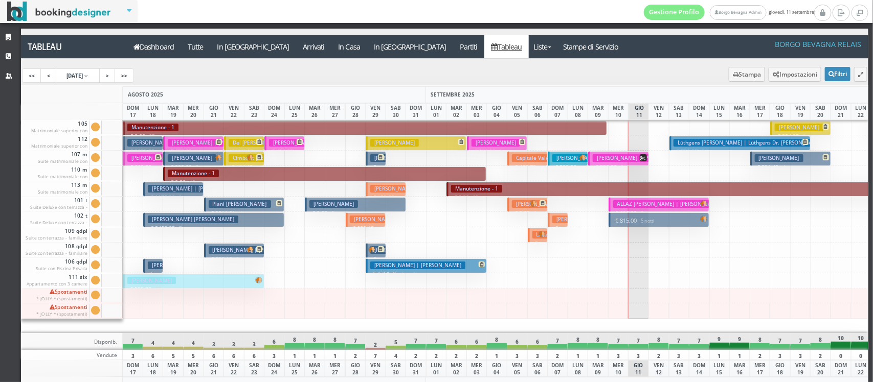
click at [177, 192] on h3 "FUZIO Annalisa | Annalisa" at bounding box center [195, 189] width 95 height 8
click at [233, 159] on h3 "Cimbolic Stephen | Cimbolic Steve" at bounding box center [299, 158] width 141 height 8
click at [235, 143] on h3 "Del Prete Emil" at bounding box center [258, 143] width 58 height 8
click at [192, 157] on h3 "Verfaille Kelly" at bounding box center [192, 158] width 49 height 8
click at [188, 144] on h3 "PREBAY GUILLAUME | Prebay Guillaume" at bounding box center [215, 143] width 95 height 8
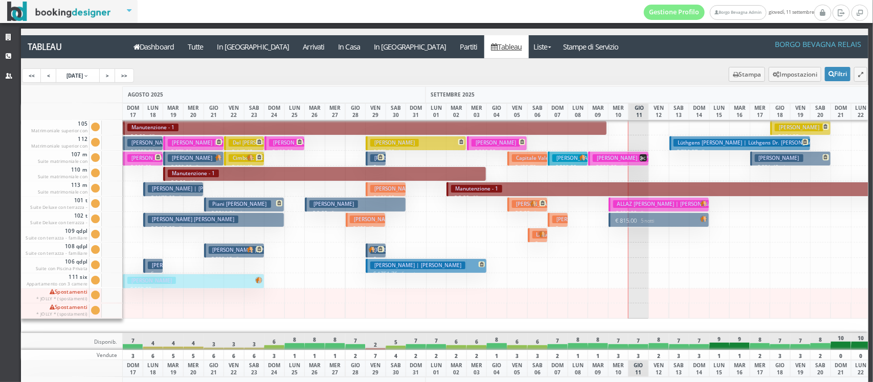
click at [146, 149] on p "€ 3023.00 7 notti" at bounding box center [143, 156] width 33 height 16
click at [49, 75] on link "<" at bounding box center [48, 76] width 16 height 14
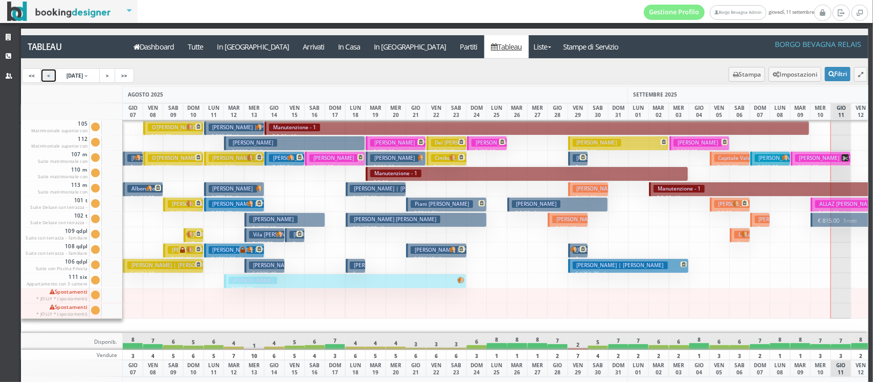
click at [228, 125] on h3 "Harris Susan | Smith Joseph" at bounding box center [256, 128] width 95 height 8
click at [258, 140] on h3 "Catherine Taillandier" at bounding box center [253, 143] width 49 height 8
click at [133, 188] on h3 "Albororosso Carmela | Bordino Rosario" at bounding box center [180, 189] width 107 height 8
click at [129, 160] on h3 "Cignarella Alessandra" at bounding box center [151, 158] width 49 height 8
click at [47, 75] on link "<" at bounding box center [48, 76] width 16 height 14
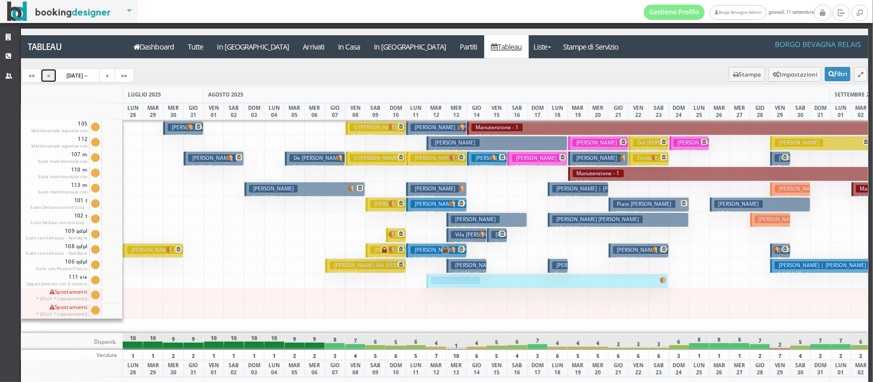
click at [200, 160] on h3 "Dikinis Sarunas" at bounding box center [212, 158] width 49 height 8
click at [172, 124] on h3 "Rigger Johannes | Rigger Julia" at bounding box center [215, 128] width 95 height 8
click at [301, 162] on h3 "De Gennaro Luca | Cignarella Alessandra" at bounding box center [340, 158] width 103 height 8
click at [265, 190] on h3 "Bordino Rosario" at bounding box center [273, 189] width 49 height 8
click at [150, 251] on h3 "Phillips Alexander John | Phillips Alexander" at bounding box center [174, 250] width 95 height 8
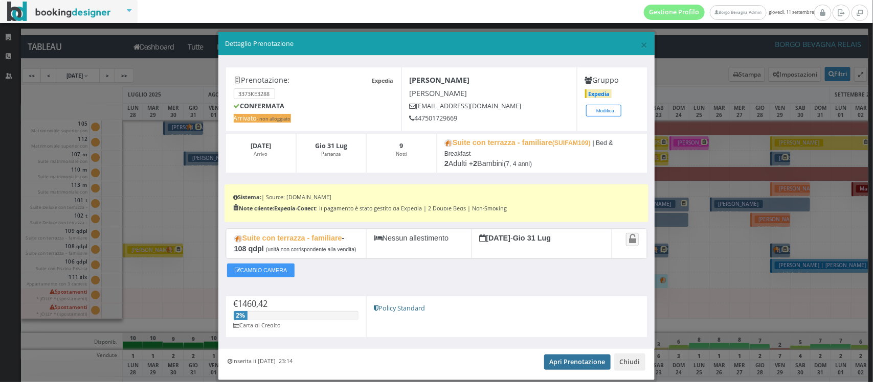
click at [569, 360] on link "Apri Prenotazione" at bounding box center [577, 362] width 67 height 15
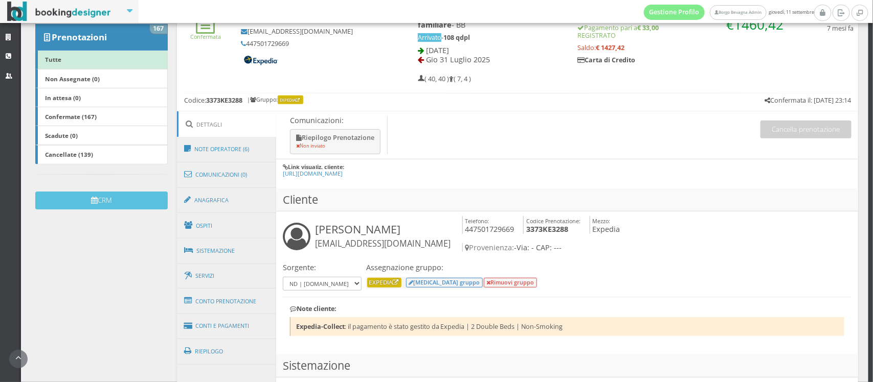
scroll to position [172, 0]
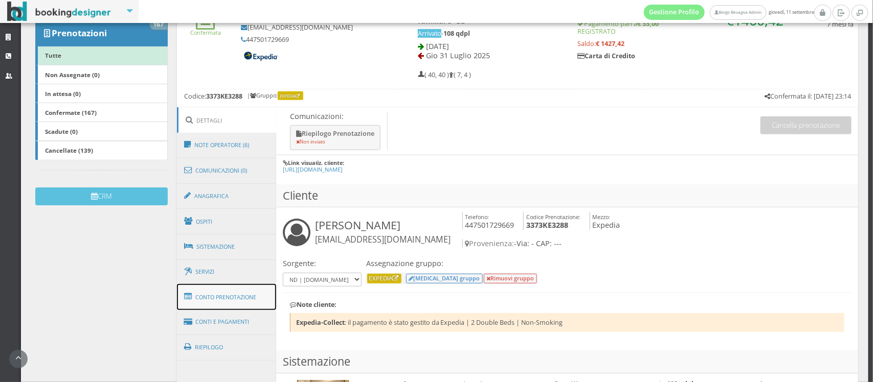
click at [225, 292] on link "Conto Prenotazione" at bounding box center [226, 297] width 99 height 27
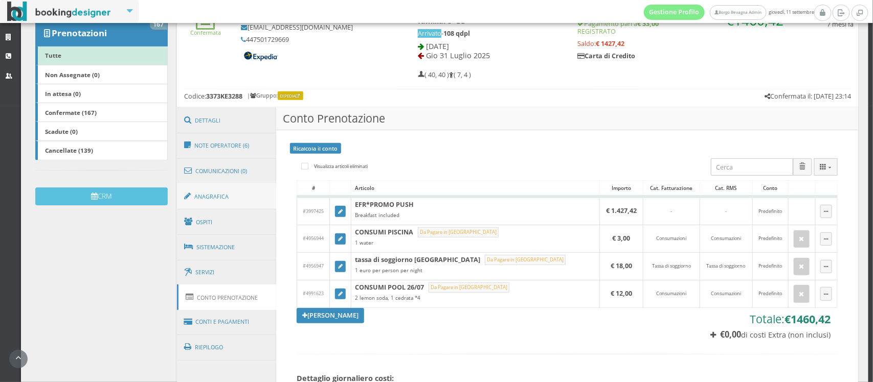
scroll to position [173, 0]
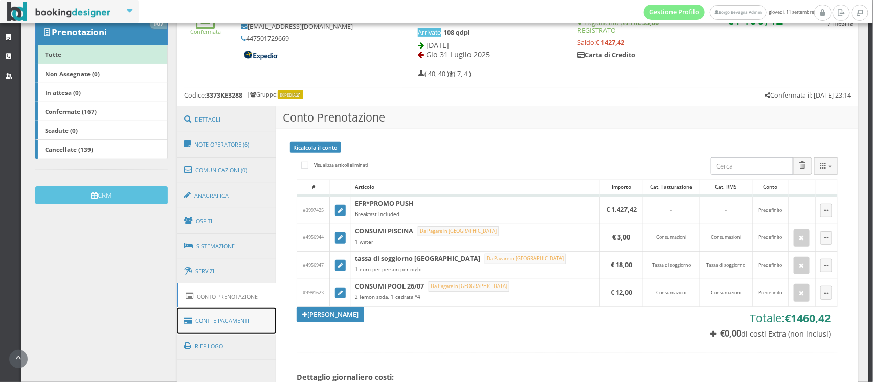
click at [210, 322] on link "Conti e Pagamenti" at bounding box center [226, 321] width 99 height 26
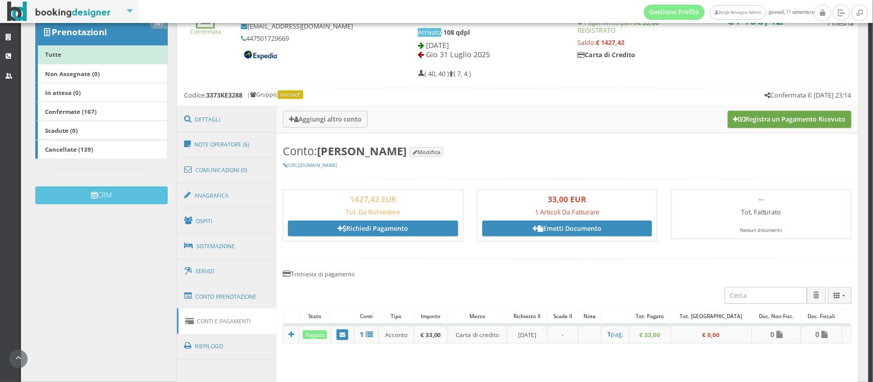
click at [762, 122] on button "Registra un Pagamento Ricevuto" at bounding box center [790, 119] width 124 height 17
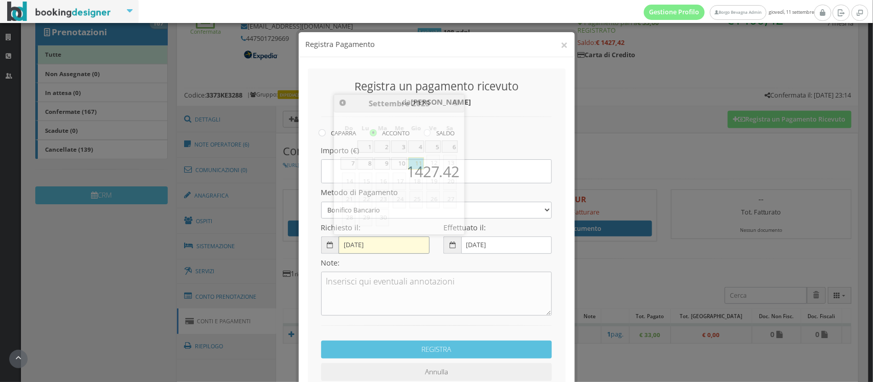
click at [361, 243] on input "[DATE]" at bounding box center [383, 245] width 91 height 17
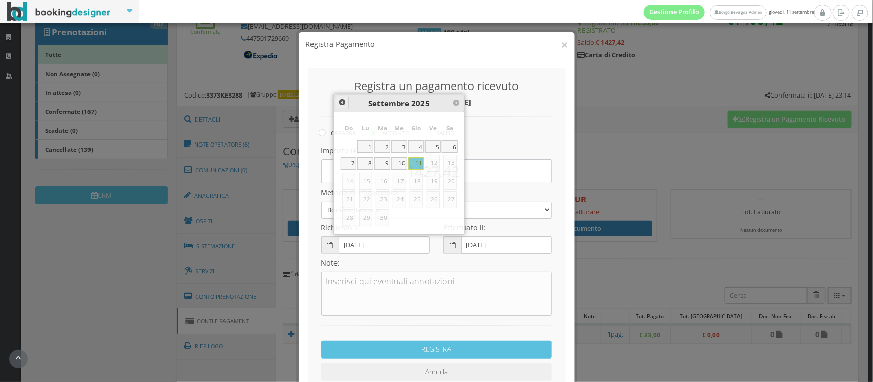
click at [338, 104] on span at bounding box center [342, 102] width 8 height 8
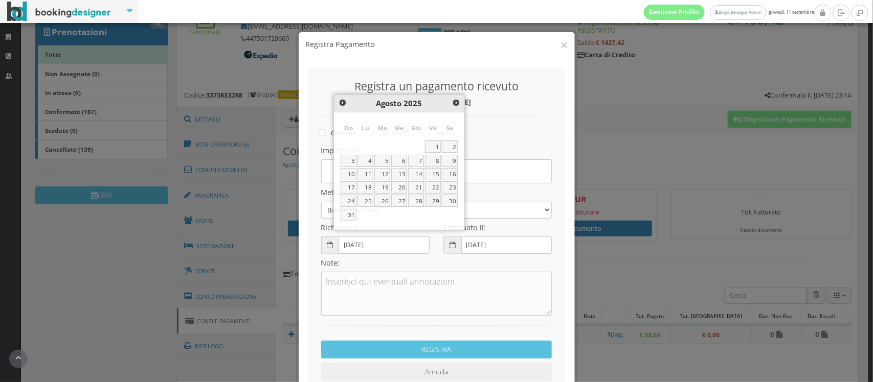
click at [433, 200] on link "29" at bounding box center [433, 201] width 16 height 12
type input "[DATE]"
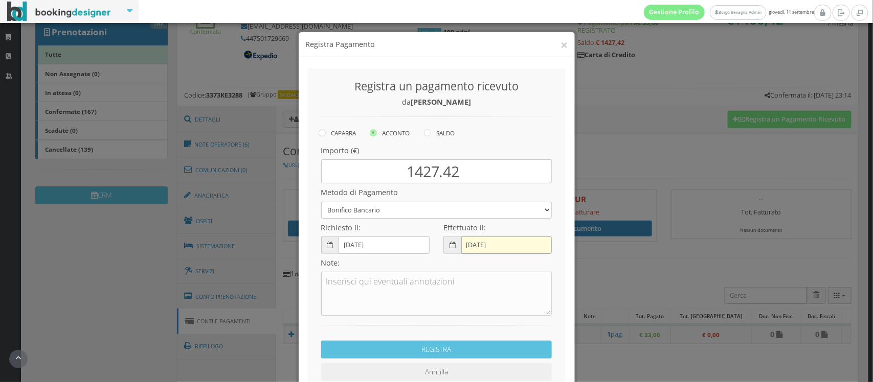
click at [477, 240] on input "[DATE]" at bounding box center [506, 245] width 91 height 17
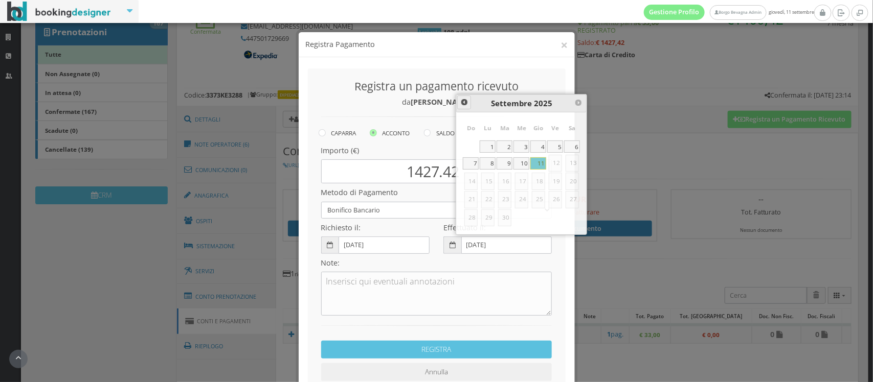
click at [458, 106] on link at bounding box center [464, 103] width 14 height 14
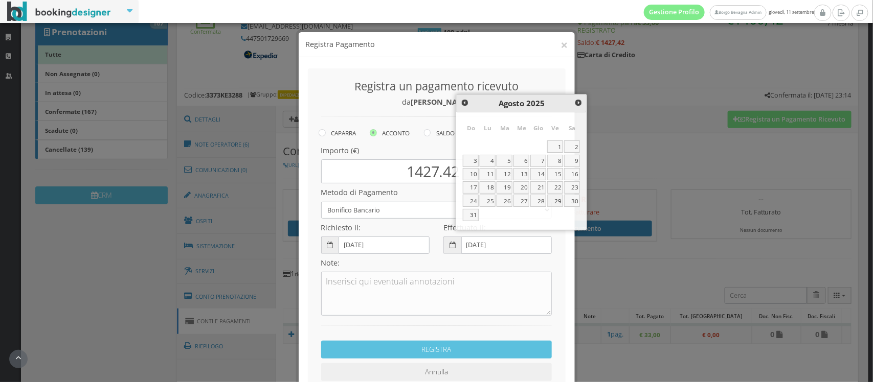
click at [556, 200] on link "29" at bounding box center [555, 201] width 16 height 12
type input "[DATE]"
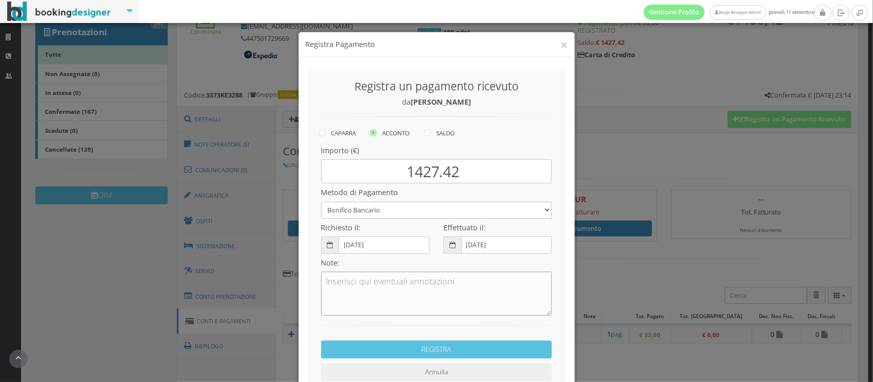
click at [359, 287] on textarea at bounding box center [436, 294] width 231 height 44
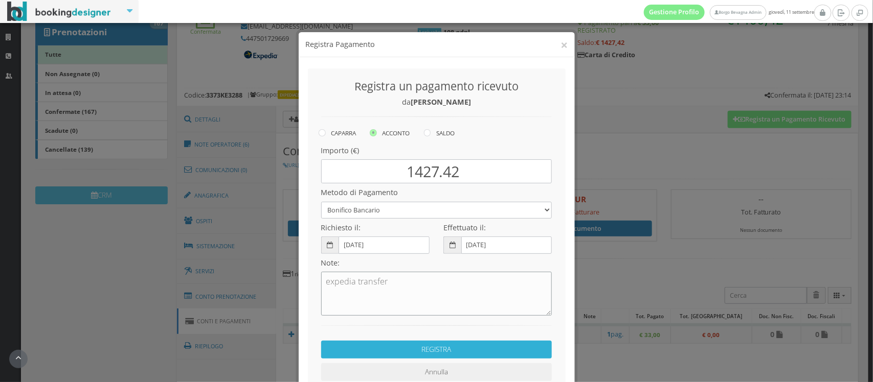
type textarea "expedia transfer"
click at [427, 353] on button "REGISTRA" at bounding box center [436, 350] width 231 height 18
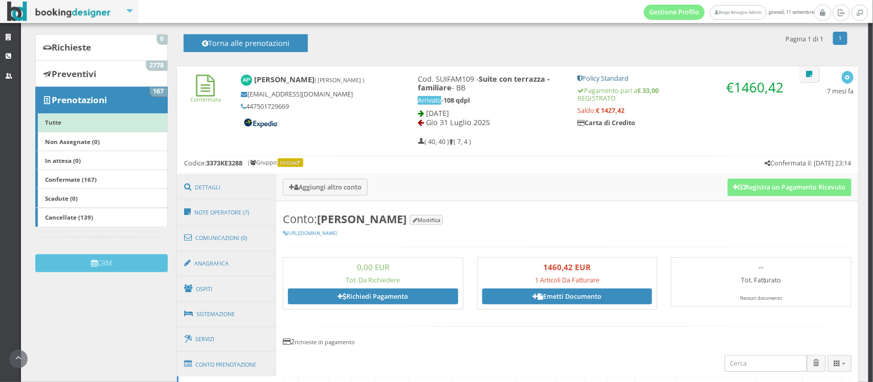
scroll to position [97, 0]
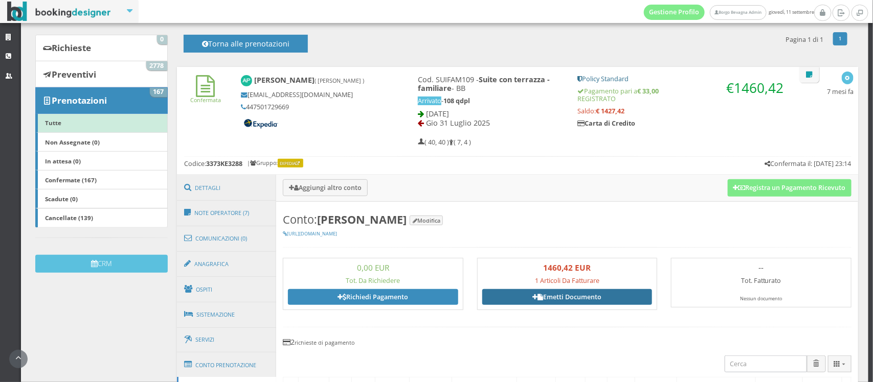
click at [583, 295] on link "Emetti Documento" at bounding box center [567, 296] width 170 height 15
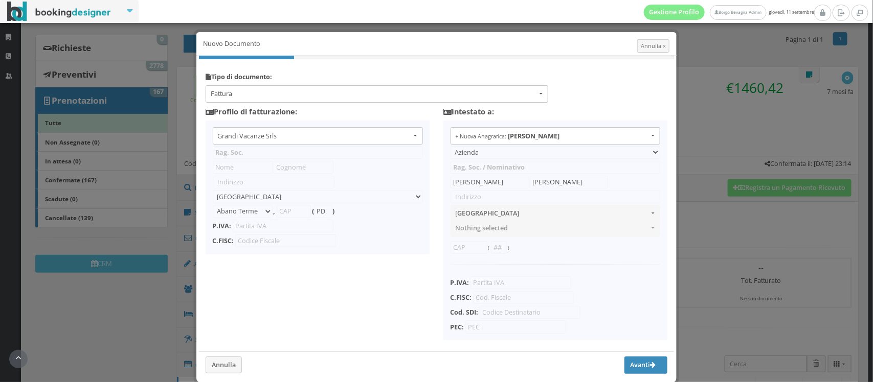
type input "Grandi Vacanze Srls"
type input "[PERSON_NAME]"
type input "Carbone"
type input "Via [PERSON_NAME]"
select select "Erchie"
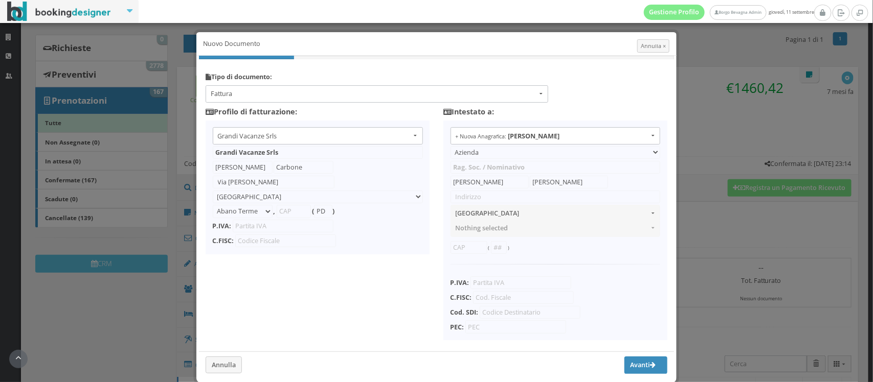
type input "72020"
type input "BR"
type input "02690960741"
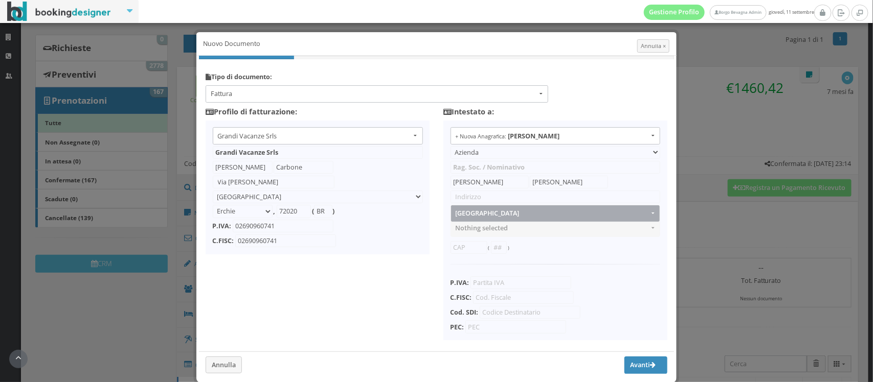
scroll to position [37, 0]
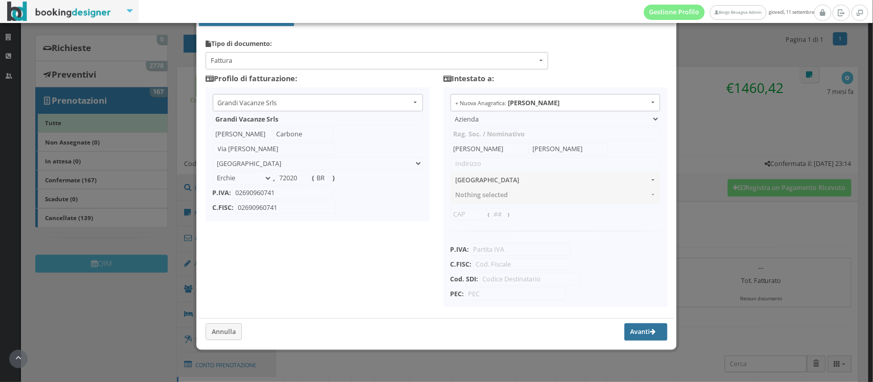
click at [636, 335] on button "Avanti" at bounding box center [645, 332] width 43 height 17
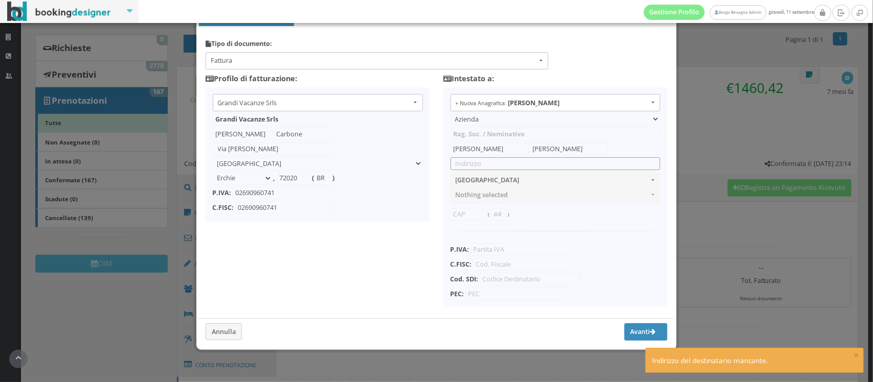
click at [509, 169] on input "text" at bounding box center [555, 163] width 210 height 13
type input "0"
click at [624, 328] on button "Avanti" at bounding box center [645, 332] width 43 height 17
click at [468, 164] on input "0" at bounding box center [555, 163] width 210 height 13
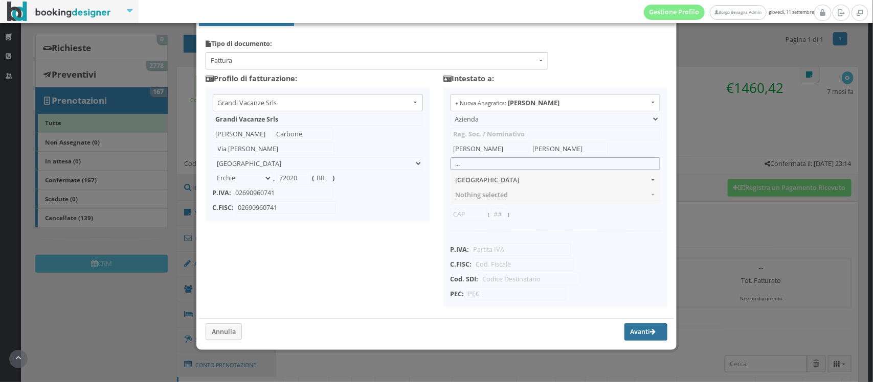
type input "..."
click at [624, 328] on button "Avanti" at bounding box center [645, 332] width 43 height 17
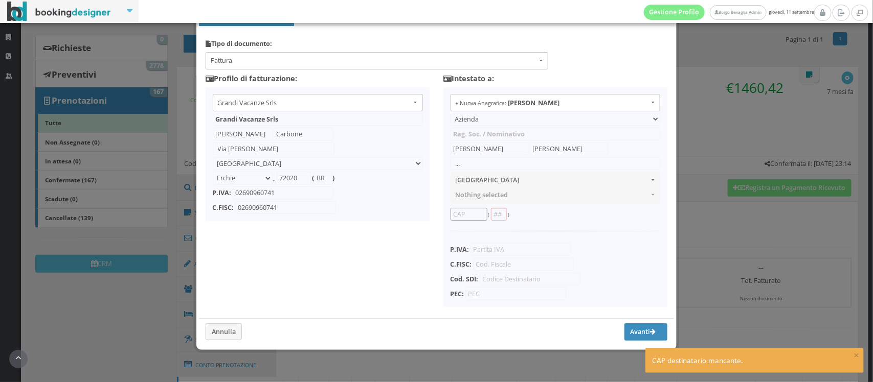
click at [464, 215] on input "text" at bounding box center [468, 214] width 37 height 13
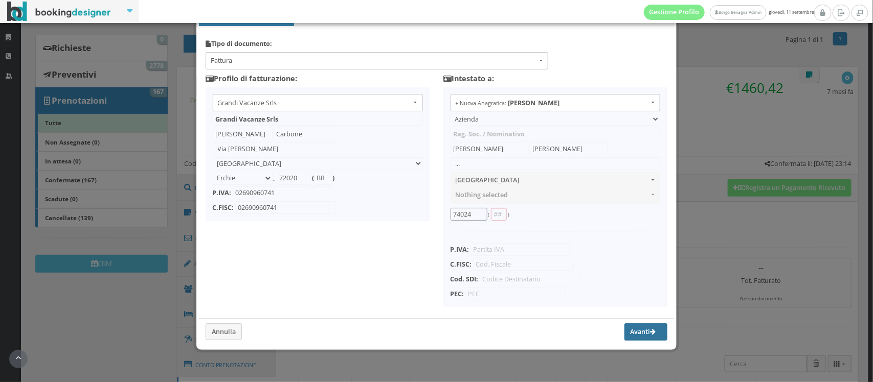
type input "74024"
click at [624, 331] on button "Avanti" at bounding box center [645, 332] width 43 height 17
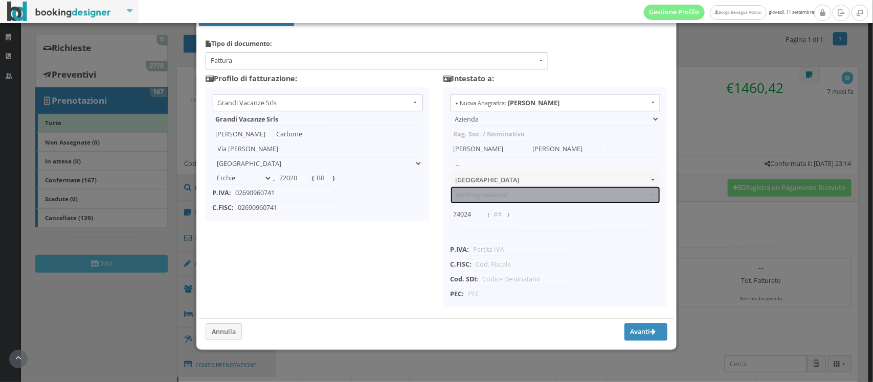
click at [491, 198] on span "Nothing selected" at bounding box center [552, 195] width 193 height 8
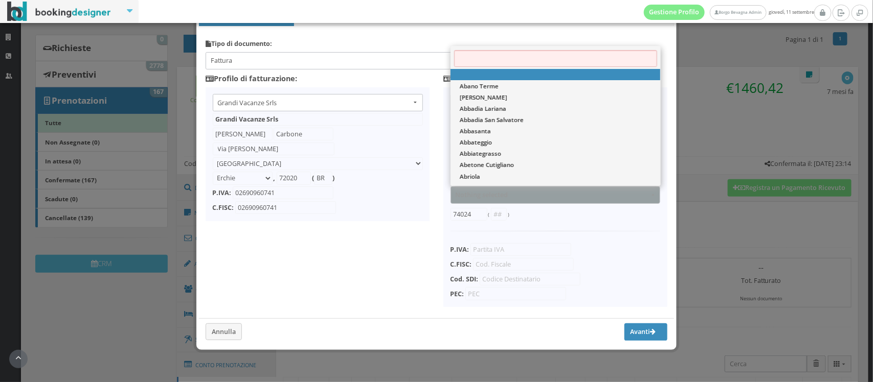
click at [376, 236] on div "Tipo di documento: Fattura Fattura Acconto/Anticipo su fattura Nota di credito …" at bounding box center [437, 186] width 494 height 328
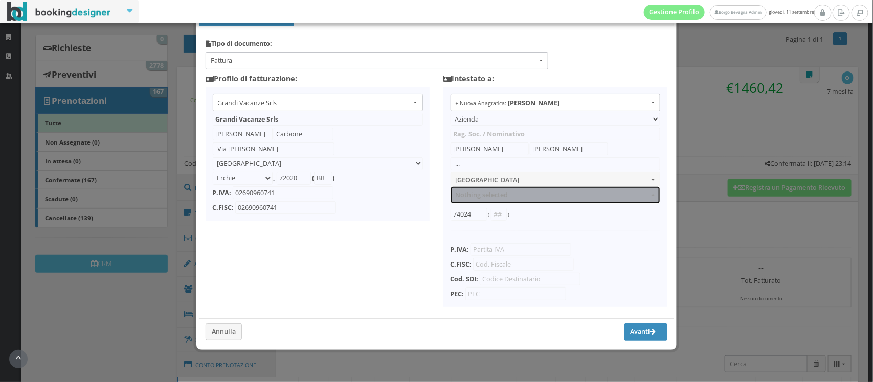
click at [500, 202] on button "Nothing selected" at bounding box center [555, 195] width 210 height 17
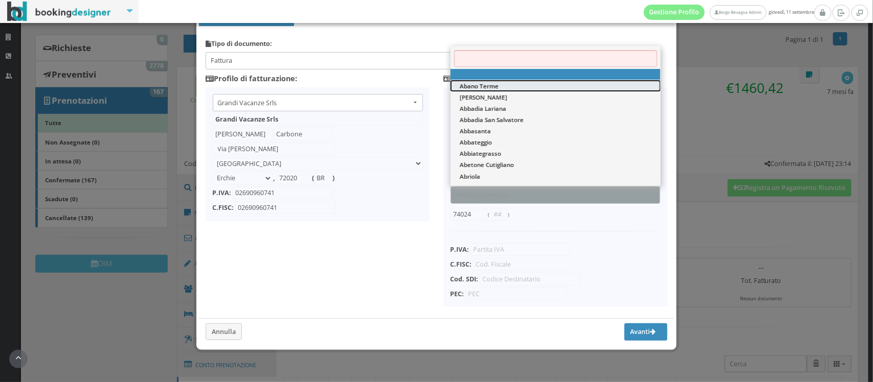
click at [476, 84] on span "Abano Terme" at bounding box center [479, 86] width 39 height 9
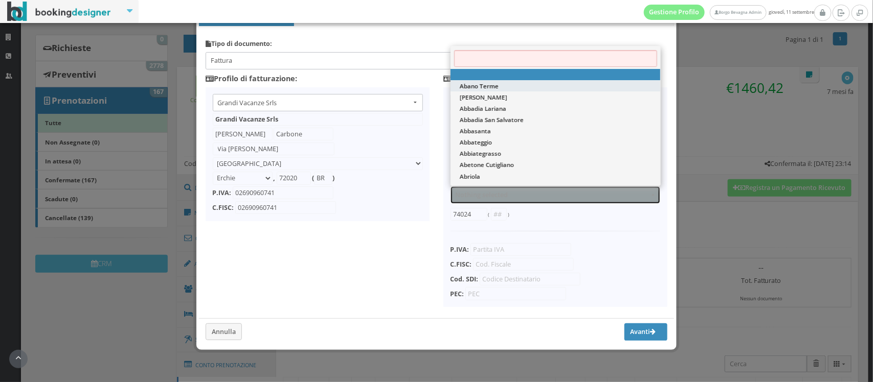
select select "ABANO TERME"
type input "PD"
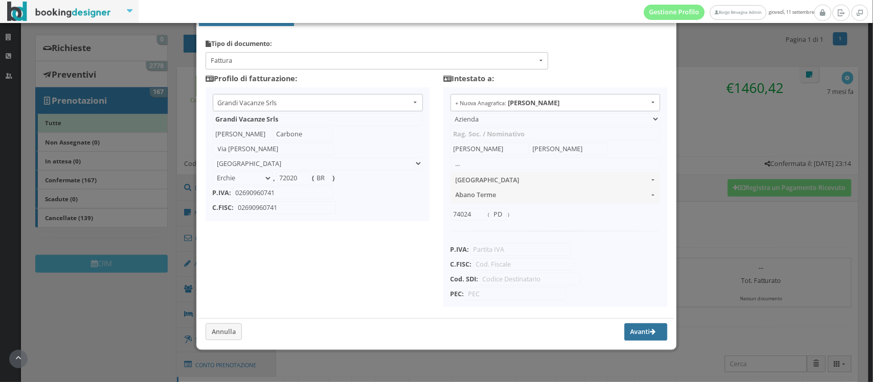
click at [636, 328] on button "Avanti" at bounding box center [645, 332] width 43 height 17
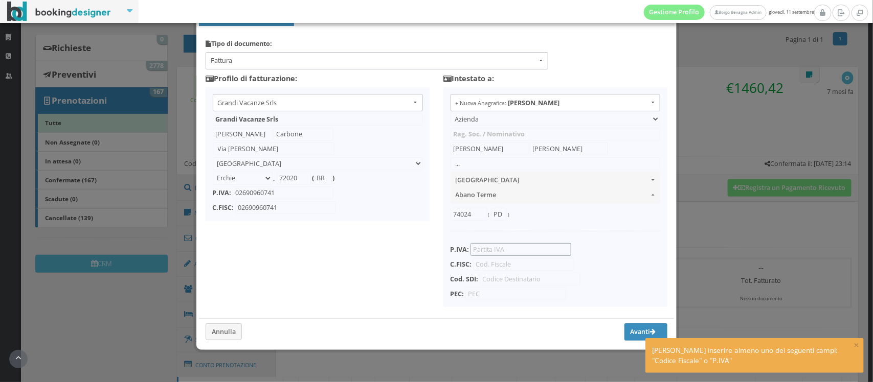
click at [492, 252] on input "text" at bounding box center [520, 249] width 101 height 13
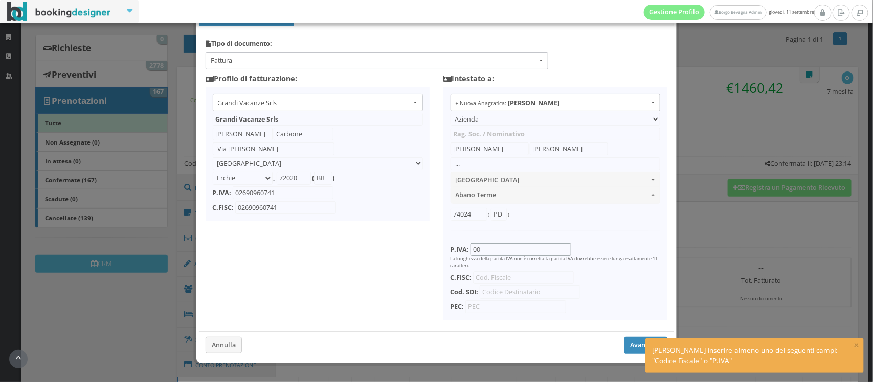
type input "0"
